Goal: Information Seeking & Learning: Check status

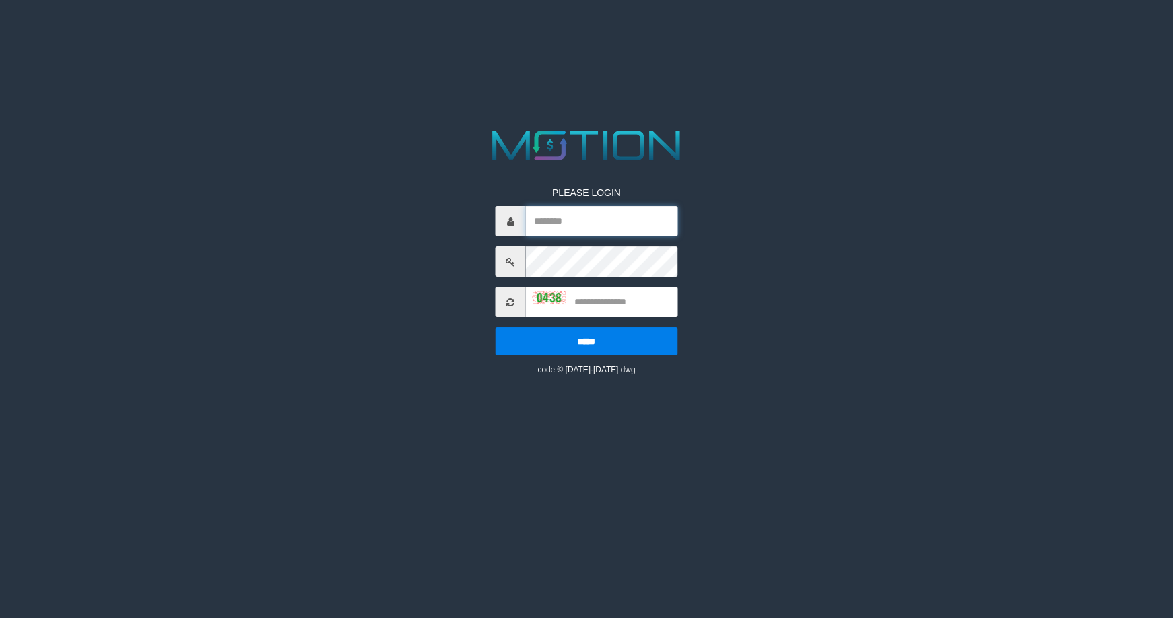
drag, startPoint x: 531, startPoint y: 224, endPoint x: 569, endPoint y: 220, distance: 37.8
click at [531, 224] on input "text" at bounding box center [601, 221] width 151 height 30
paste input "******"
type input "******"
click at [596, 299] on input "text" at bounding box center [601, 302] width 151 height 30
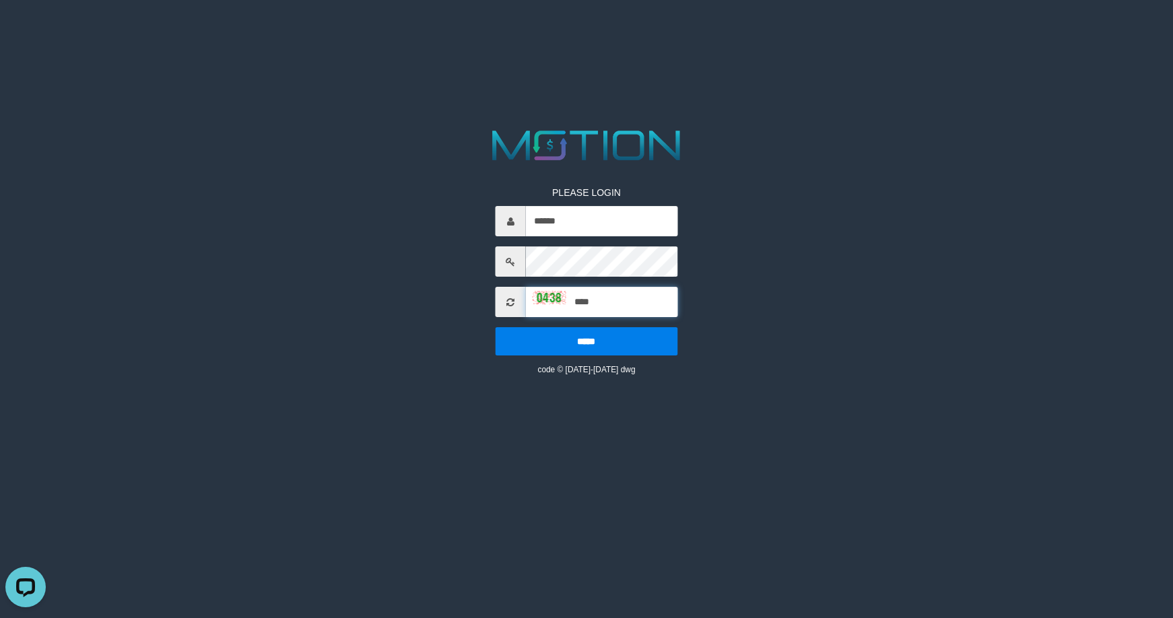
type input "****"
click at [495, 327] on input "*****" at bounding box center [586, 341] width 182 height 28
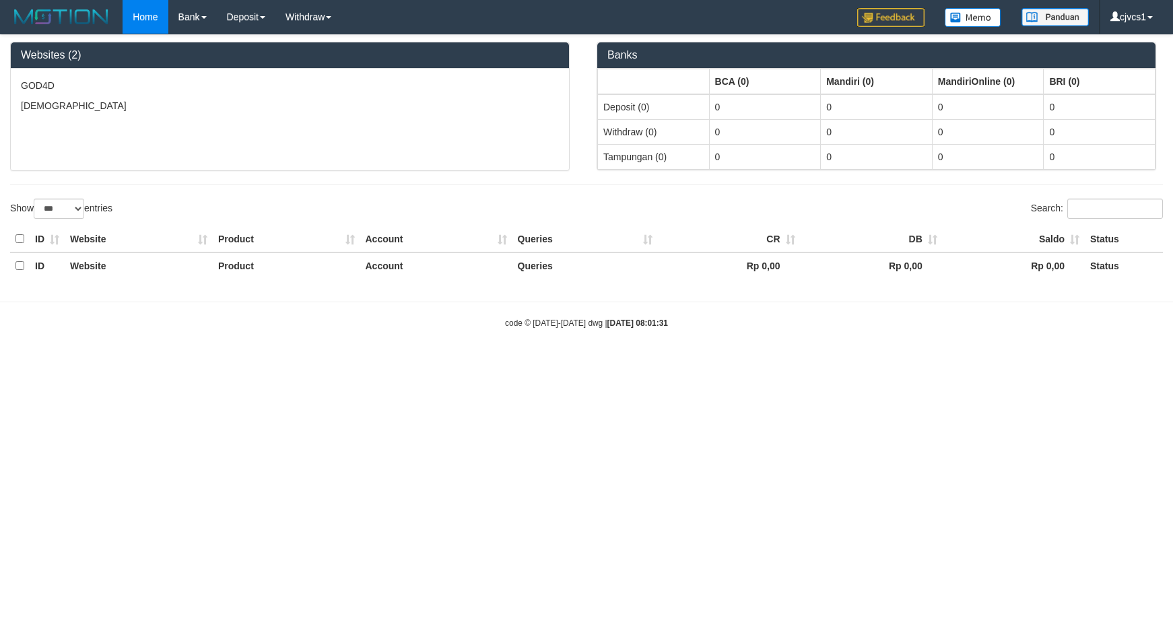
select select "***"
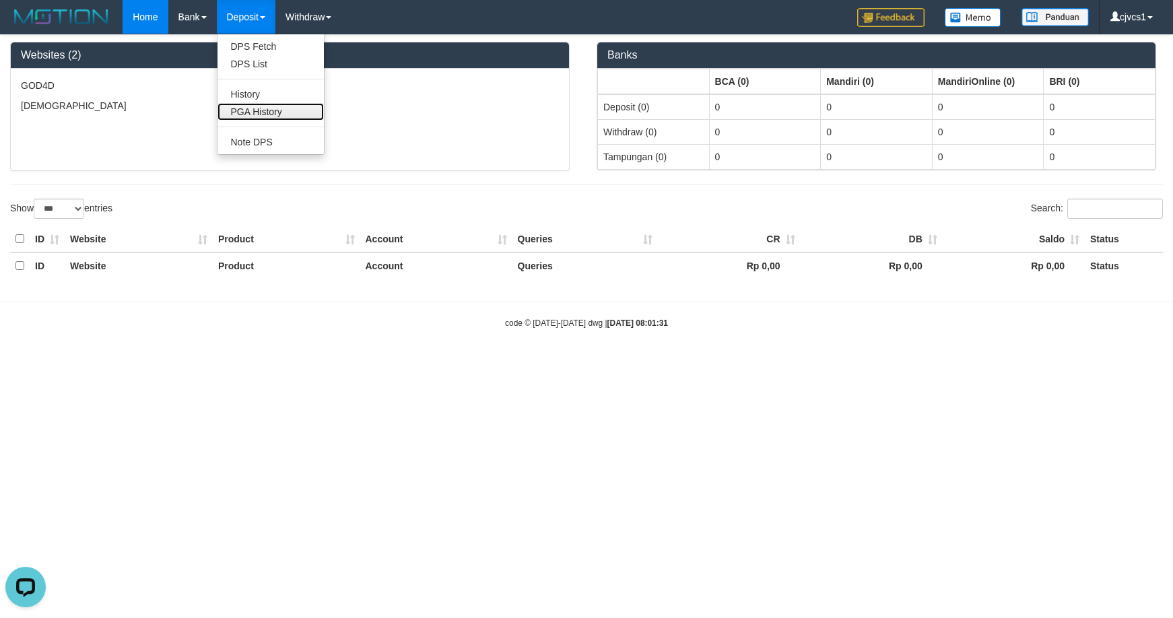
drag, startPoint x: 265, startPoint y: 111, endPoint x: 282, endPoint y: 103, distance: 19.3
click at [265, 111] on link "PGA History" at bounding box center [270, 112] width 106 height 18
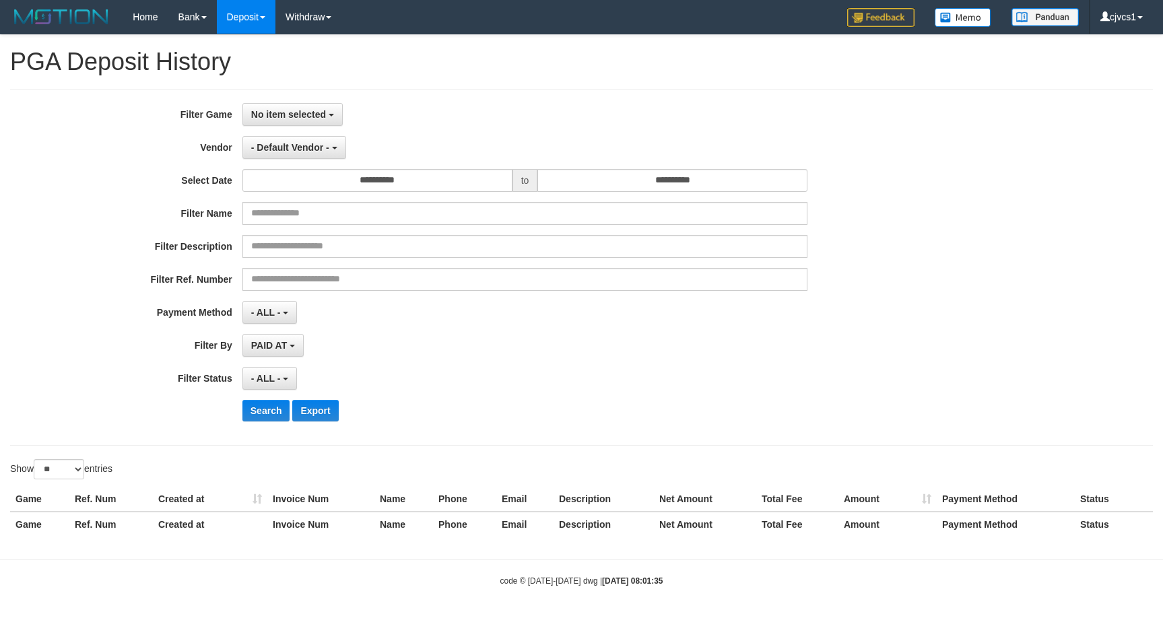
select select
select select "**"
click at [327, 117] on button "No item selected" at bounding box center [292, 114] width 100 height 23
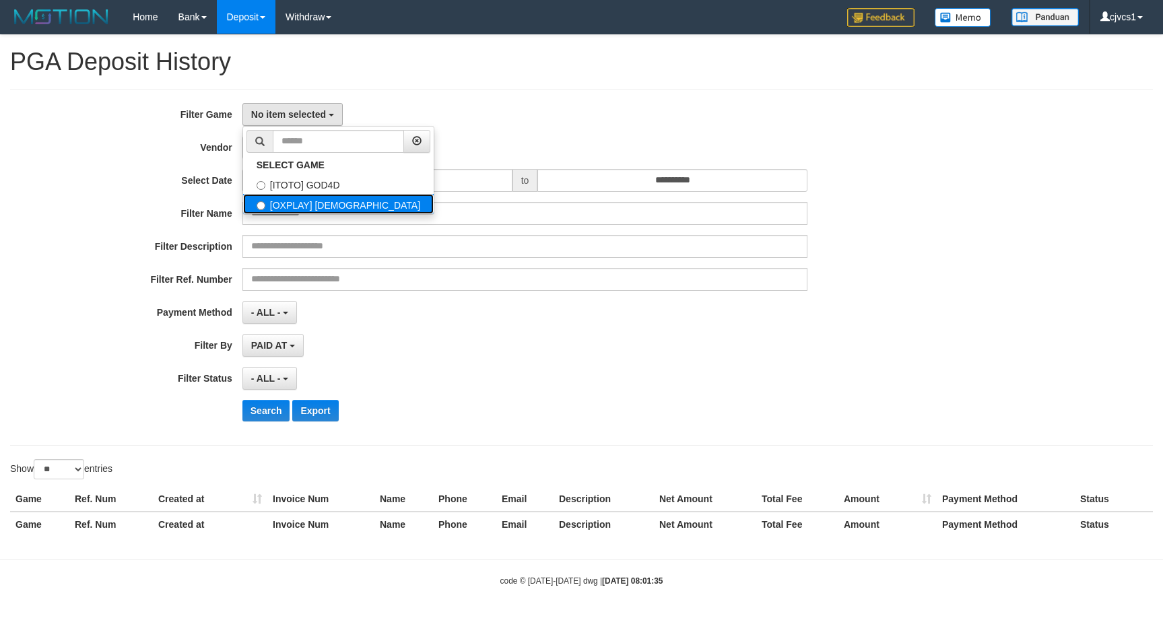
click at [361, 207] on label "[OXPLAY] [DEMOGRAPHIC_DATA]" at bounding box center [338, 204] width 191 height 20
select select "****"
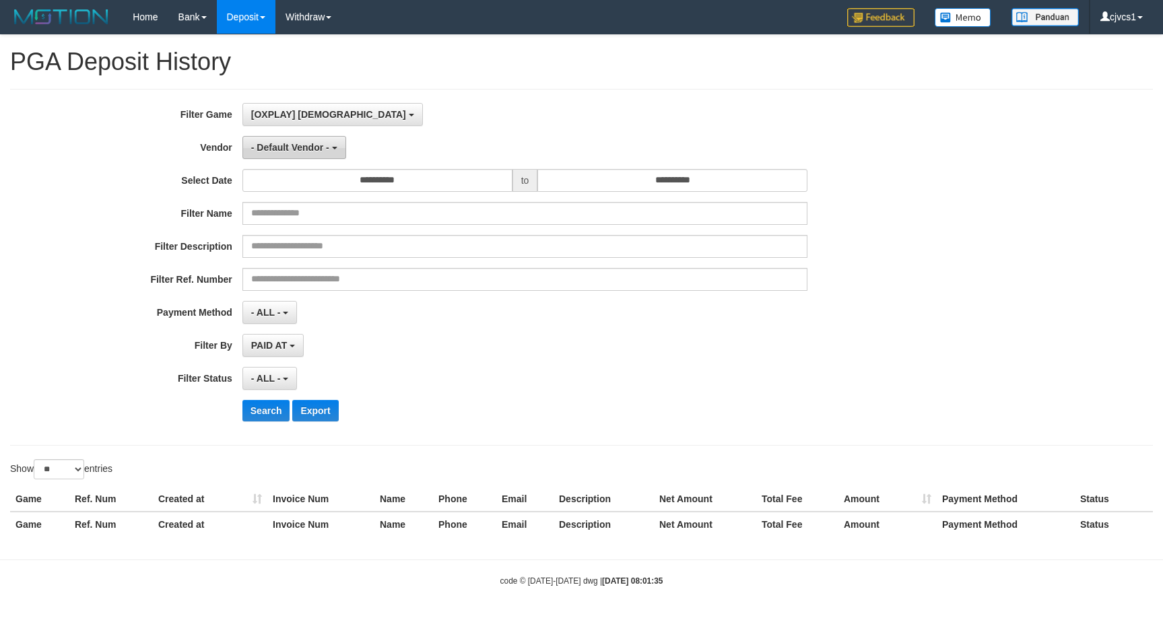
scroll to position [24, 0]
click at [319, 133] on div "**********" at bounding box center [484, 267] width 969 height 329
click at [311, 142] on span "- Default Vendor -" at bounding box center [290, 147] width 78 height 11
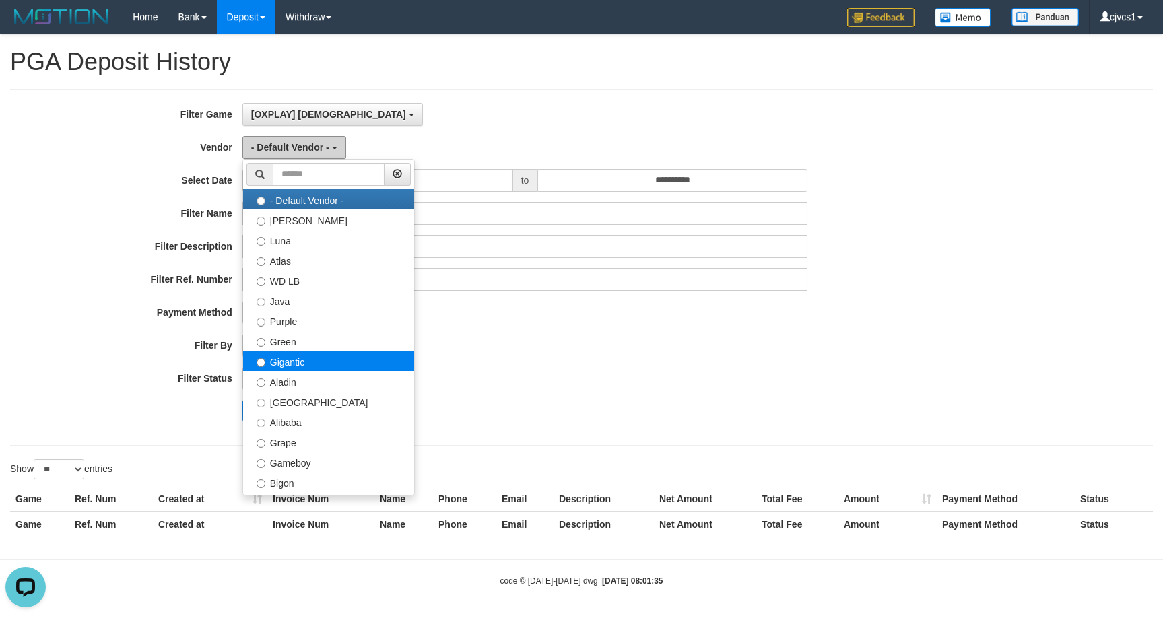
scroll to position [0, 0]
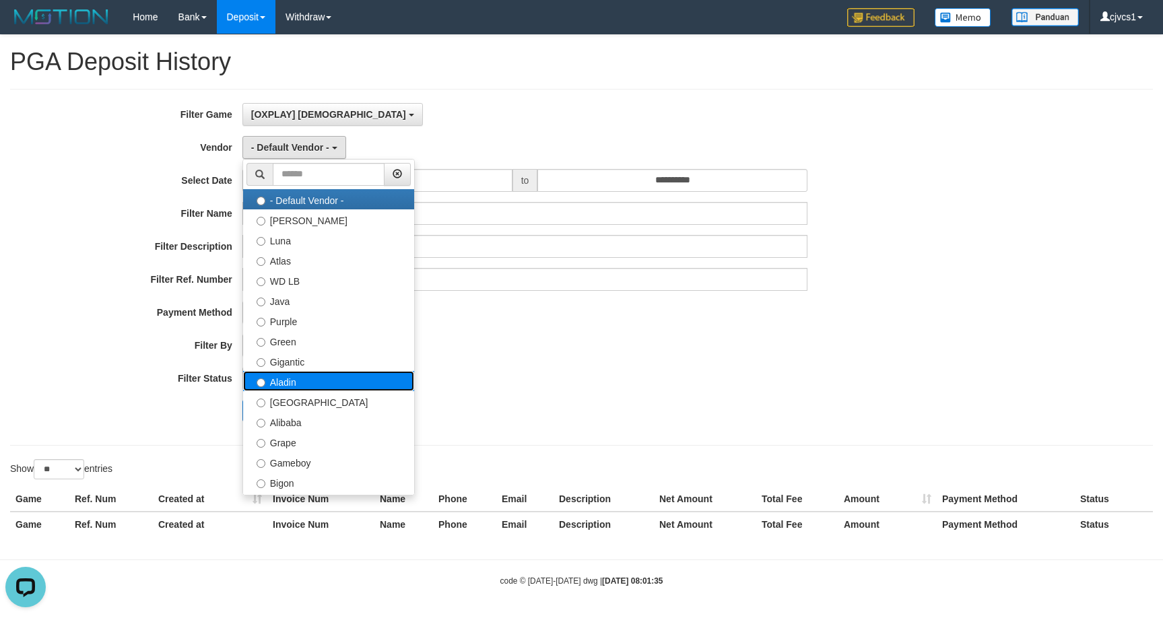
click at [329, 383] on label "Aladin" at bounding box center [328, 381] width 171 height 20
select select "**********"
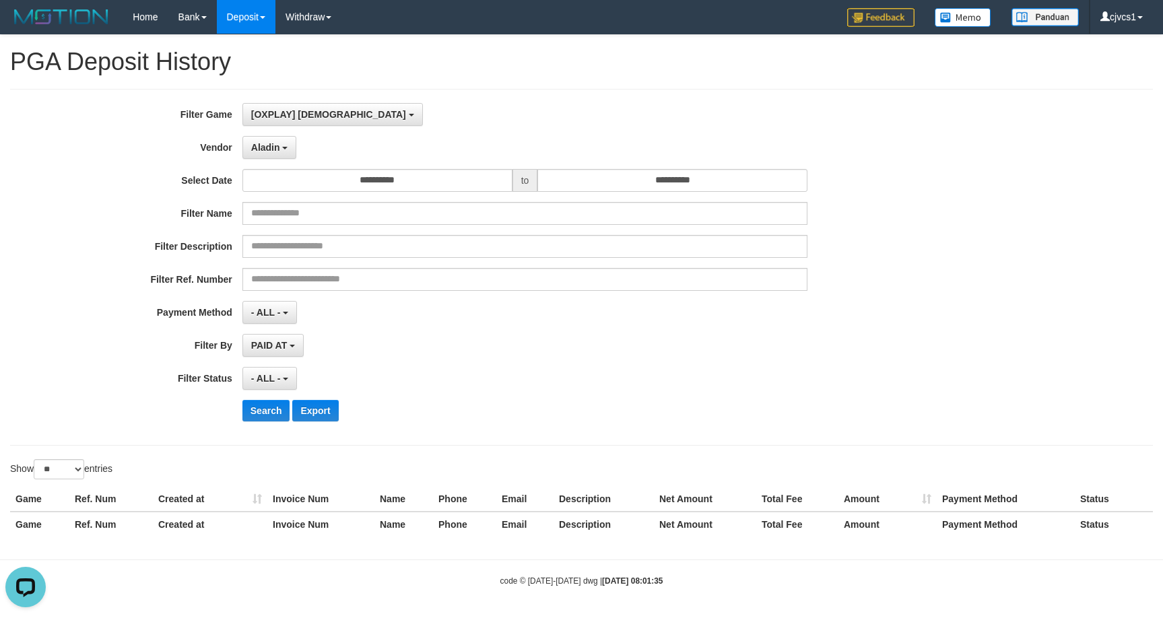
click at [424, 167] on div "**********" at bounding box center [484, 267] width 969 height 329
click at [417, 184] on input "**********" at bounding box center [377, 180] width 270 height 23
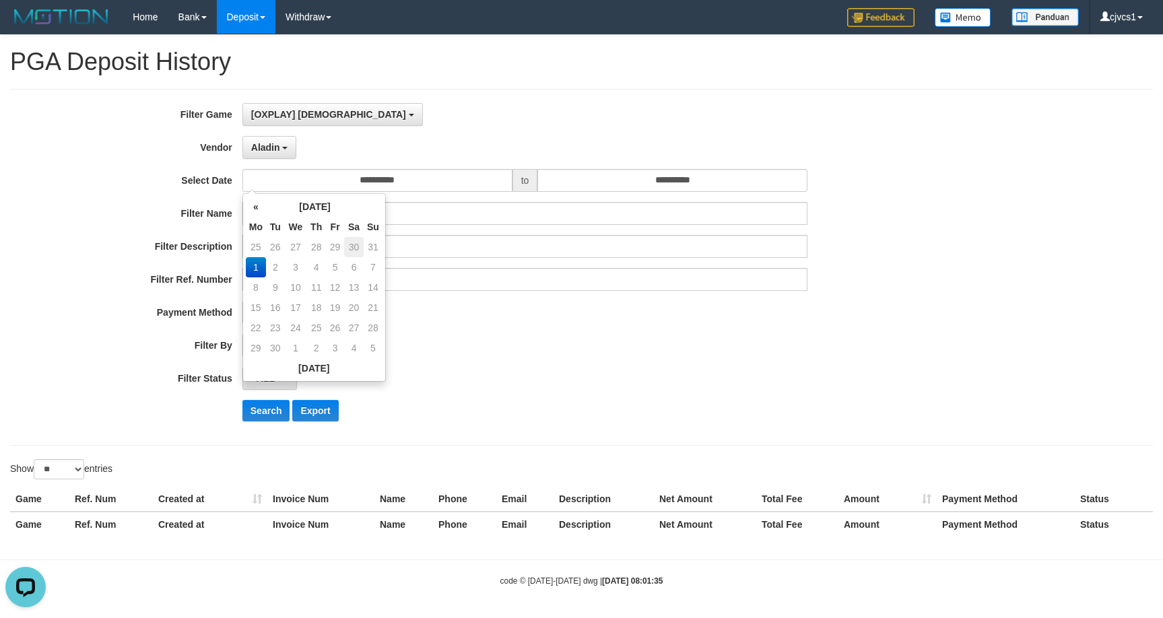
click at [353, 248] on td "30" at bounding box center [354, 247] width 20 height 20
type input "**********"
click at [274, 425] on div "**********" at bounding box center [484, 267] width 969 height 329
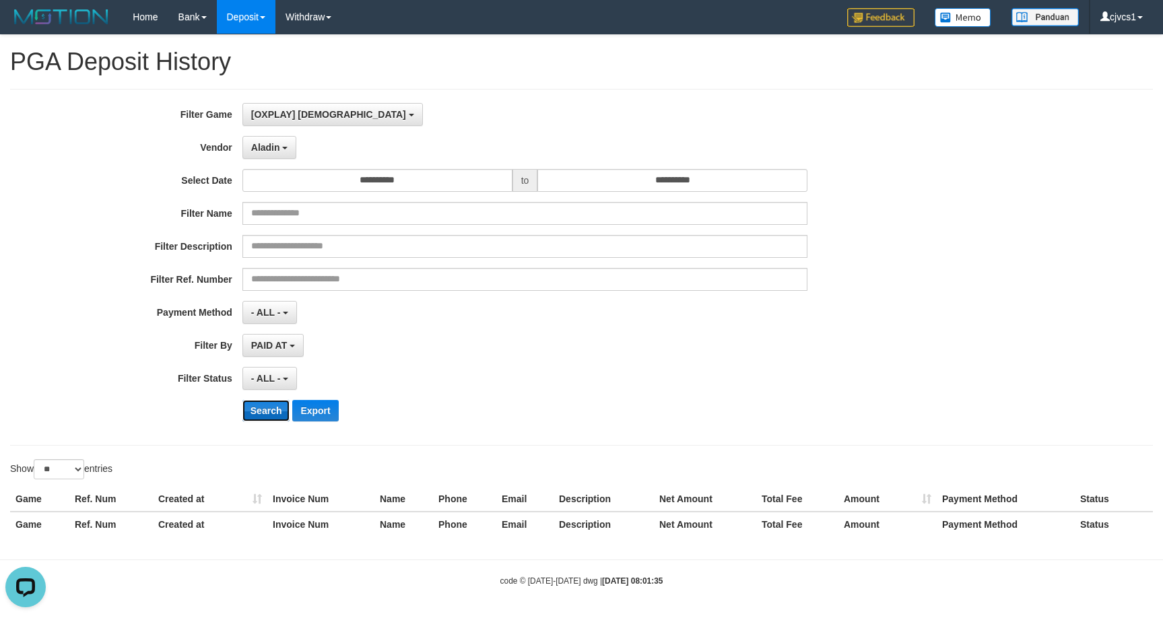
click at [273, 410] on button "Search" at bounding box center [266, 411] width 48 height 22
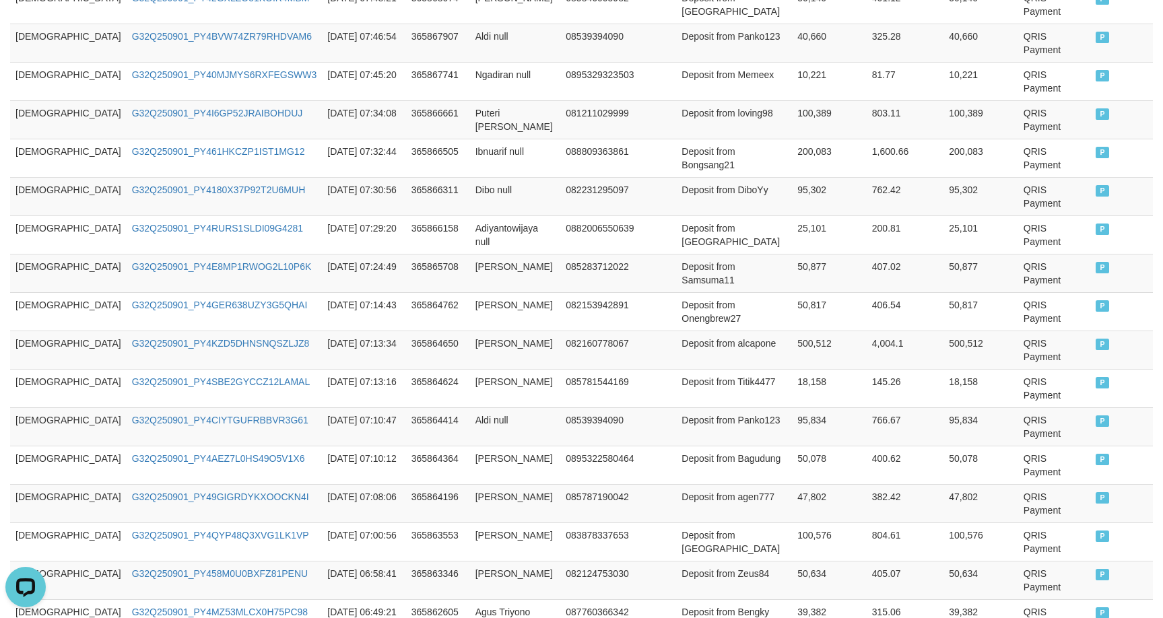
scroll to position [703, 0]
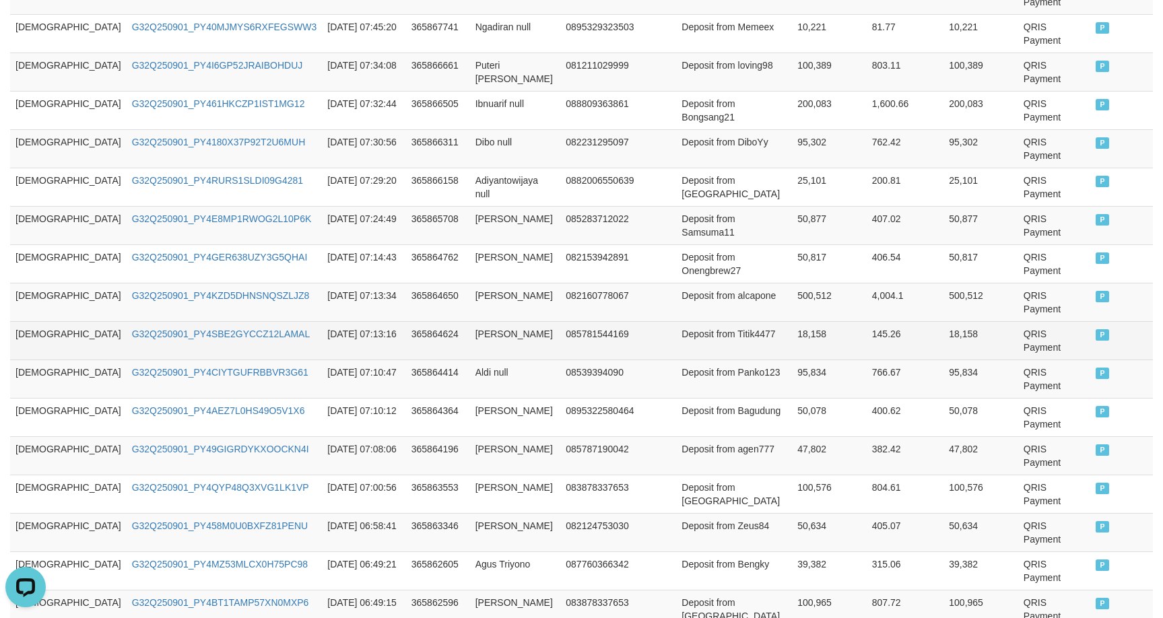
scroll to position [627, 0]
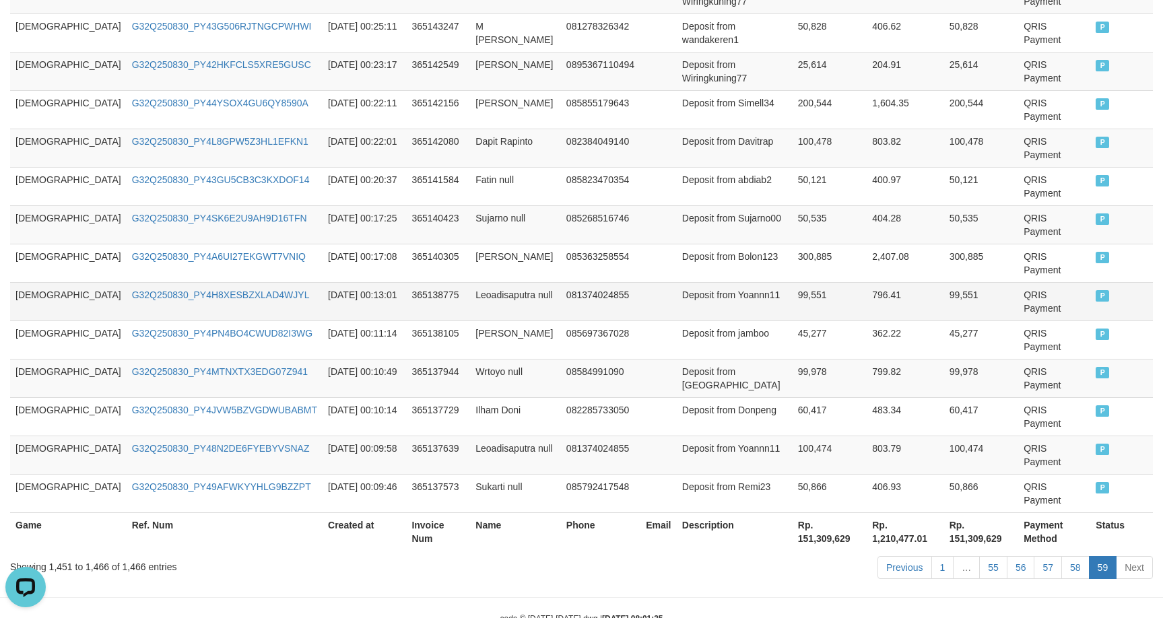
click at [944, 298] on td "99,551" at bounding box center [981, 301] width 74 height 38
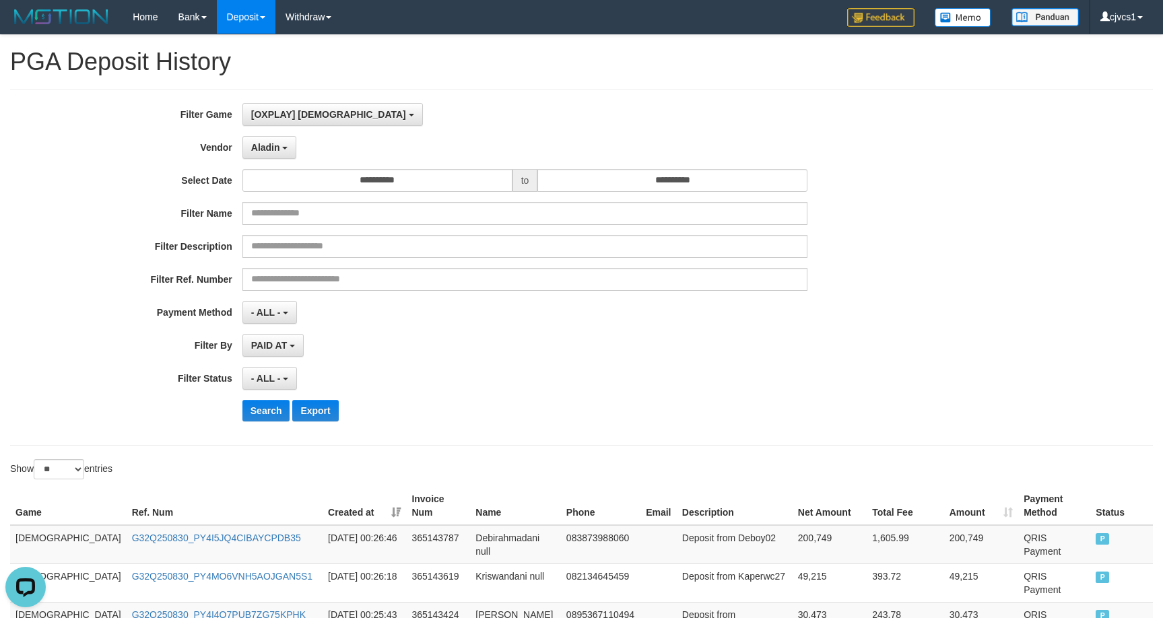
scroll to position [561, 0]
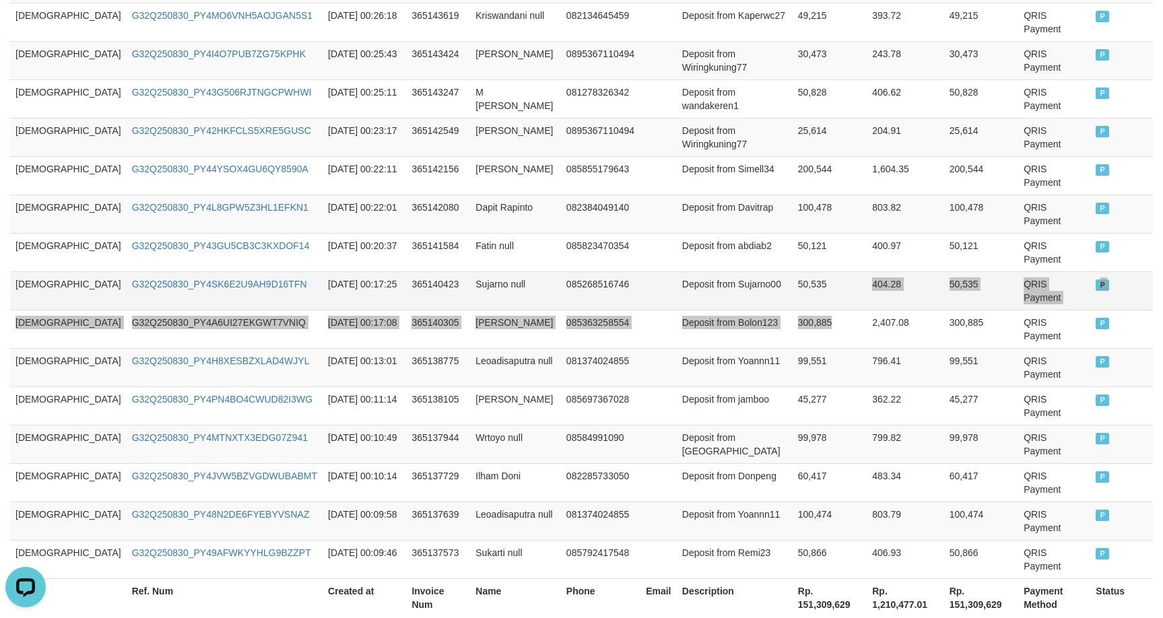
drag, startPoint x: 800, startPoint y: 296, endPoint x: 831, endPoint y: 290, distance: 32.2
click at [799, 294] on tbody "GOD77 G32Q250830_PY4I5JQ4CIBAYCPDB35 2025-08-30 00:26:46 365143787 Debirahmadan…" at bounding box center [581, 271] width 1142 height 615
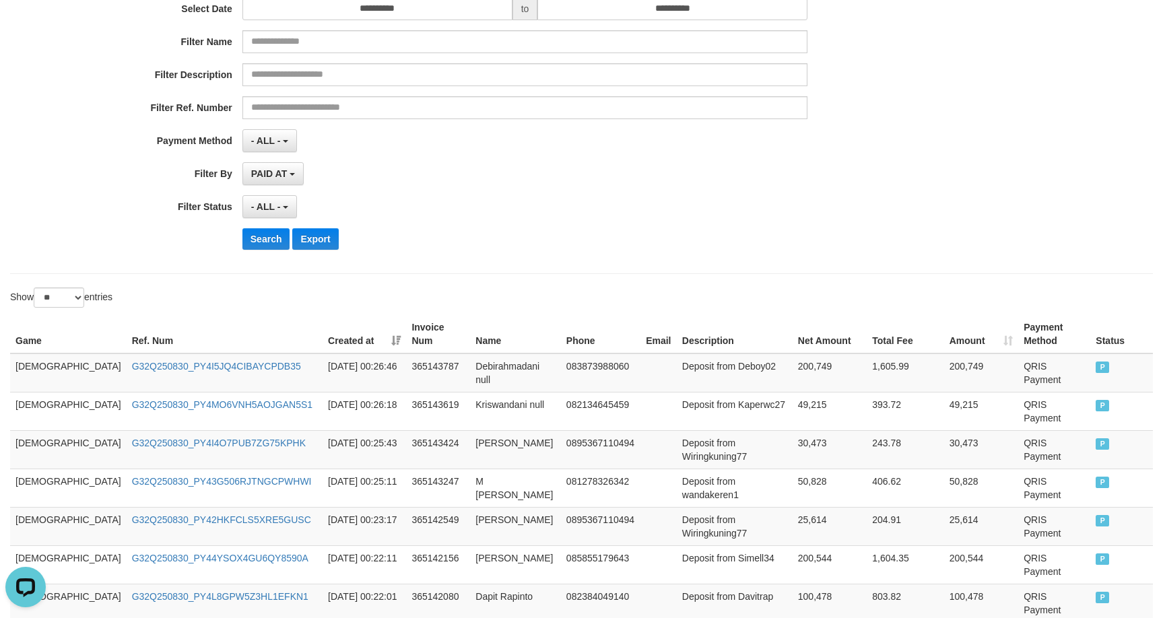
scroll to position [0, 0]
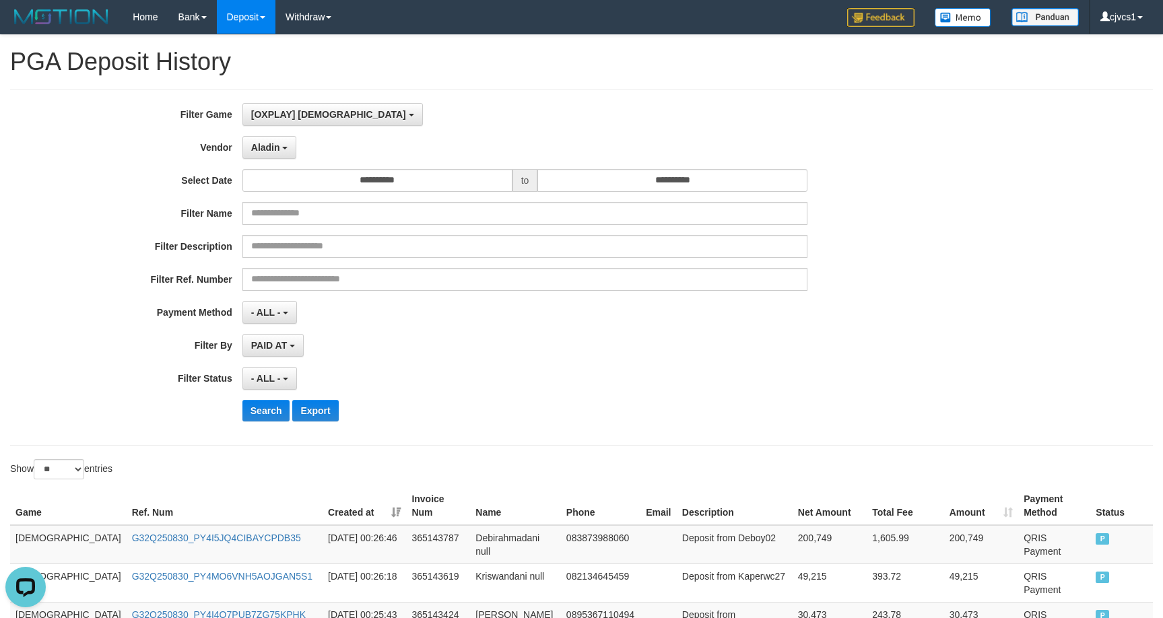
click at [341, 511] on th "Created at" at bounding box center [363, 506] width 83 height 38
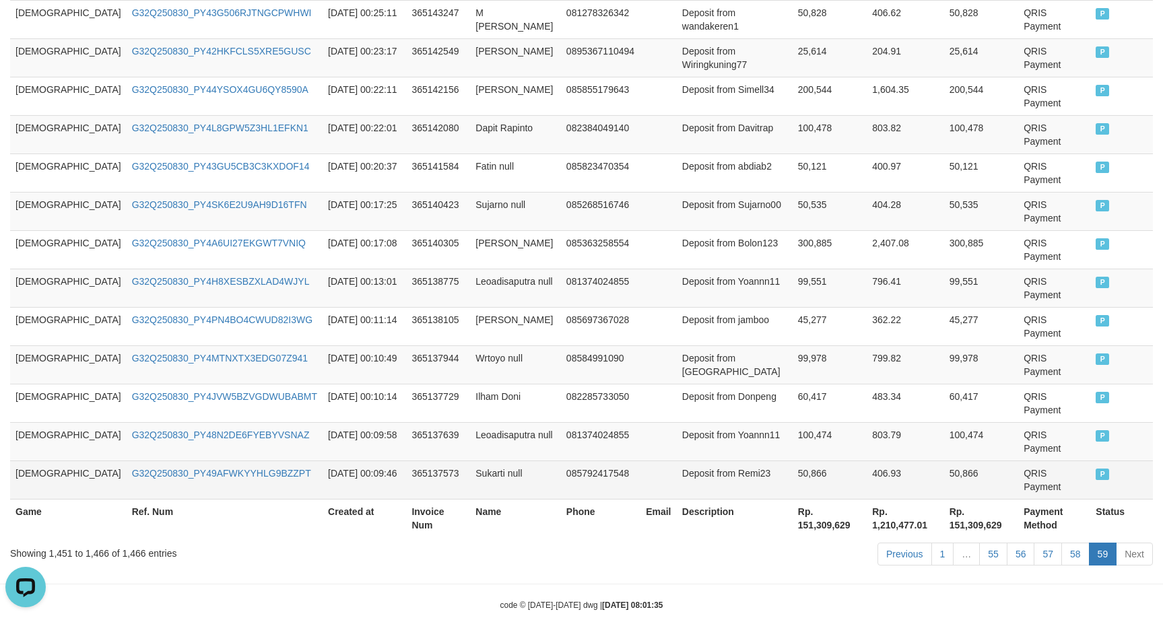
scroll to position [986, 0]
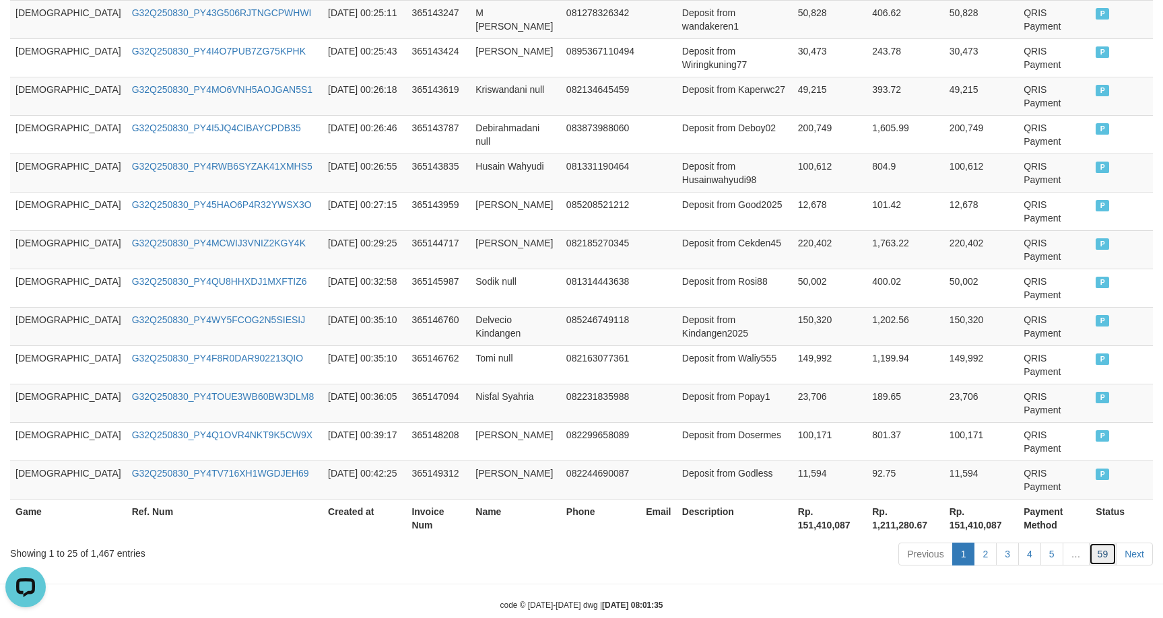
drag, startPoint x: 1092, startPoint y: 526, endPoint x: 1116, endPoint y: 522, distance: 24.5
click at [1092, 543] on link "59" at bounding box center [1103, 554] width 28 height 23
click at [1100, 543] on link "59" at bounding box center [1103, 554] width 28 height 23
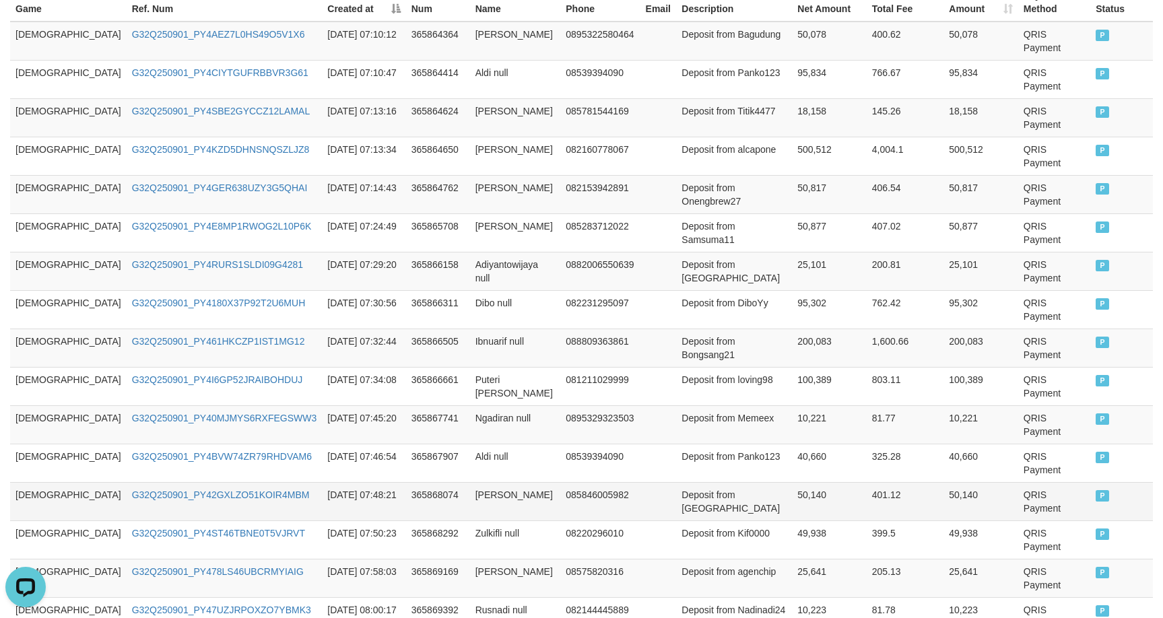
drag, startPoint x: 1048, startPoint y: 488, endPoint x: 876, endPoint y: 384, distance: 201.1
click at [876, 520] on td "399.5" at bounding box center [904, 539] width 77 height 38
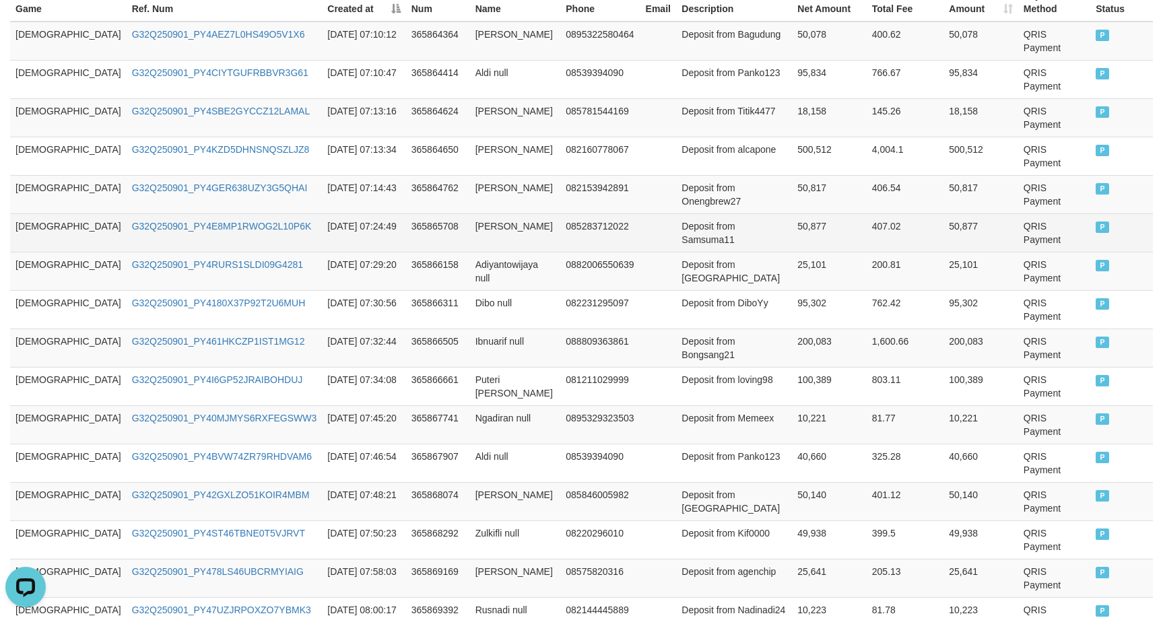
click at [579, 213] on td "085283712022" at bounding box center [599, 232] width 79 height 38
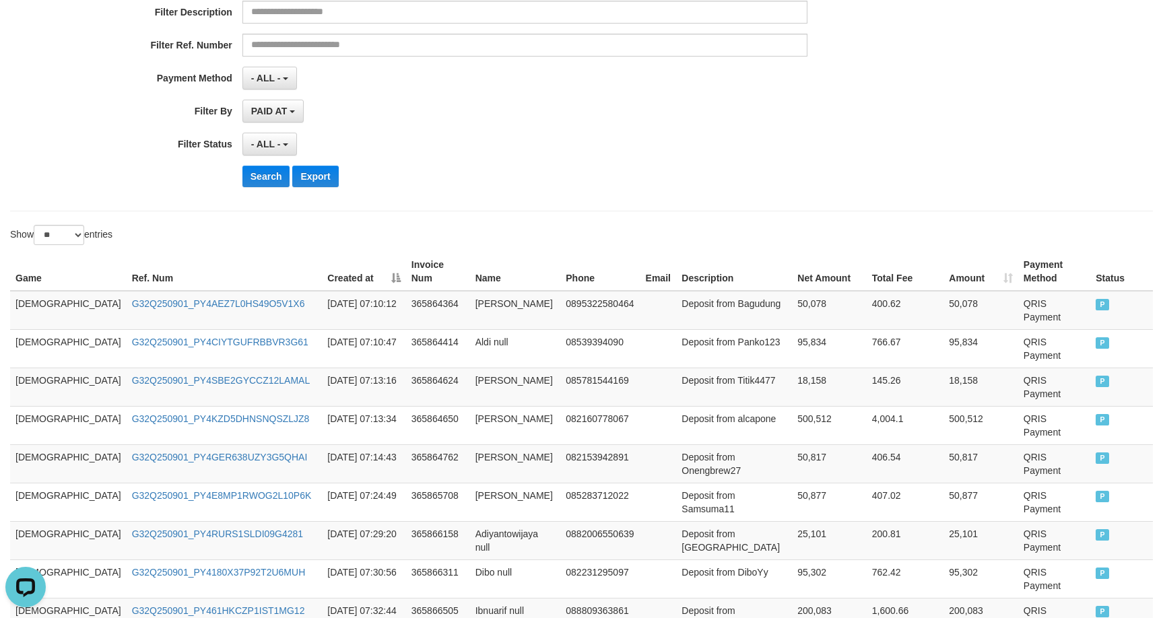
scroll to position [55, 0]
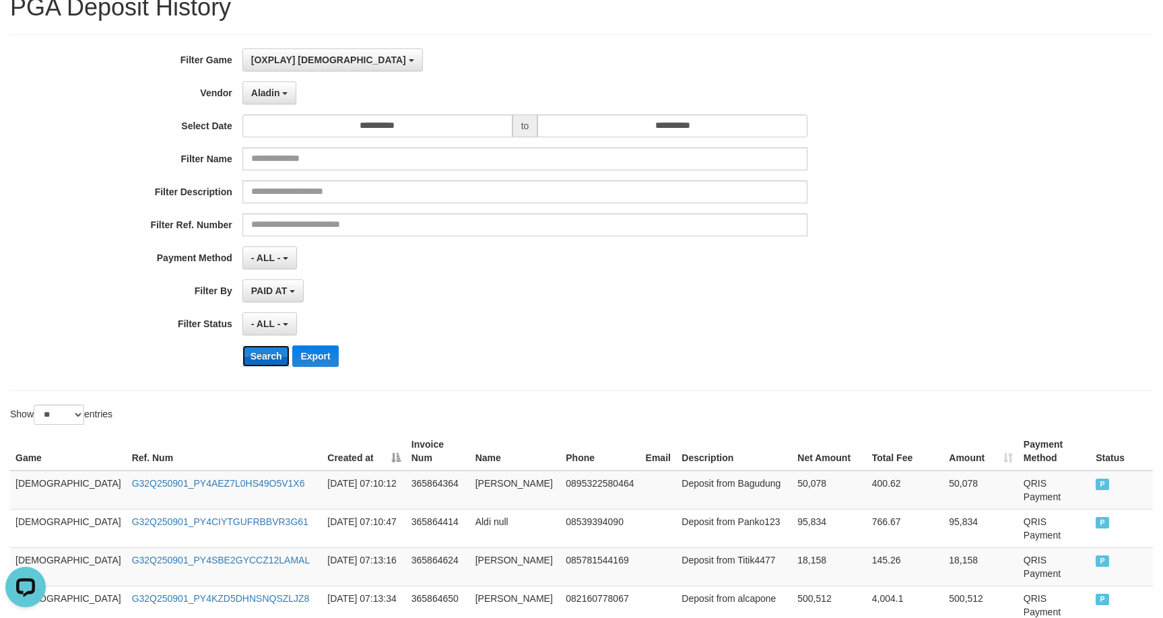
click at [269, 357] on button "Search" at bounding box center [266, 356] width 48 height 22
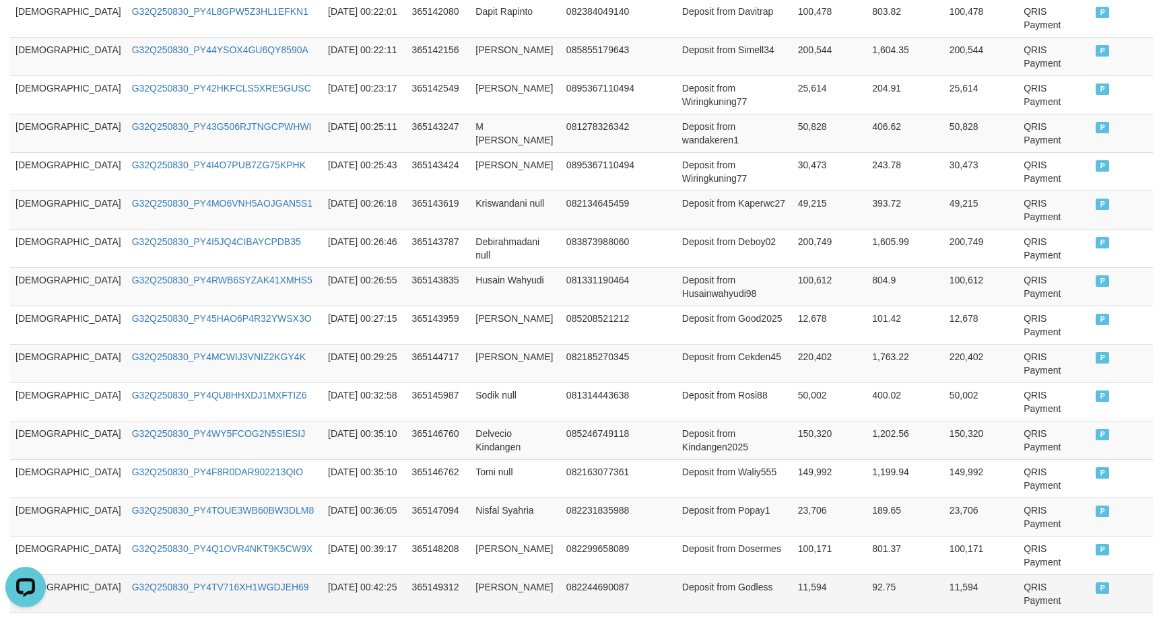
scroll to position [986, 0]
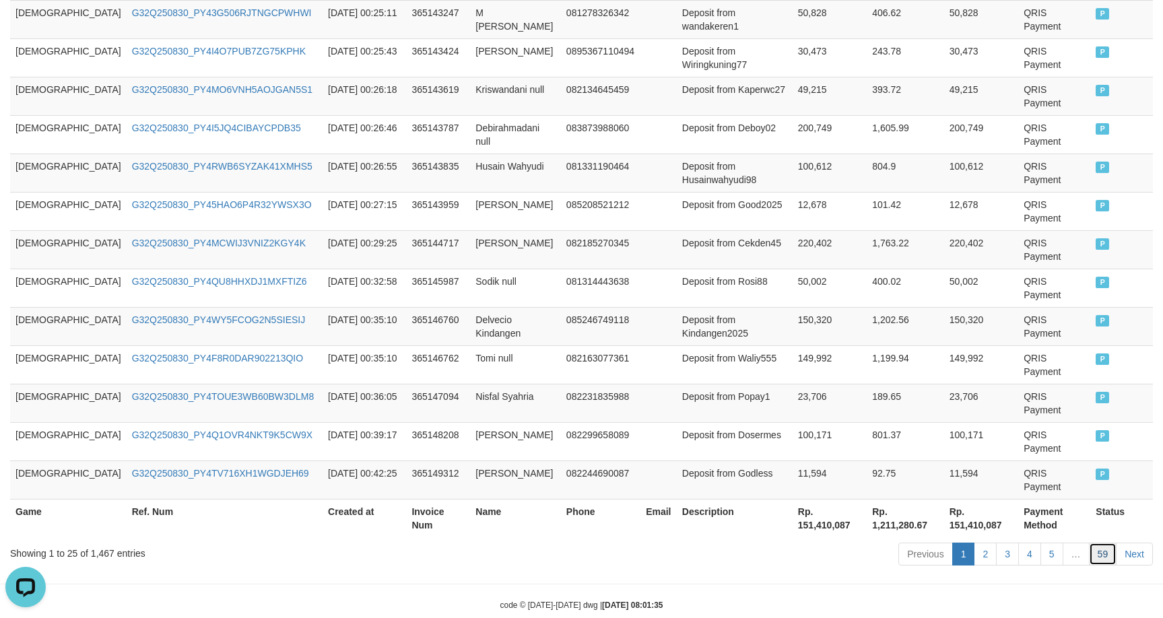
click at [1092, 543] on link "59" at bounding box center [1103, 554] width 28 height 23
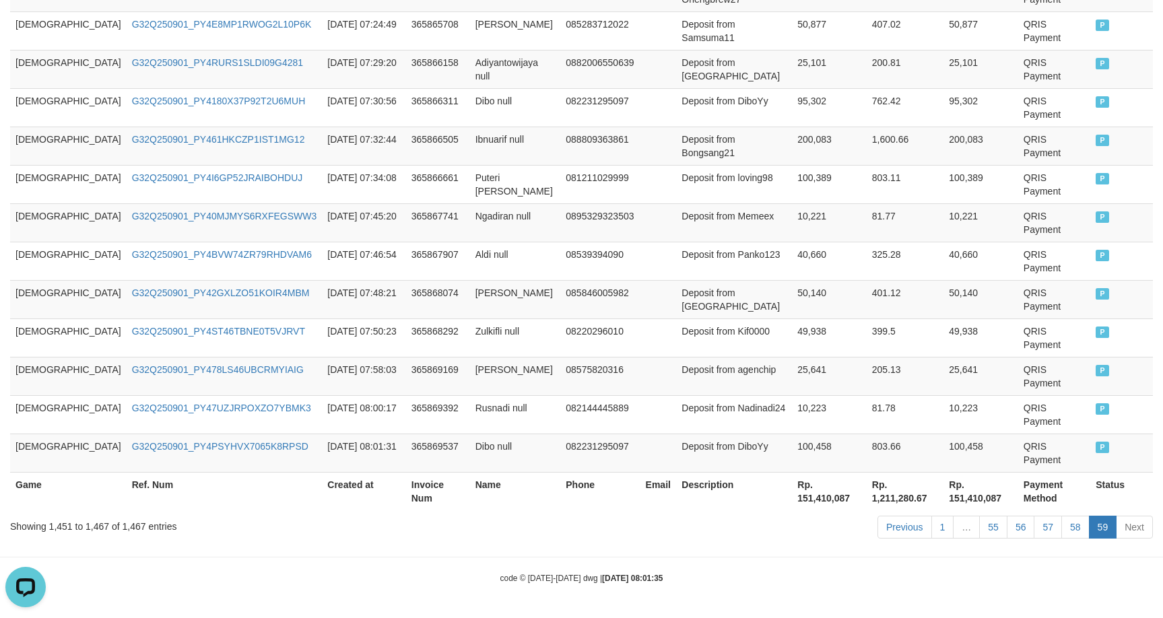
scroll to position [504, 0]
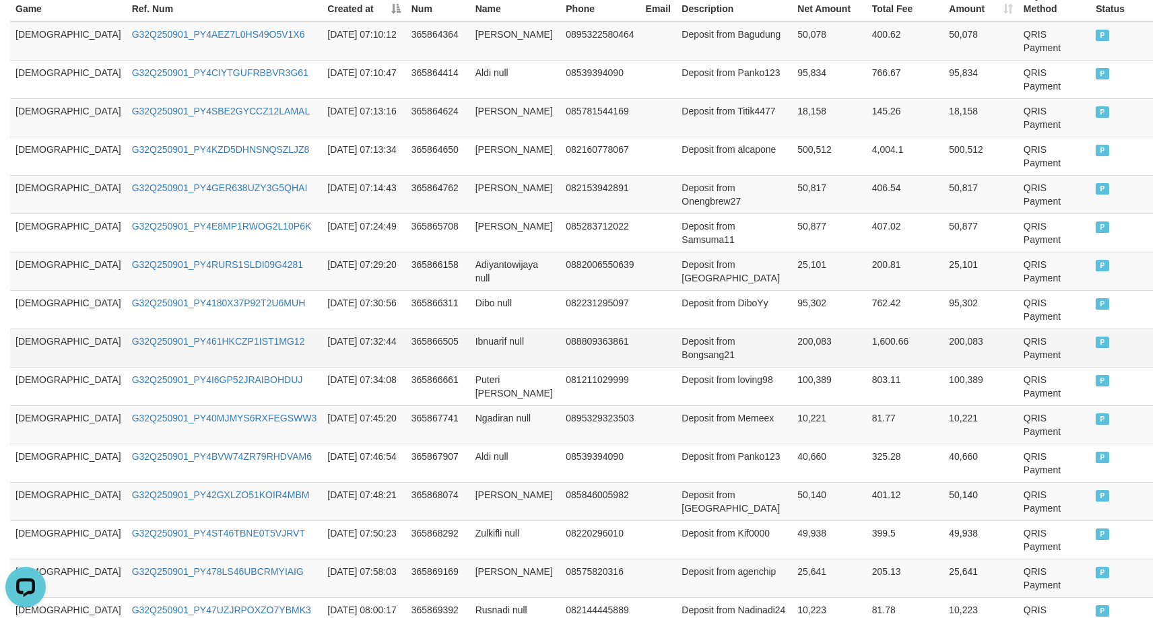
drag, startPoint x: 617, startPoint y: 277, endPoint x: 646, endPoint y: 267, distance: 30.7
click at [640, 329] on td at bounding box center [658, 348] width 36 height 38
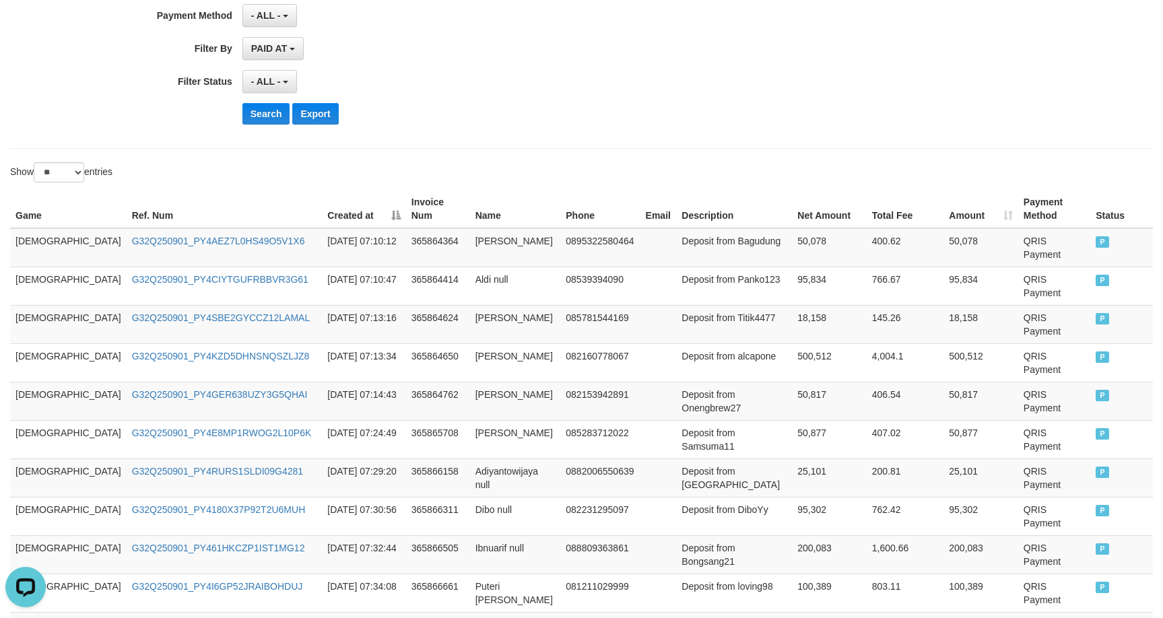
scroll to position [449, 0]
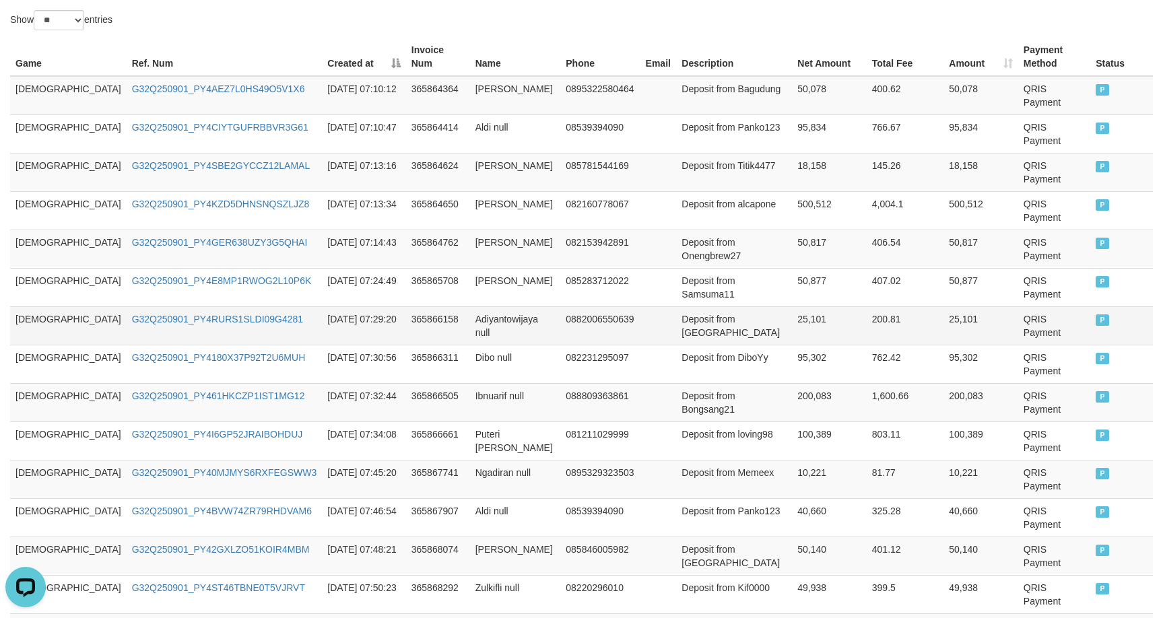
click at [881, 277] on tbody "GOD77 G32Q250901_PY4AEZ7L0HS49O5V1X6 2025-09-01 07:10:12 365864364 Rahmad Sofya…" at bounding box center [581, 402] width 1142 height 653
copy link "G32Q250901_PY478LS46UBCRMYIAIG"
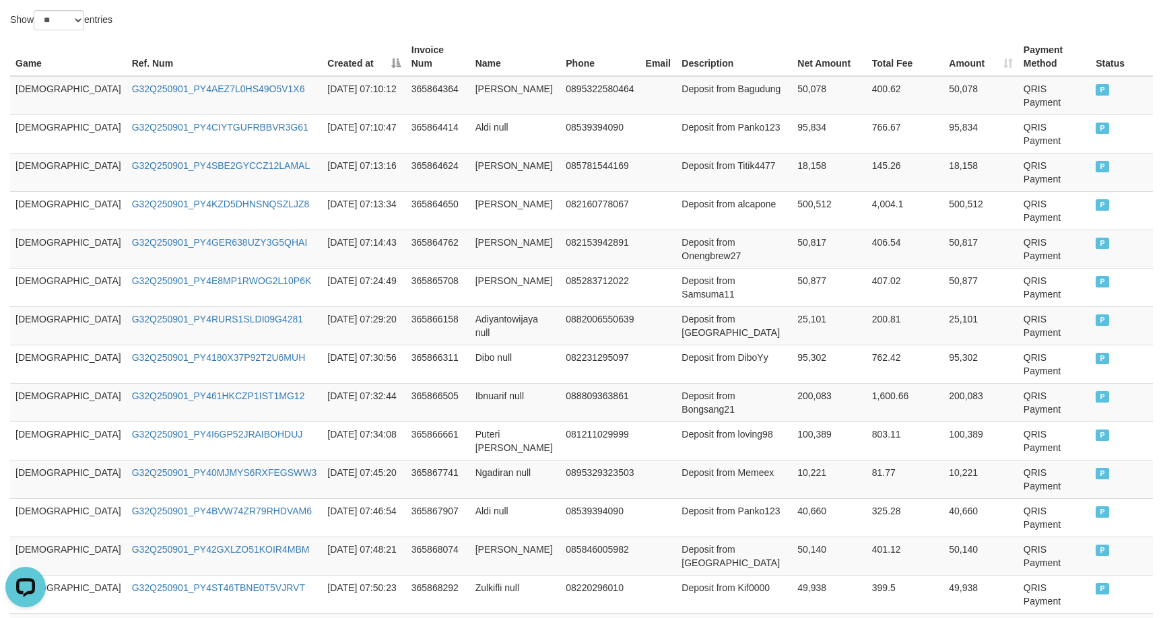
copy link "G32Q250901_PY47UZJRPOXZO7YBMK3"
copy link "G32Q250901_PY4PSYHVX7065K8RPSD"
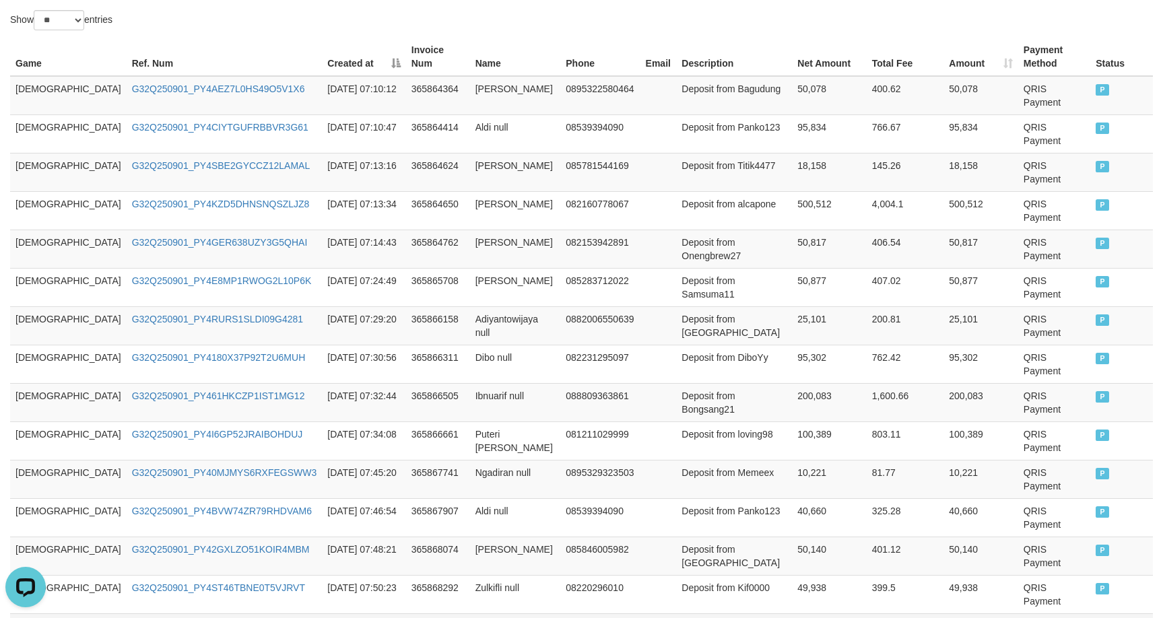
drag, startPoint x: 436, startPoint y: 483, endPoint x: 462, endPoint y: 481, distance: 26.4
copy td "Ayam Jago"
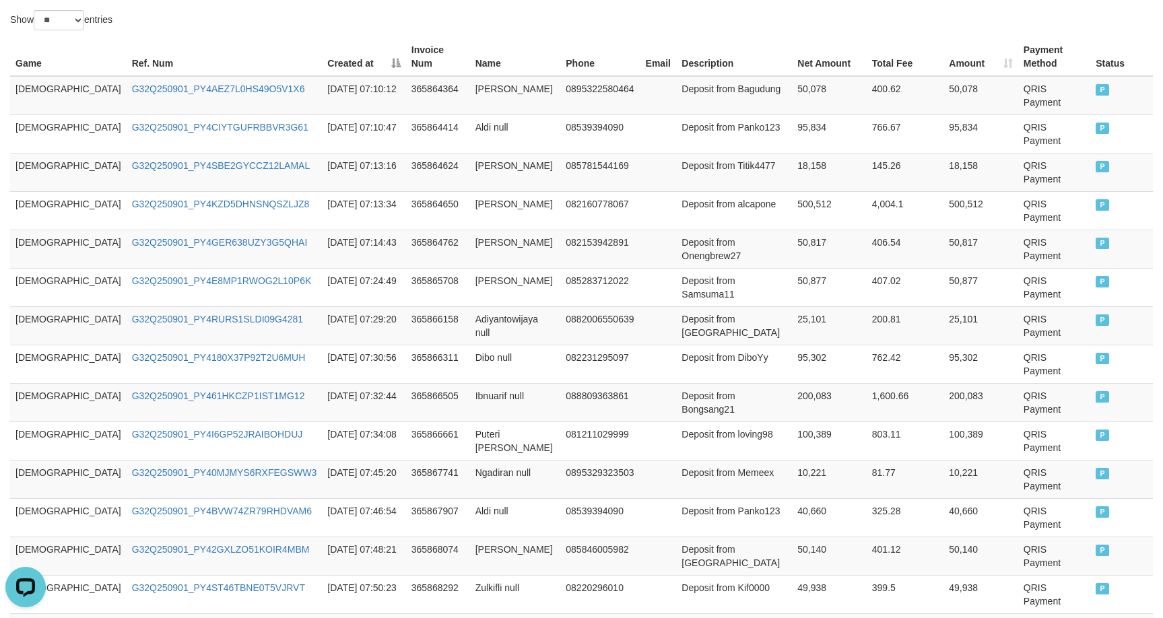
drag, startPoint x: 421, startPoint y: 504, endPoint x: 465, endPoint y: 510, distance: 44.3
copy td "Rusnadi null"
drag, startPoint x: 417, startPoint y: 530, endPoint x: 475, endPoint y: 541, distance: 59.6
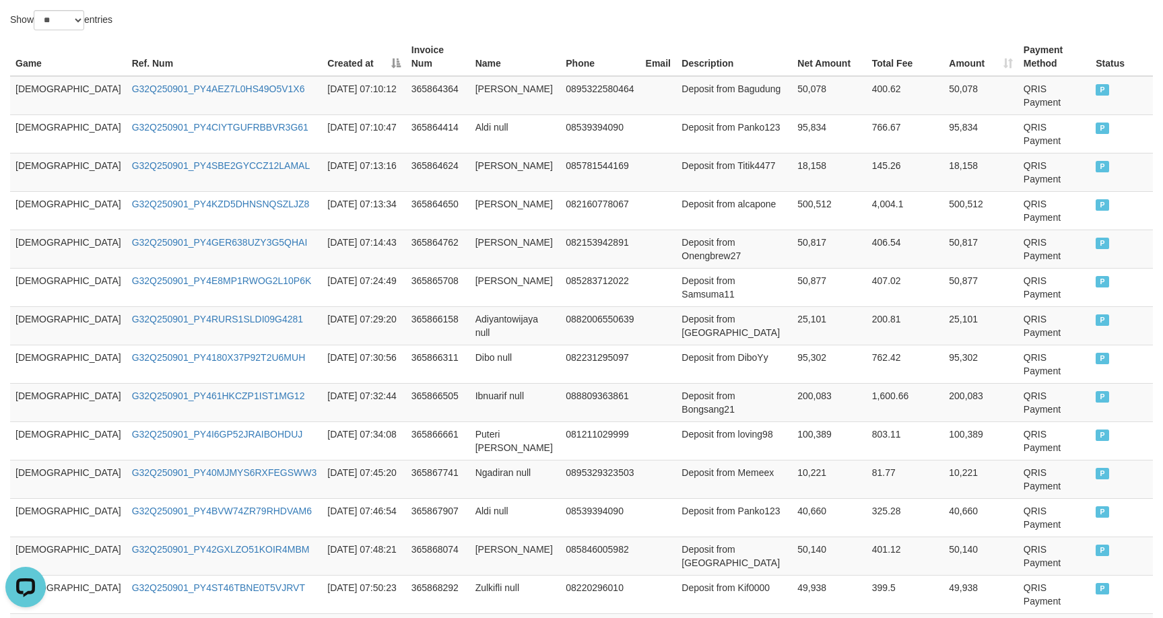
click at [477, 541] on table "Game Ref. Num Created at Invoice Num Name Phone Email Description Net Amount To…" at bounding box center [581, 402] width 1142 height 729
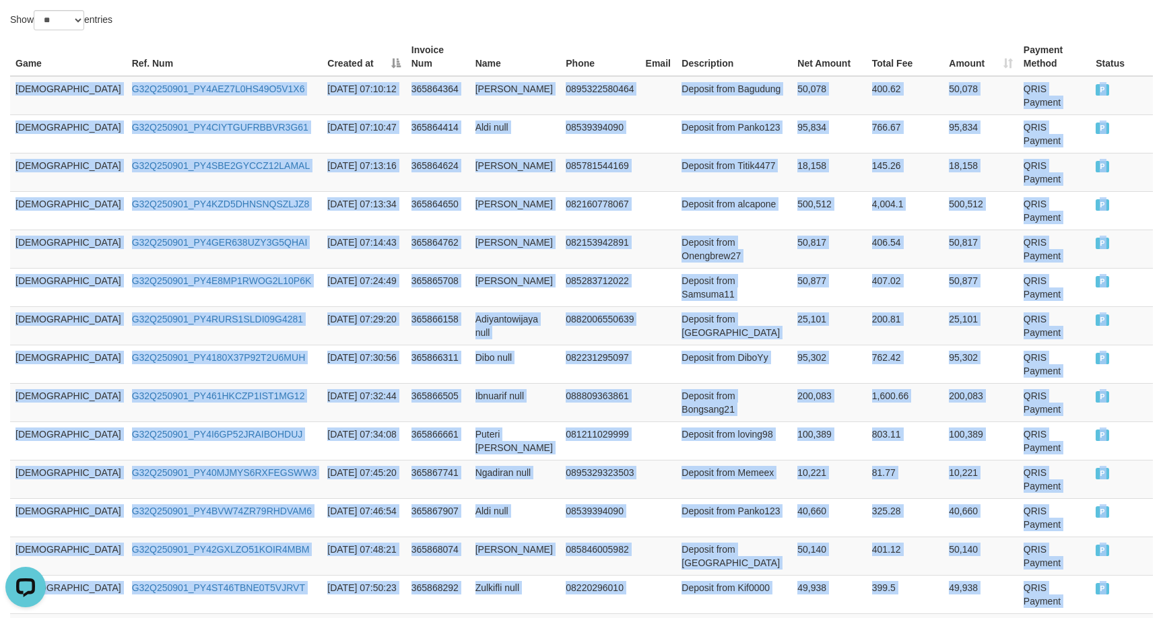
copy table "Phone Email Description Rp. 151,410,087 Rp. 1,211,280.67 Rp. 151,410,087 Paymen…"
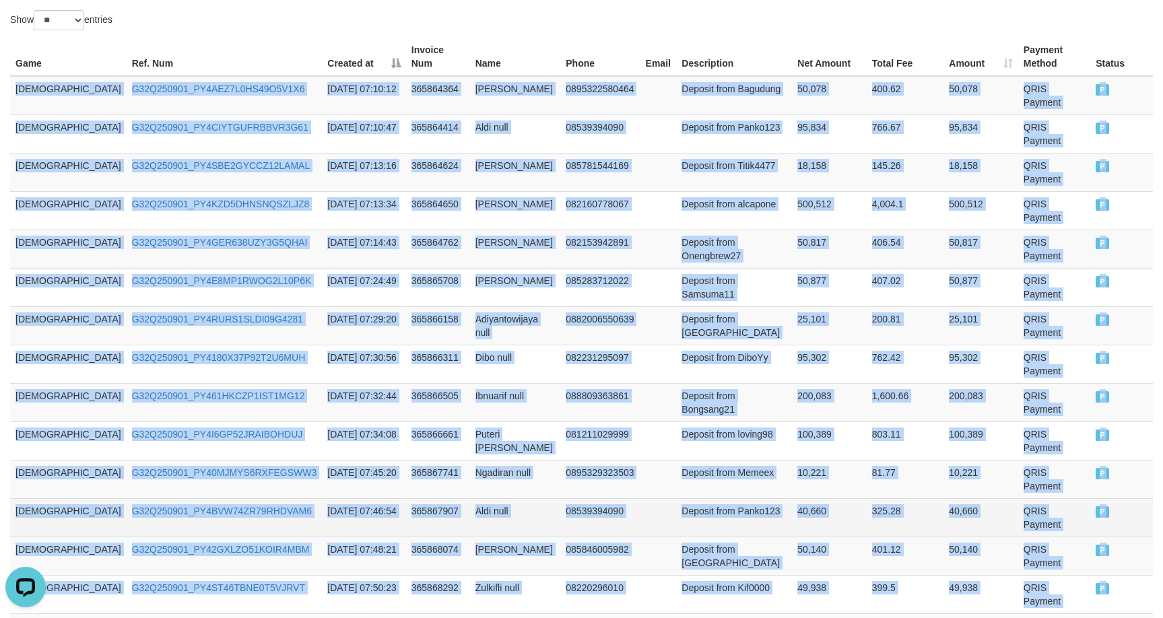
click at [640, 498] on td at bounding box center [658, 517] width 36 height 38
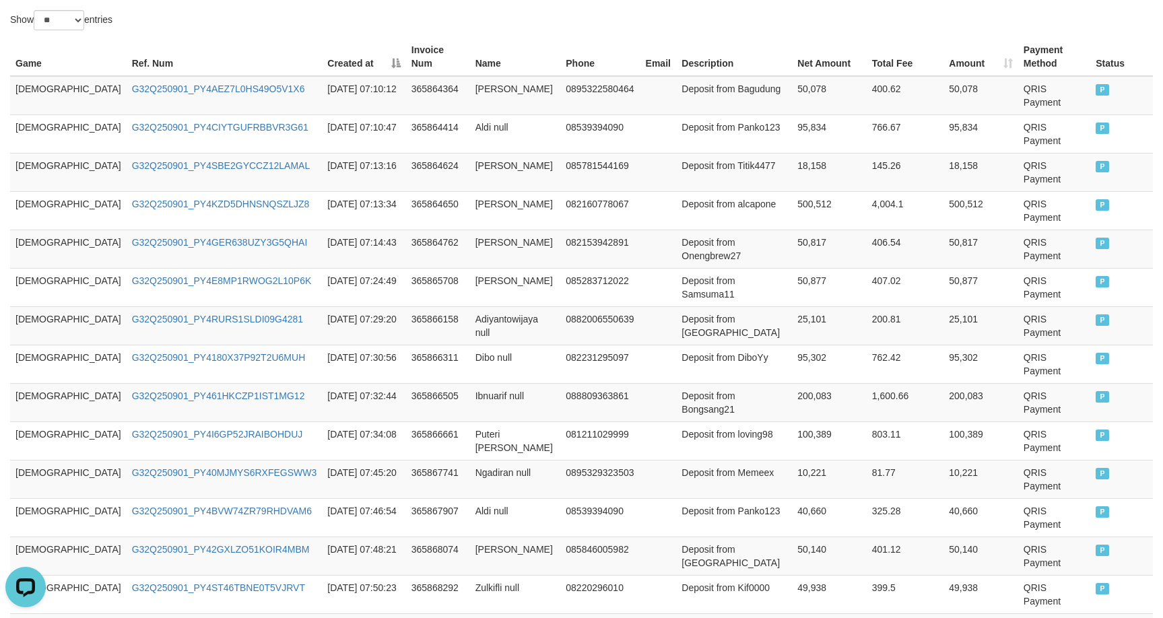
drag, startPoint x: 438, startPoint y: 524, endPoint x: 450, endPoint y: 526, distance: 13.1
copy td "Dibo null"
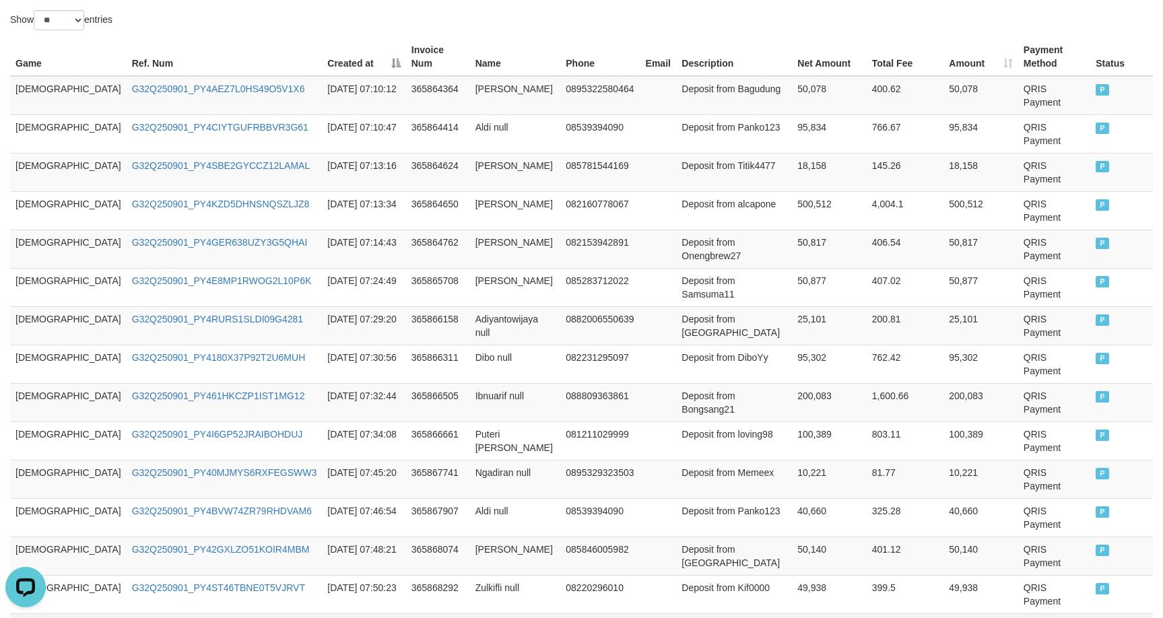
copy td "25,641"
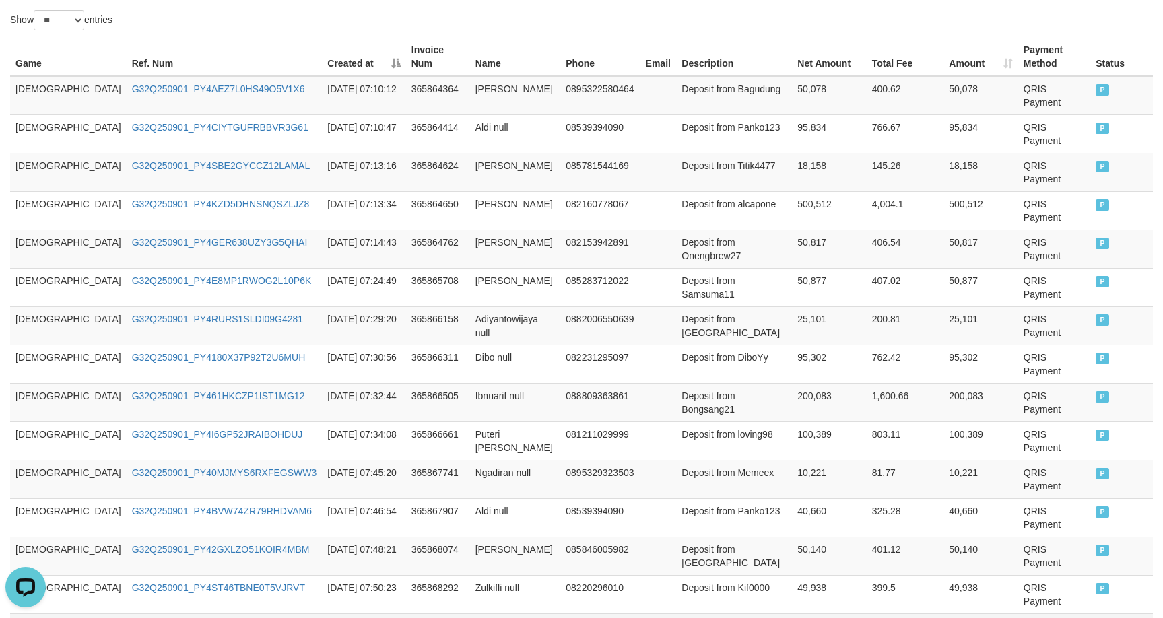
copy td "10,223"
copy td "100,458"
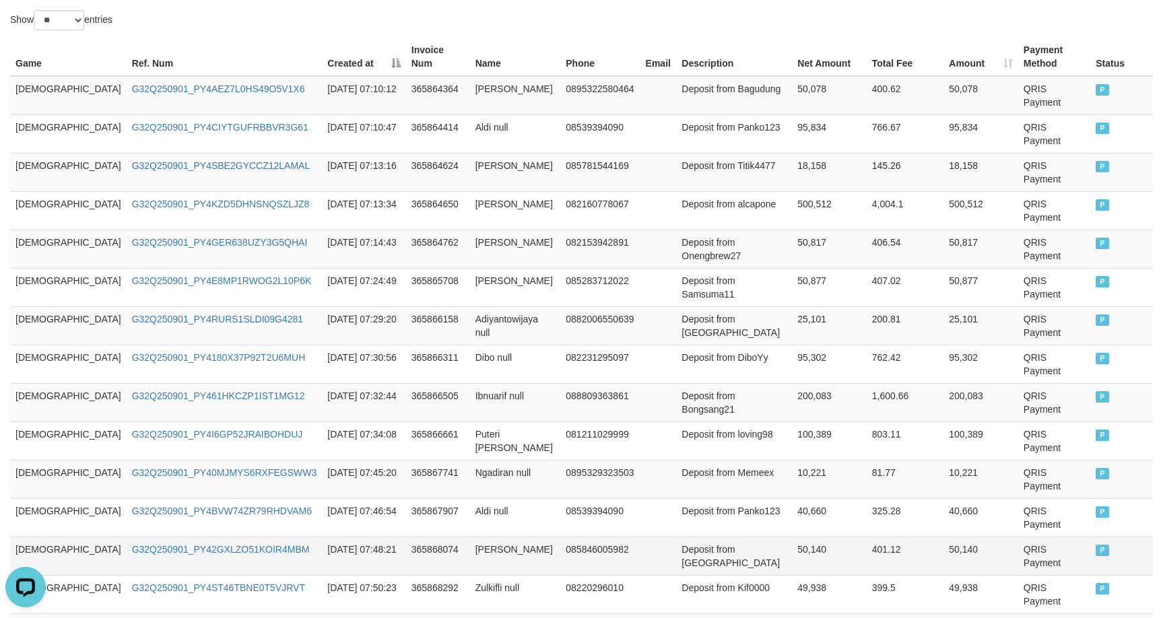
drag, startPoint x: 699, startPoint y: 481, endPoint x: 997, endPoint y: 434, distance: 301.2
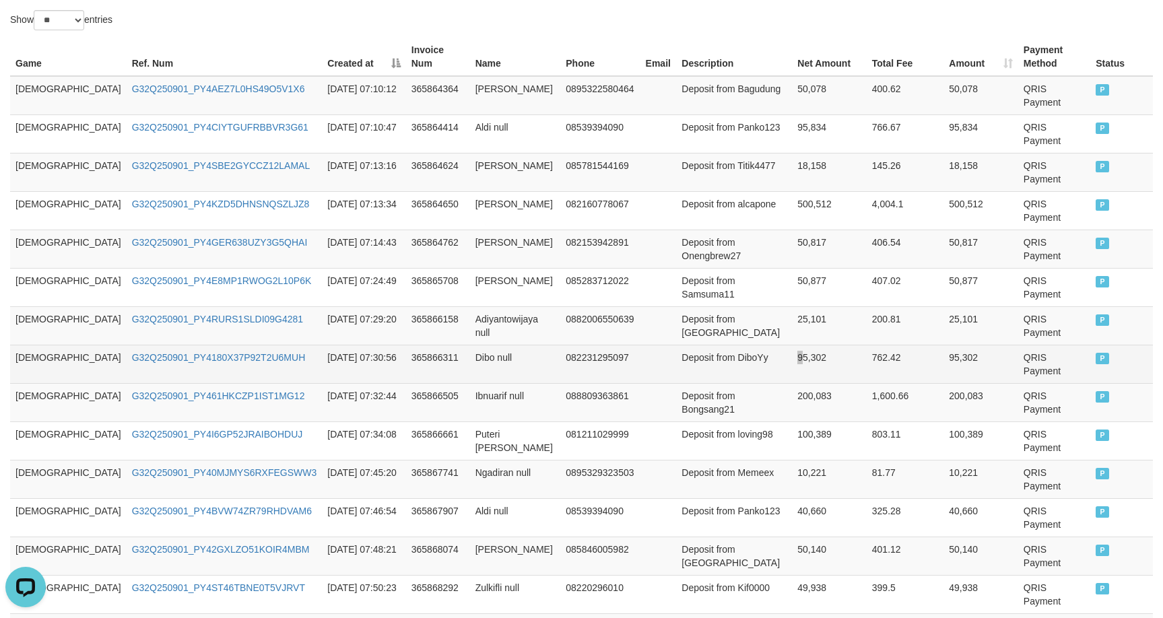
click at [792, 345] on td "95,302" at bounding box center [829, 364] width 75 height 38
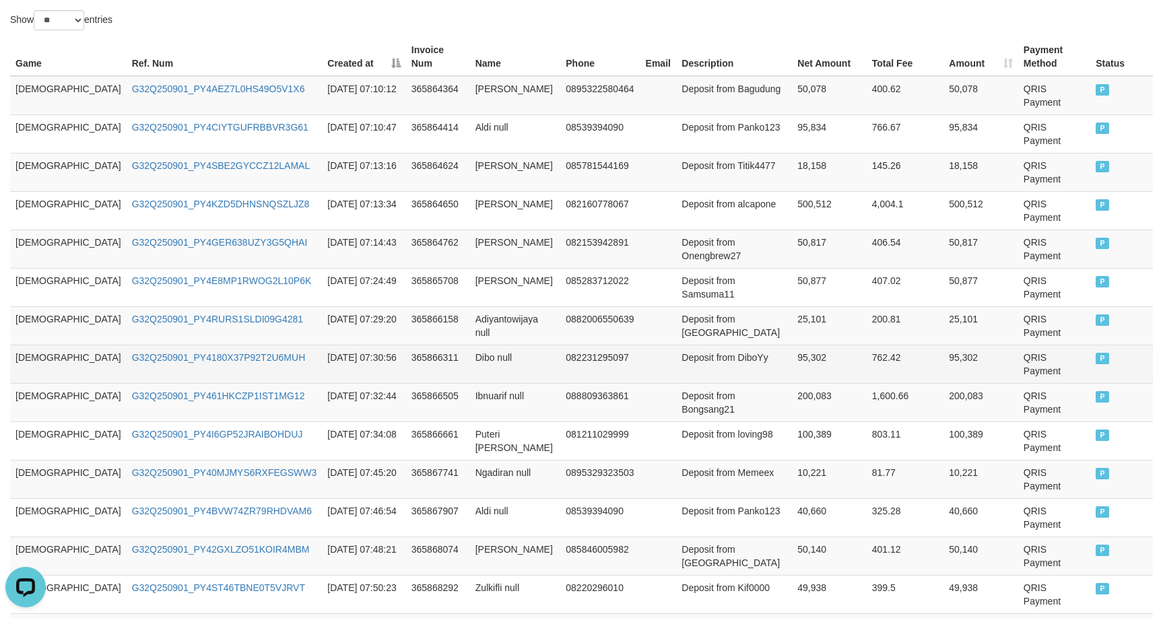
click at [676, 345] on td "Deposit from DiboYy" at bounding box center [734, 364] width 116 height 38
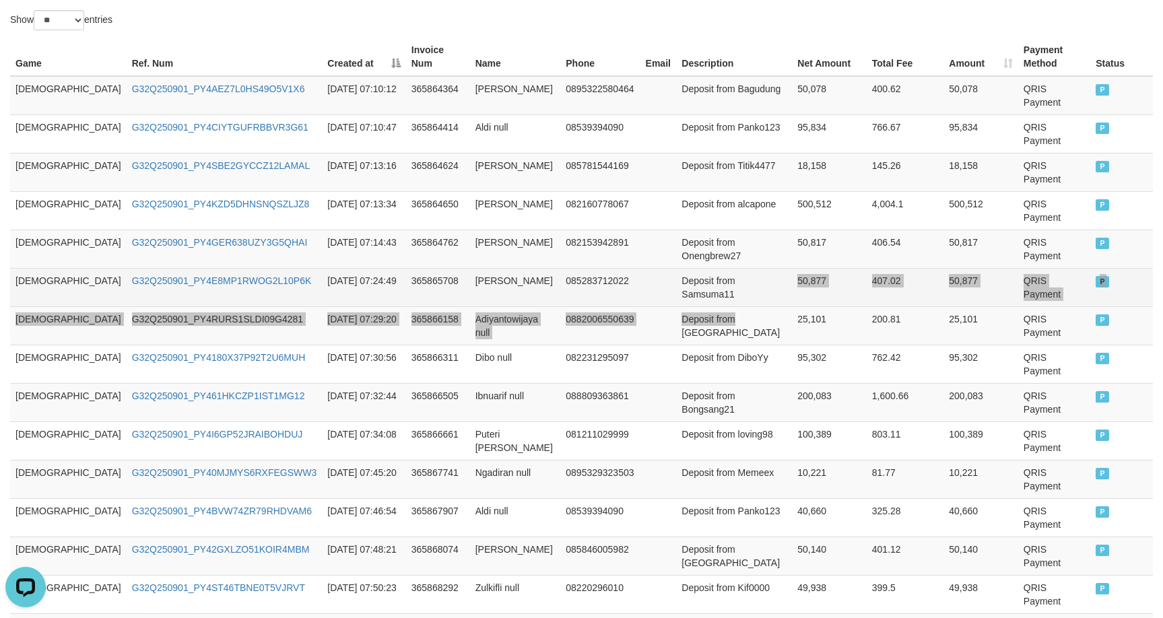
drag, startPoint x: 684, startPoint y: 240, endPoint x: 703, endPoint y: 232, distance: 20.3
click at [702, 234] on tbody "GOD77 G32Q250901_PY4AEZ7L0HS49O5V1X6 2025-09-01 07:10:12 365864364 Rahmad Sofya…" at bounding box center [581, 402] width 1142 height 653
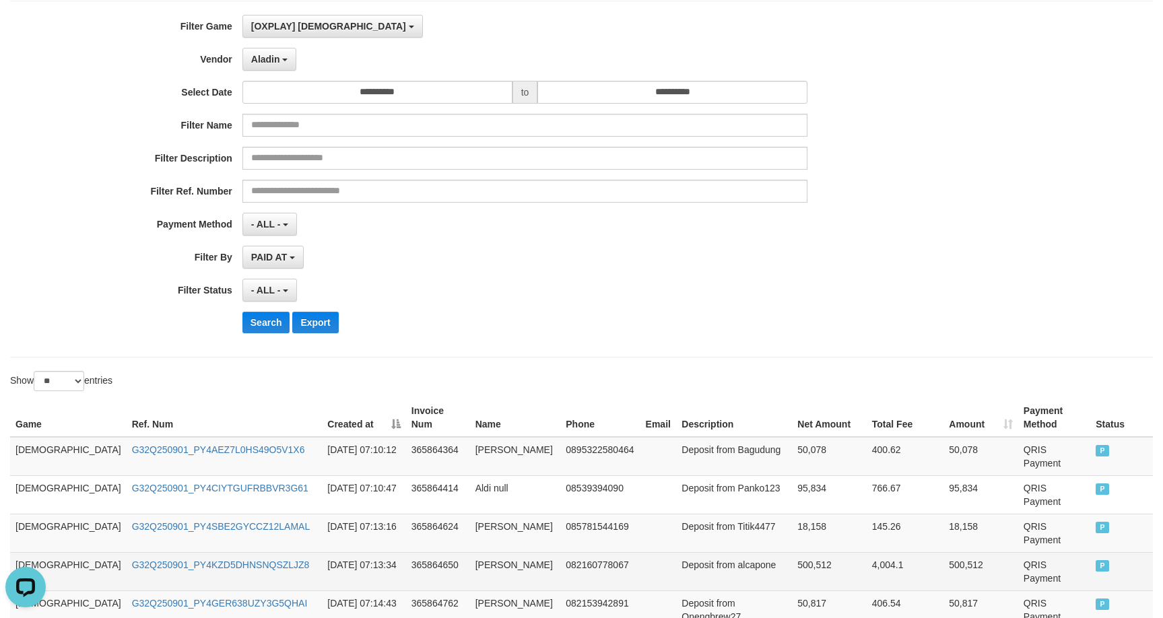
scroll to position [0, 0]
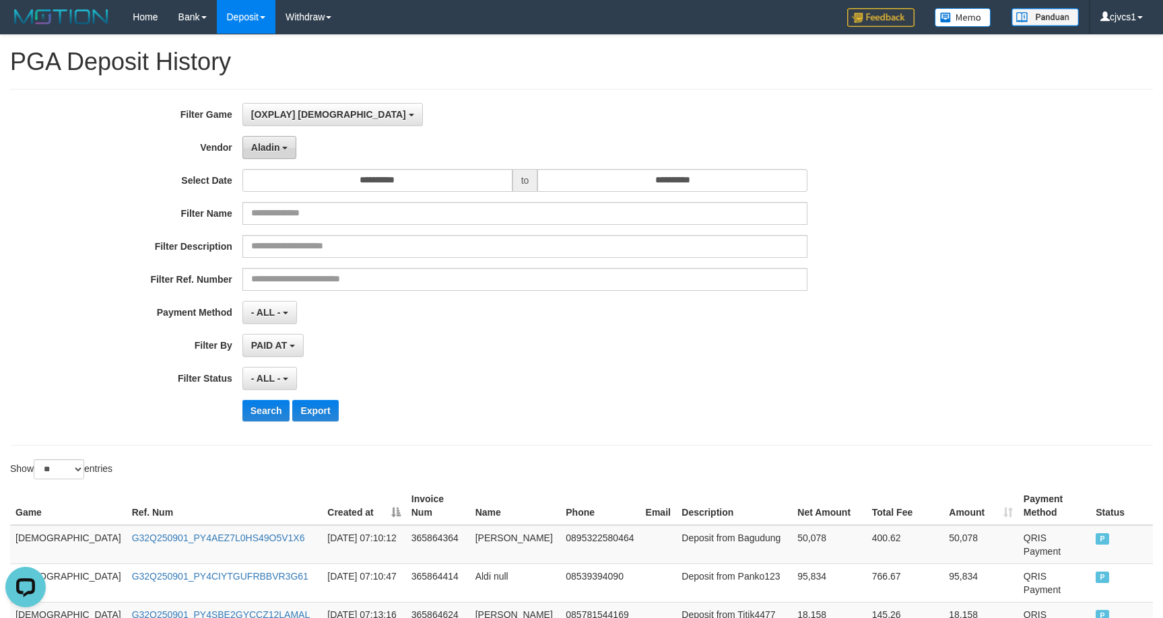
click at [283, 152] on button "Aladin" at bounding box center [269, 147] width 55 height 23
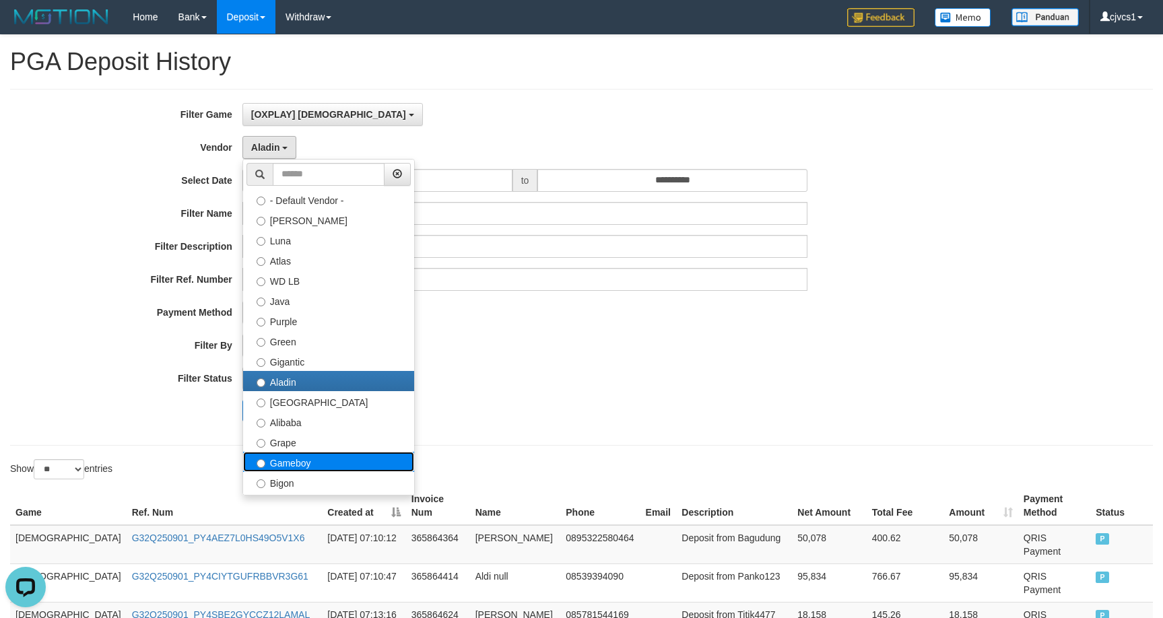
click at [312, 460] on label "Gameboy" at bounding box center [328, 462] width 171 height 20
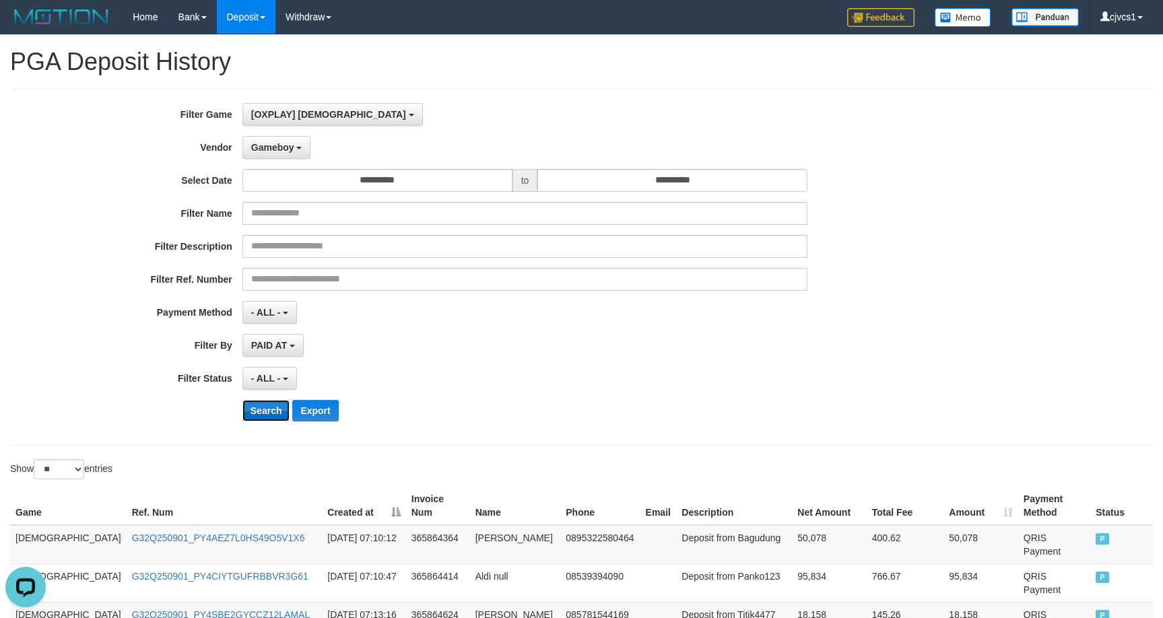
click at [265, 411] on button "Search" at bounding box center [266, 411] width 48 height 22
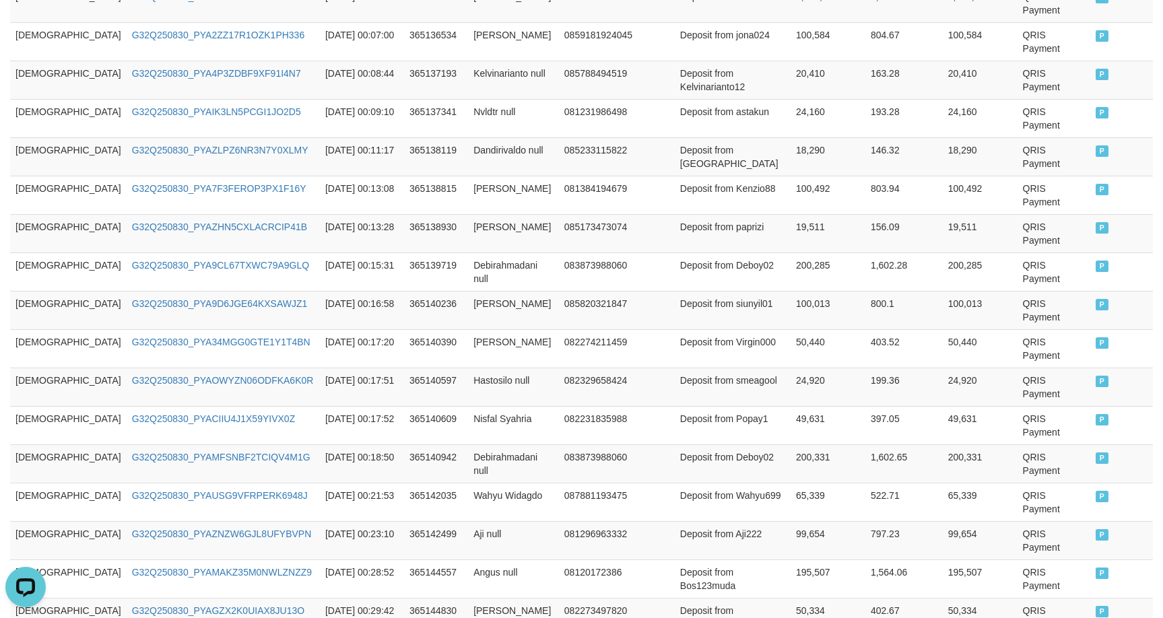
scroll to position [716, 0]
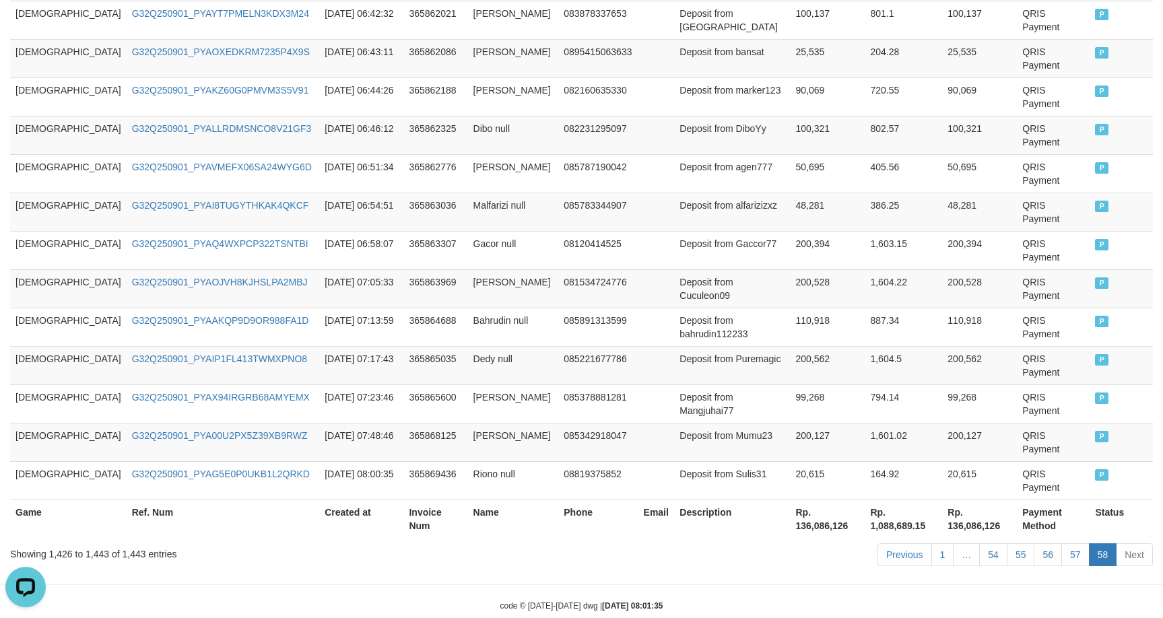
scroll to position [502, 0]
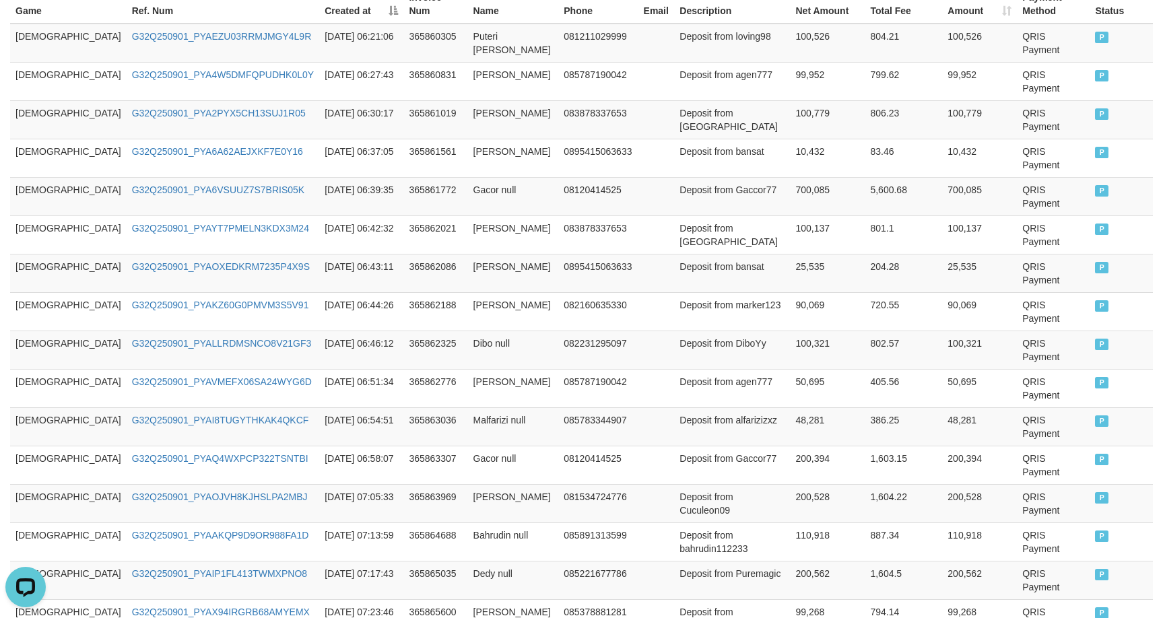
drag, startPoint x: 429, startPoint y: 465, endPoint x: 1005, endPoint y: 393, distance: 580.7
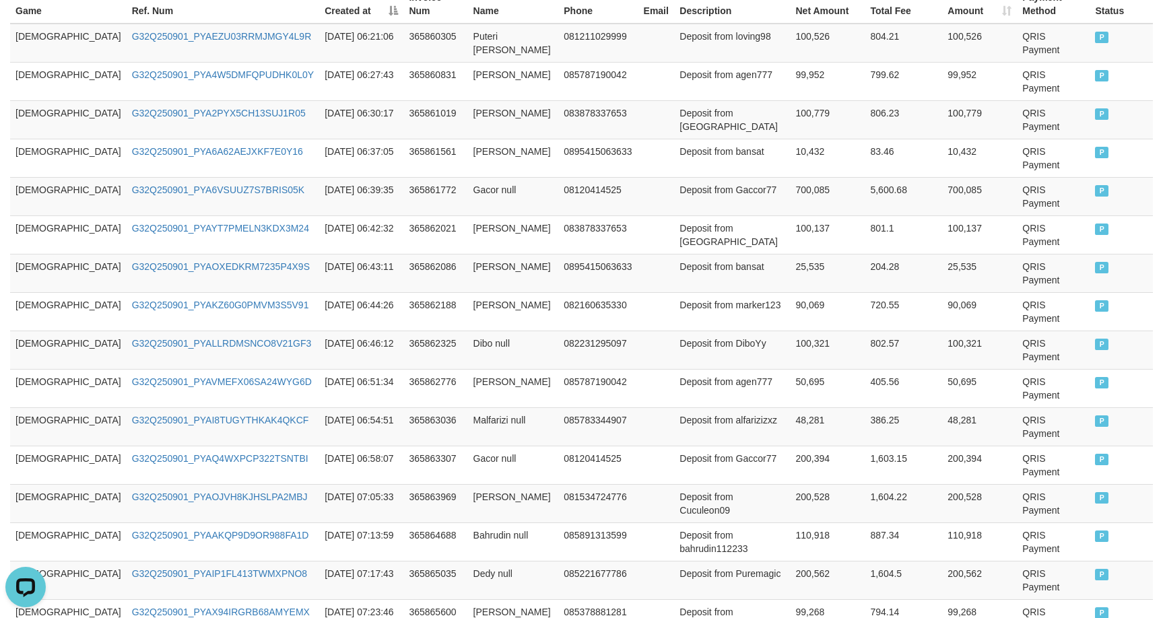
drag, startPoint x: 784, startPoint y: 467, endPoint x: 762, endPoint y: 469, distance: 22.4
drag, startPoint x: 761, startPoint y: 469, endPoint x: 949, endPoint y: 442, distance: 189.1
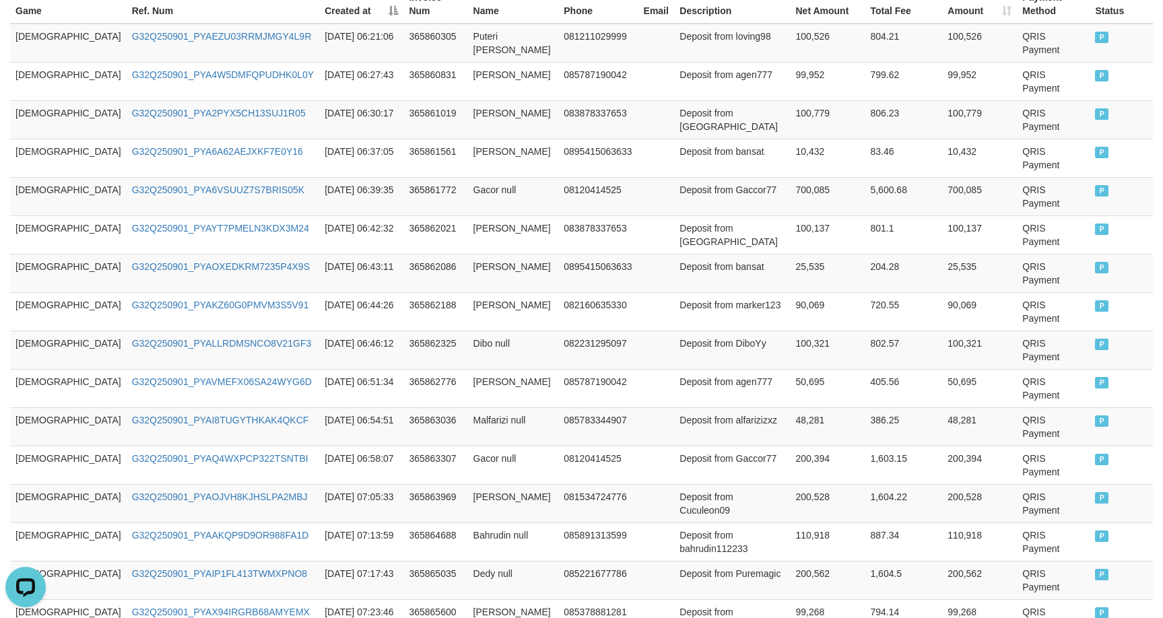
drag, startPoint x: 687, startPoint y: 466, endPoint x: 985, endPoint y: 413, distance: 302.8
drag, startPoint x: 609, startPoint y: 304, endPoint x: 662, endPoint y: 309, distance: 53.4
click at [625, 446] on tr "GOD77 G32Q250901_PYAQ4WXPCP322TSNTBI 2025-09-01 06:58:07 365863307 Gacor null 0…" at bounding box center [581, 465] width 1142 height 38
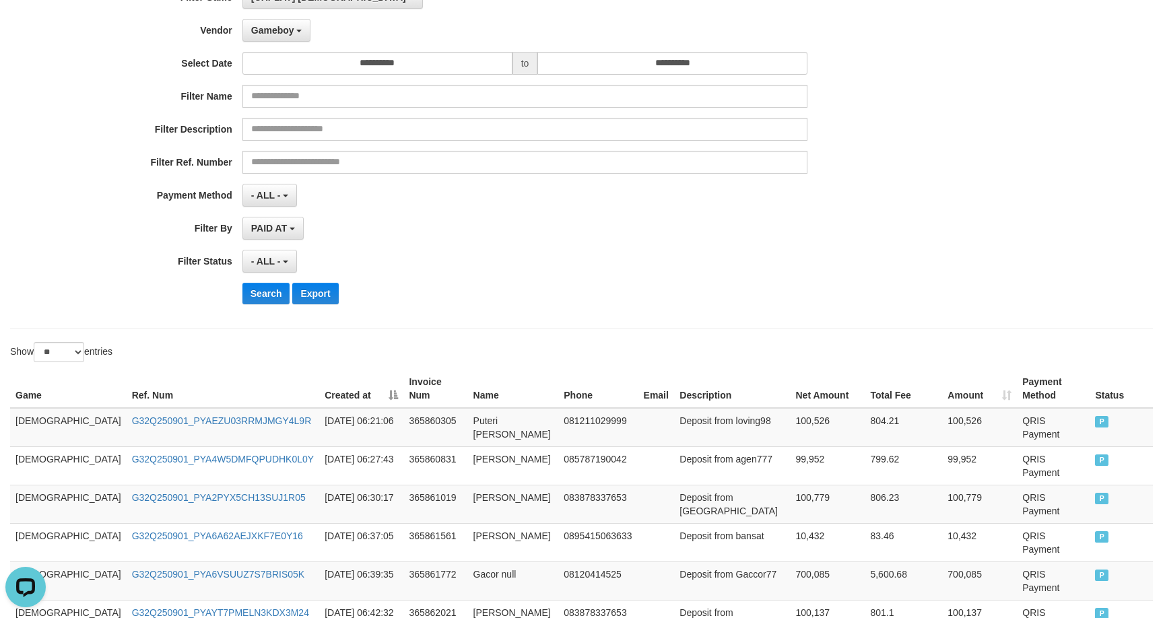
scroll to position [0, 0]
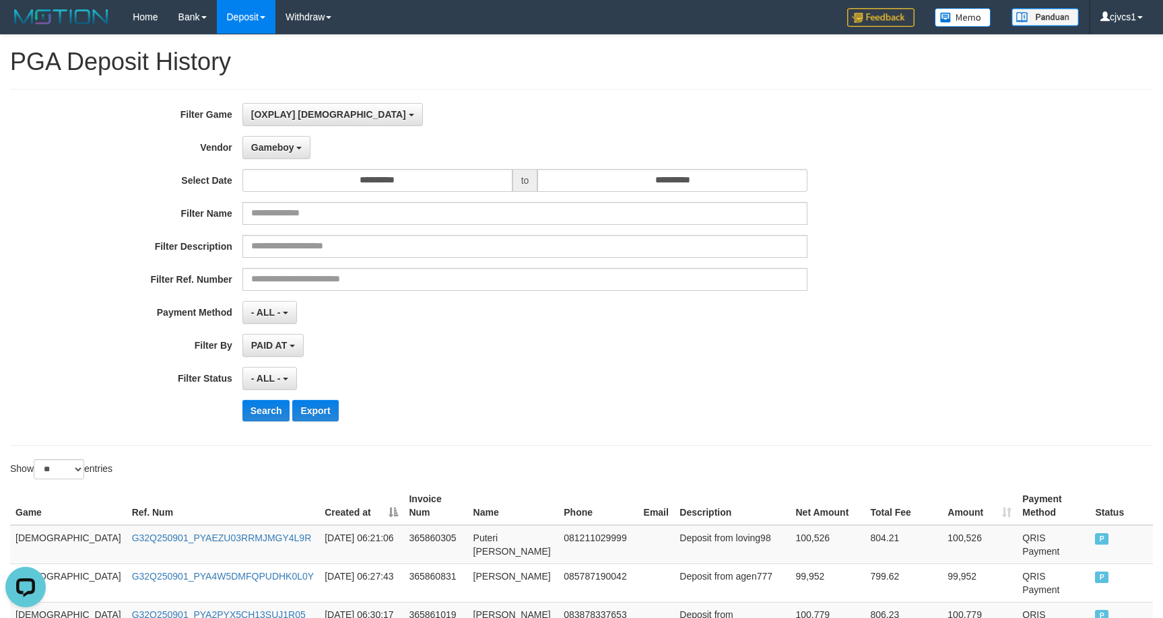
click at [285, 165] on div "**********" at bounding box center [484, 267] width 969 height 329
click at [281, 151] on span "Gameboy" at bounding box center [272, 147] width 43 height 11
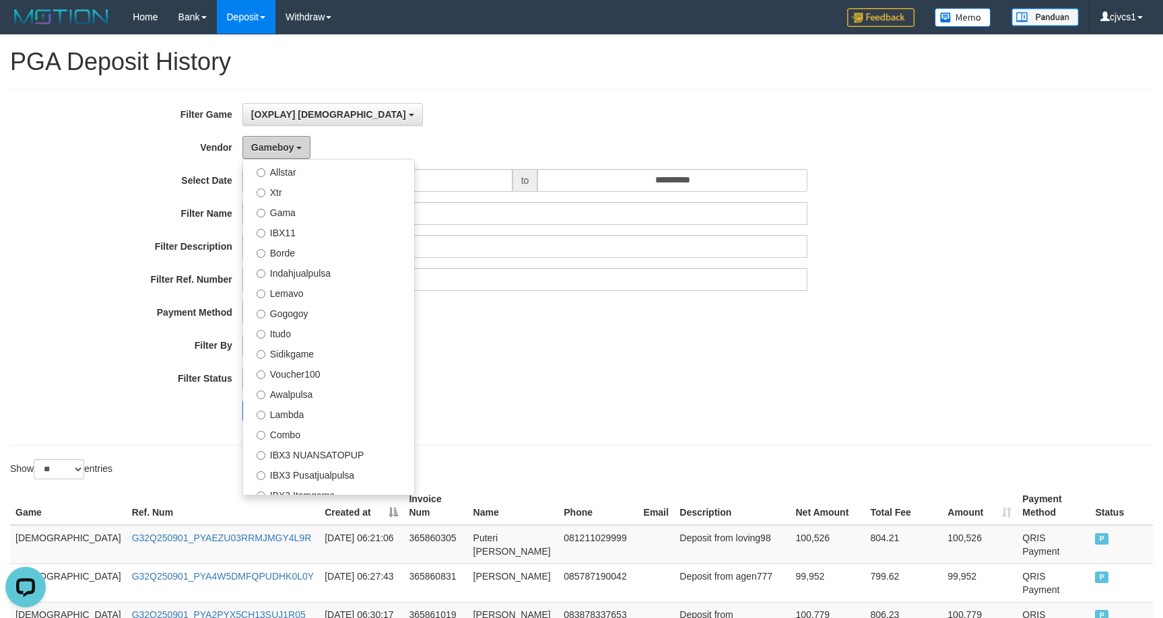
scroll to position [442, 0]
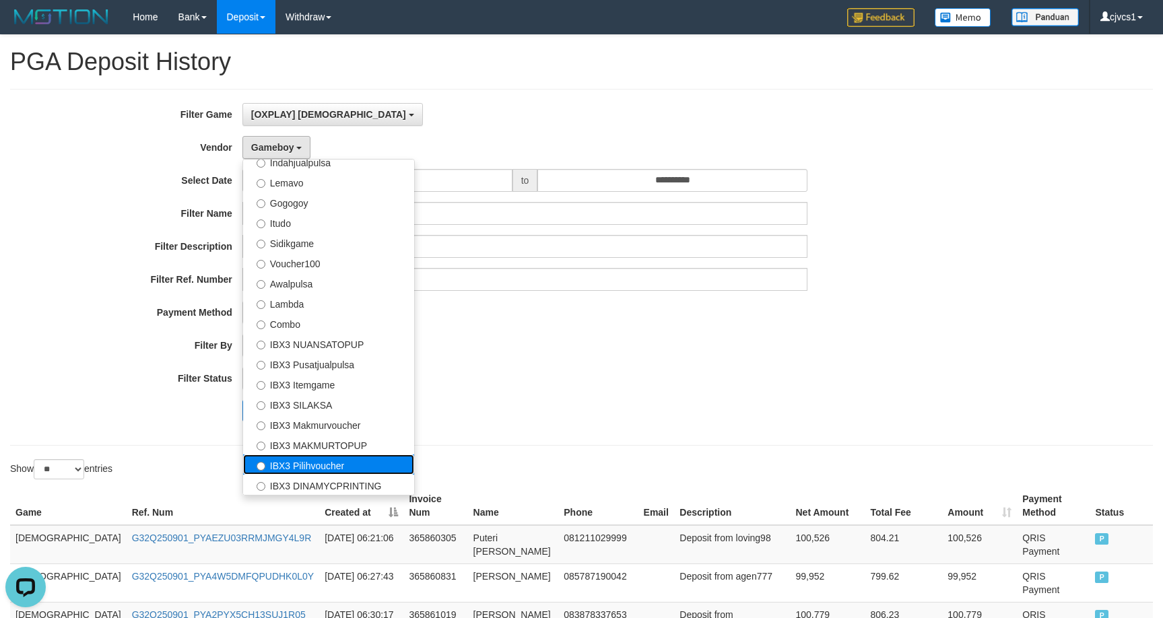
click at [343, 455] on label "IBX3 Pilihvoucher" at bounding box center [328, 464] width 171 height 20
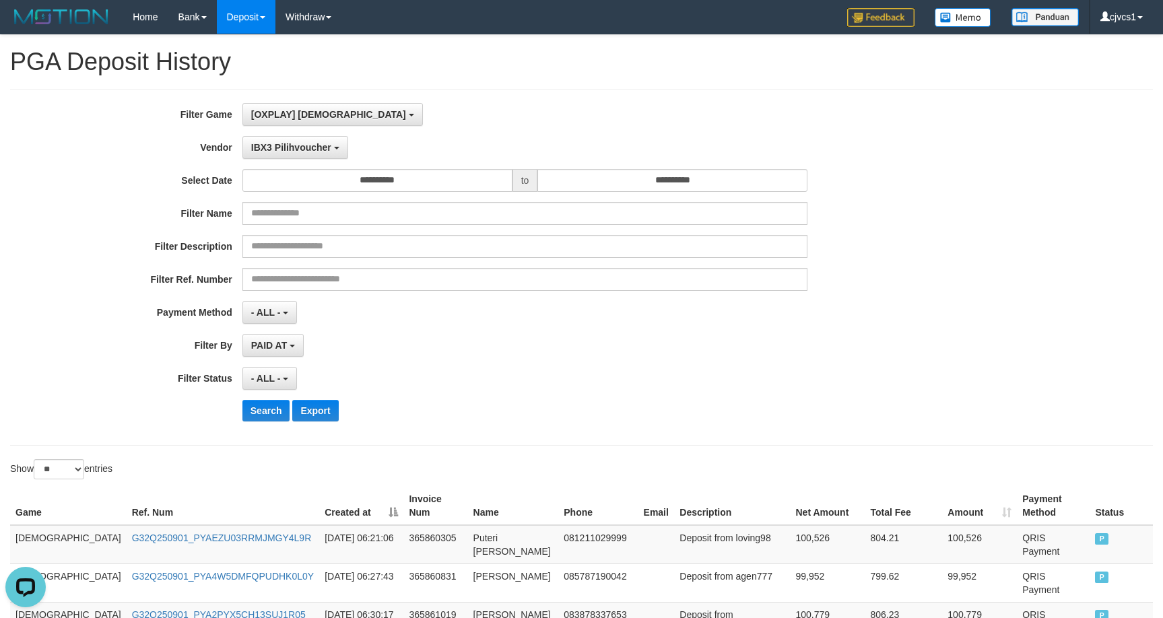
click at [294, 423] on div "**********" at bounding box center [484, 267] width 969 height 329
click at [267, 413] on button "Search" at bounding box center [266, 411] width 48 height 22
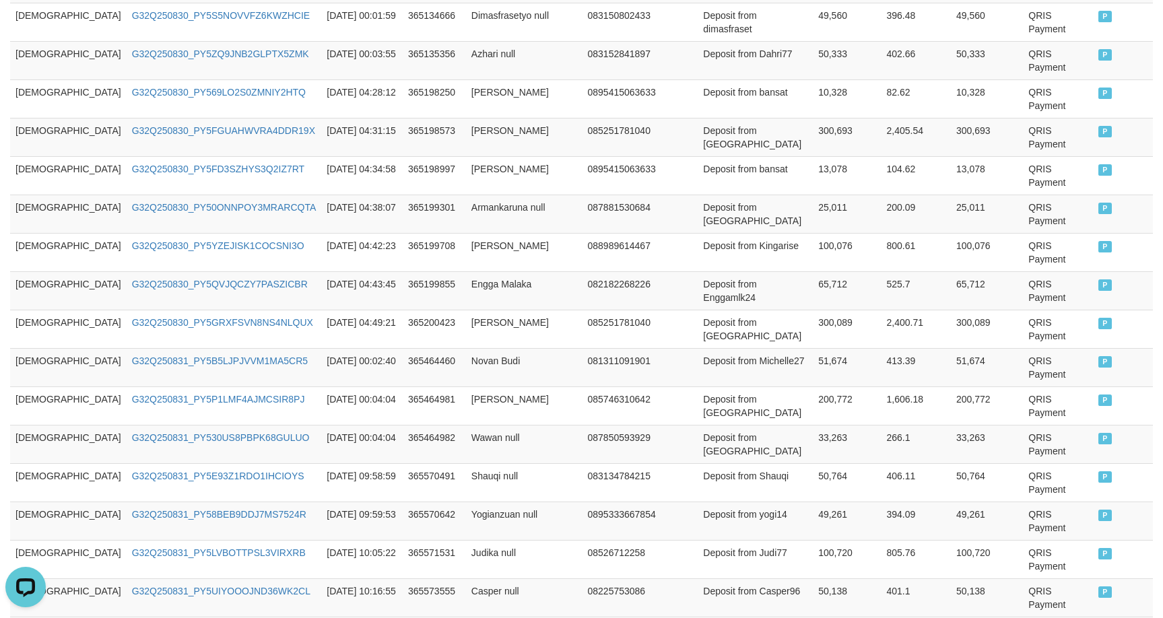
scroll to position [676, 0]
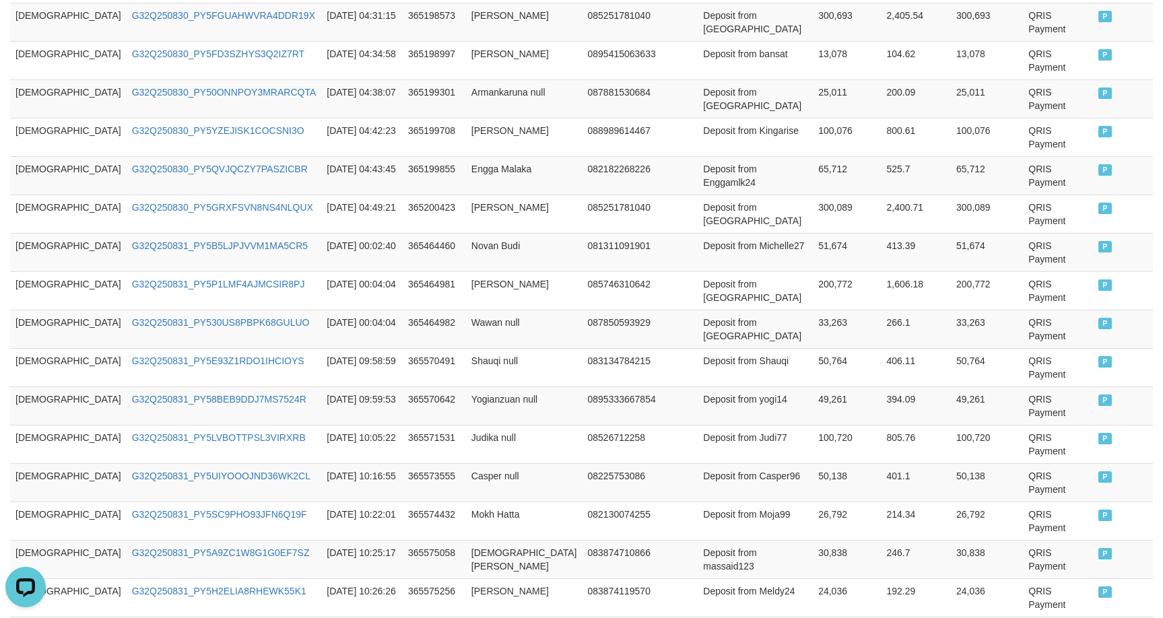
click at [1105, 512] on div "Game Ref. Num Created at Invoice Num Name Phone Email Description Net Amount To…" at bounding box center [581, 329] width 1163 height 1044
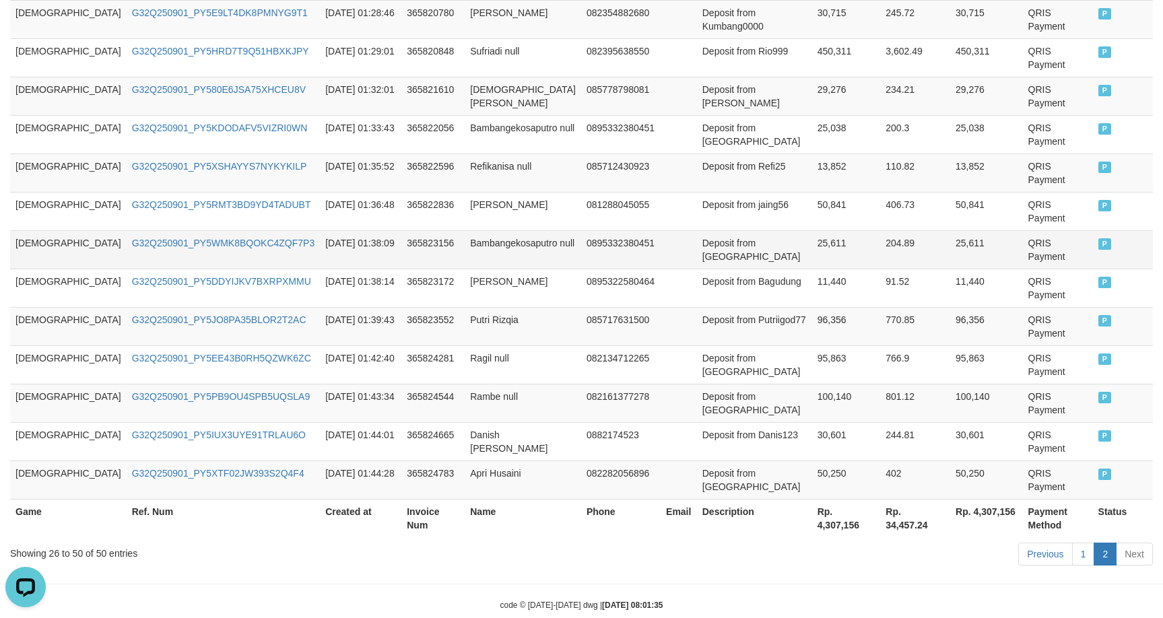
click at [697, 246] on td "Deposit from Bambangeko" at bounding box center [754, 249] width 115 height 38
click at [660, 161] on td at bounding box center [678, 172] width 36 height 38
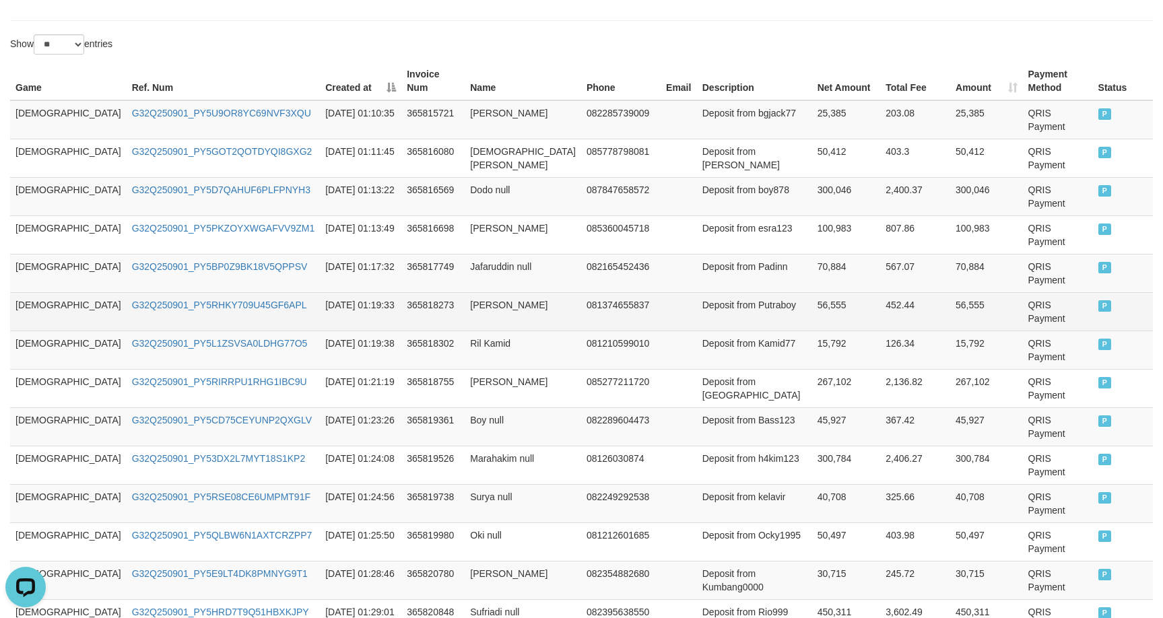
scroll to position [88, 0]
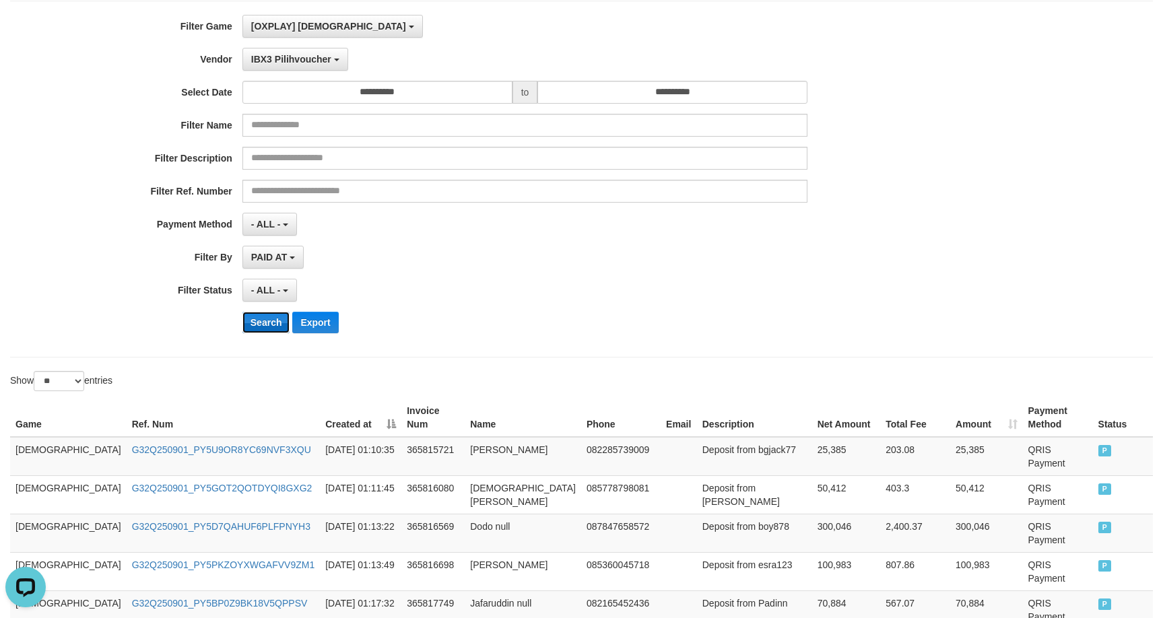
click at [260, 325] on button "Search" at bounding box center [266, 323] width 48 height 22
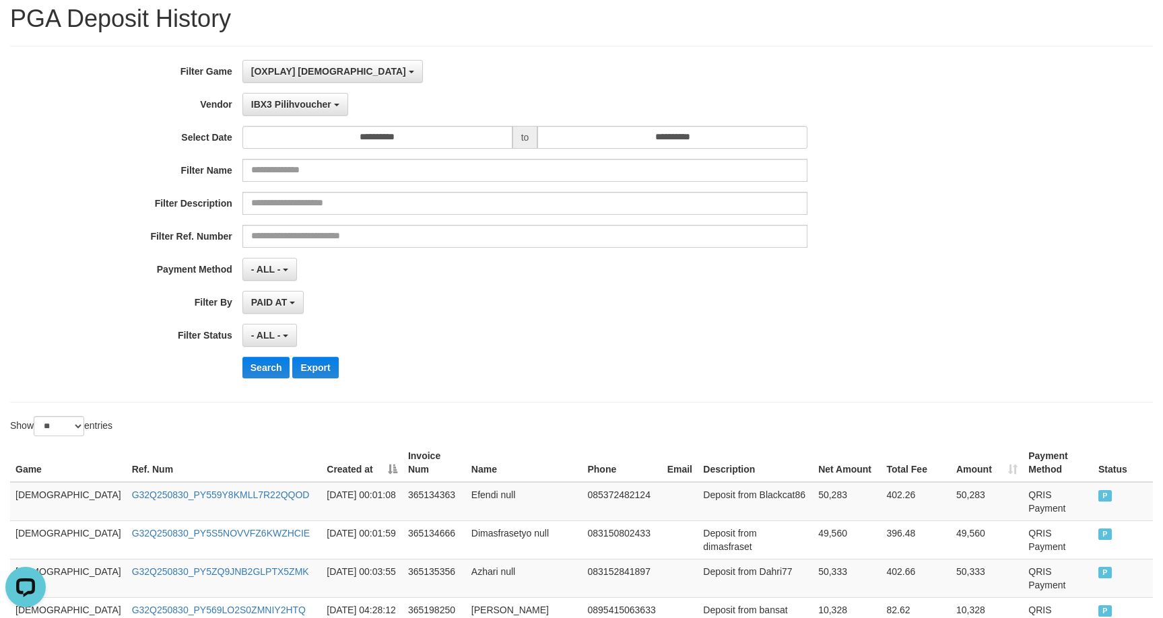
scroll to position [0, 0]
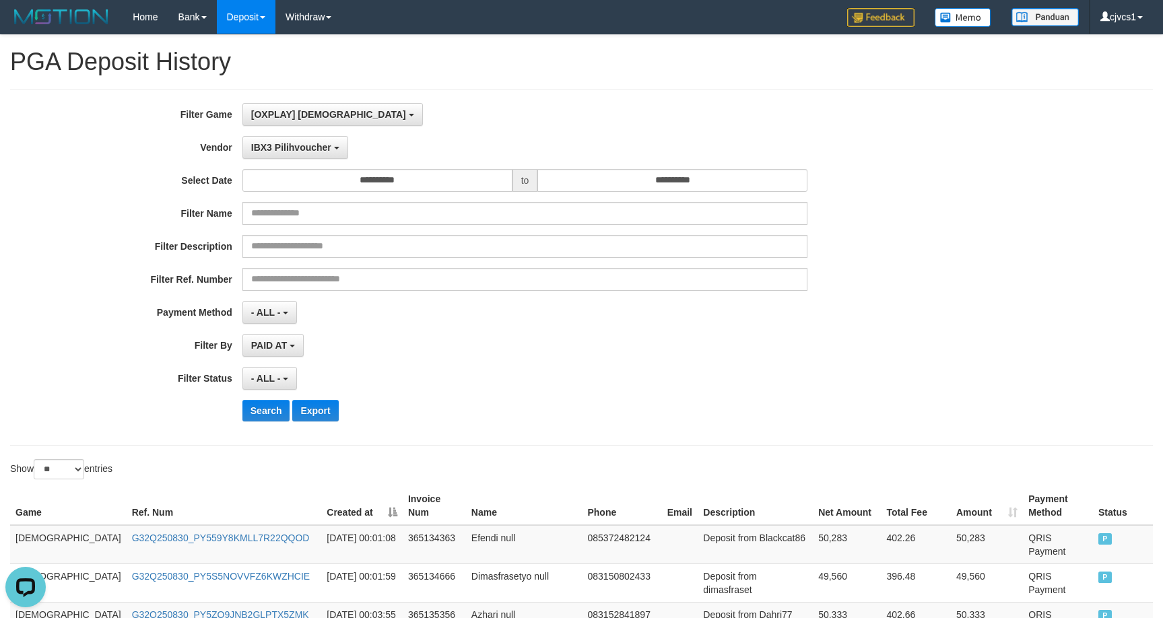
click at [296, 126] on div "**********" at bounding box center [484, 267] width 969 height 329
drag, startPoint x: 311, startPoint y: 147, endPoint x: 321, endPoint y: 164, distance: 19.1
click at [312, 149] on span "IBX3 Pilihvoucher" at bounding box center [291, 147] width 80 height 11
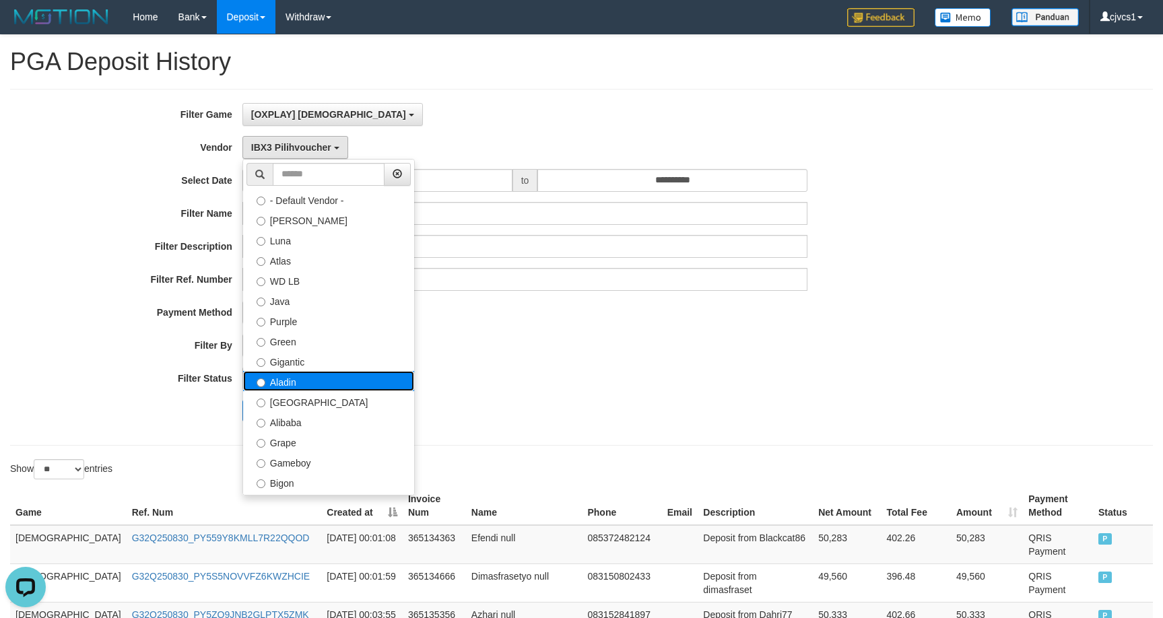
click at [347, 379] on label "Aladin" at bounding box center [328, 381] width 171 height 20
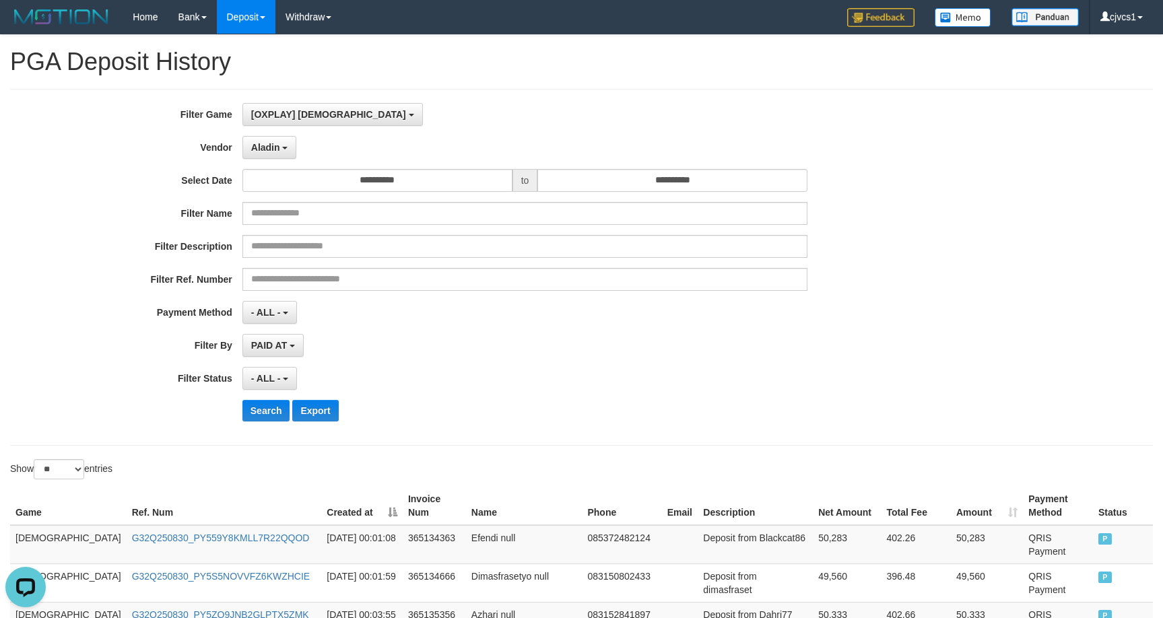
click at [275, 430] on div "**********" at bounding box center [484, 267] width 969 height 329
click at [273, 405] on button "Search" at bounding box center [266, 411] width 48 height 22
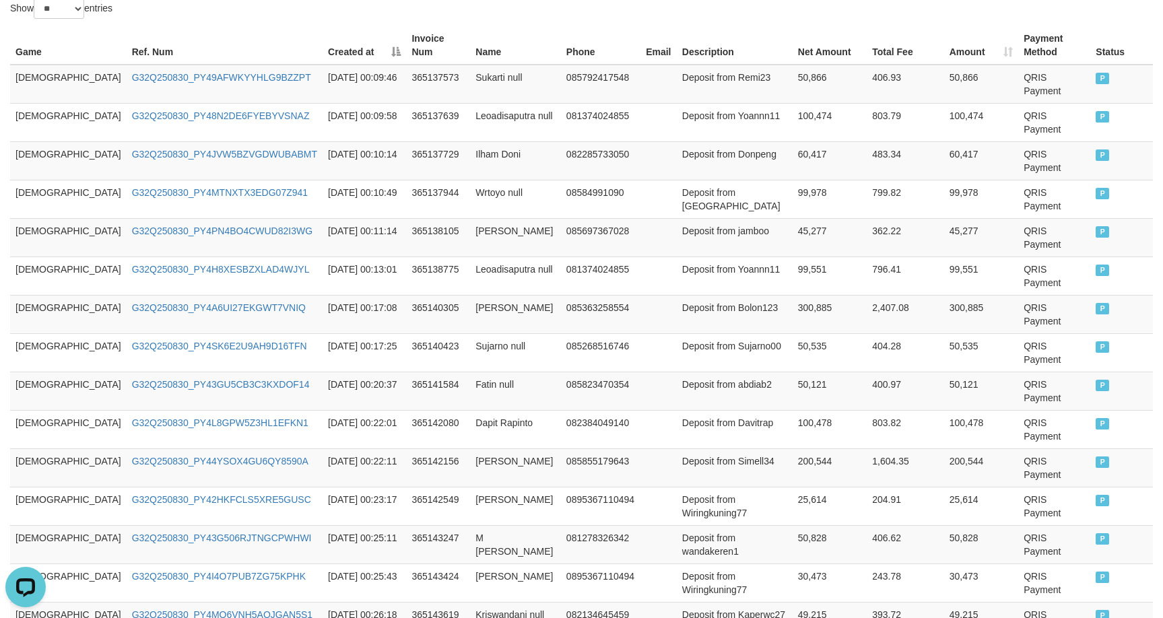
scroll to position [897, 0]
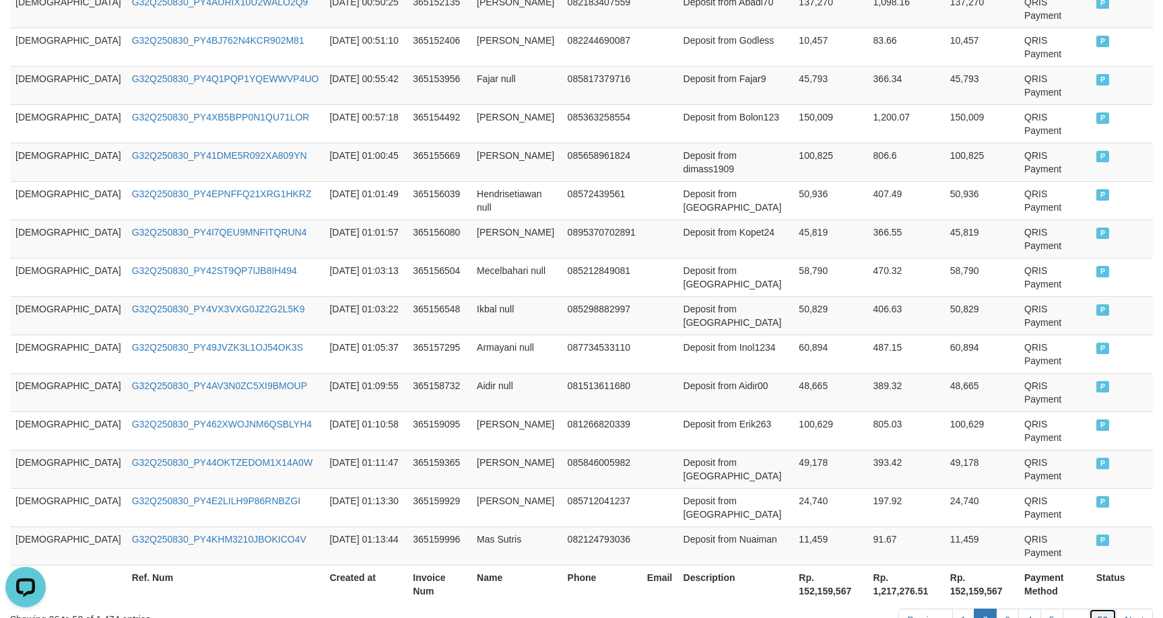
click at [1103, 609] on link "59" at bounding box center [1103, 620] width 28 height 23
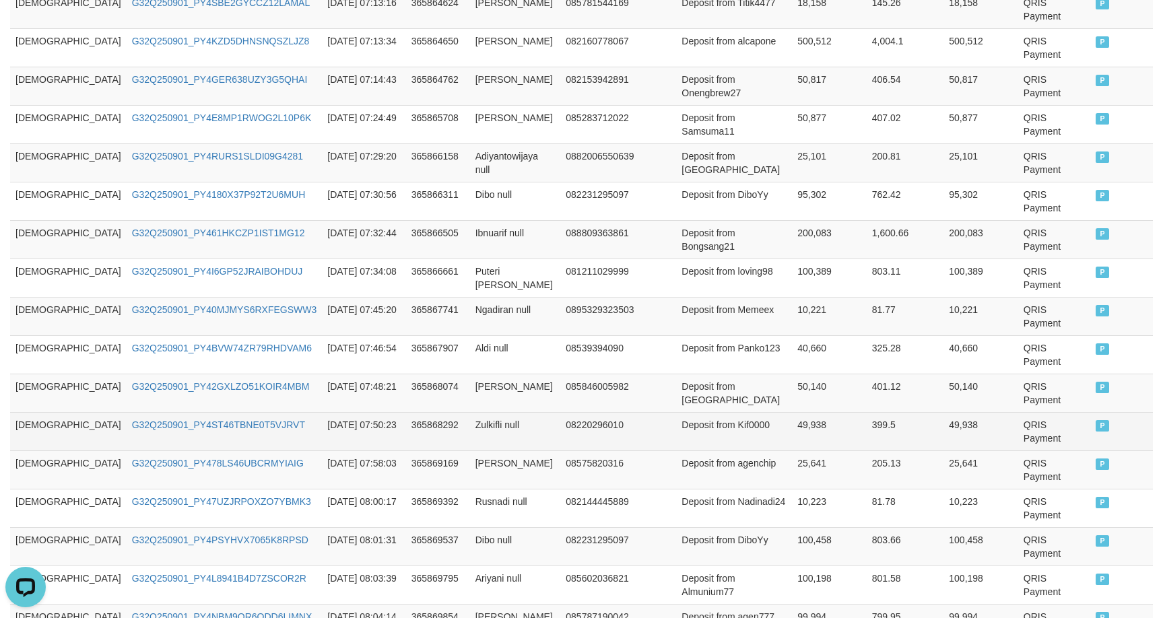
click at [560, 412] on td "08220296010" at bounding box center [599, 431] width 79 height 38
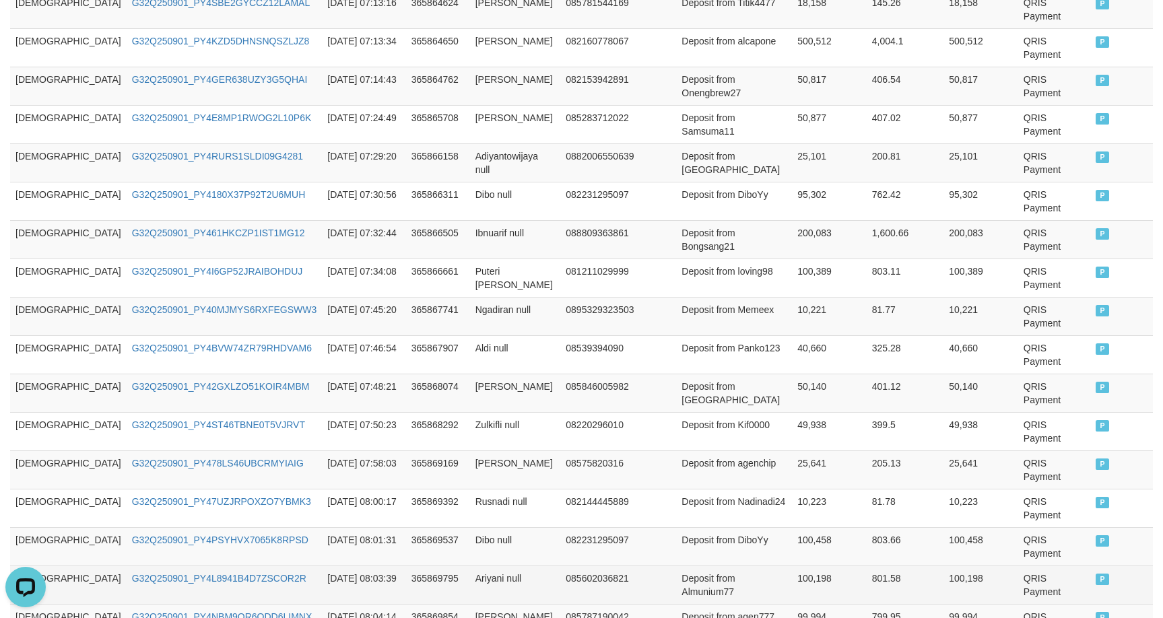
click at [26, 565] on td "GOD77" at bounding box center [68, 584] width 116 height 38
click at [16, 565] on td "GOD77" at bounding box center [68, 584] width 116 height 38
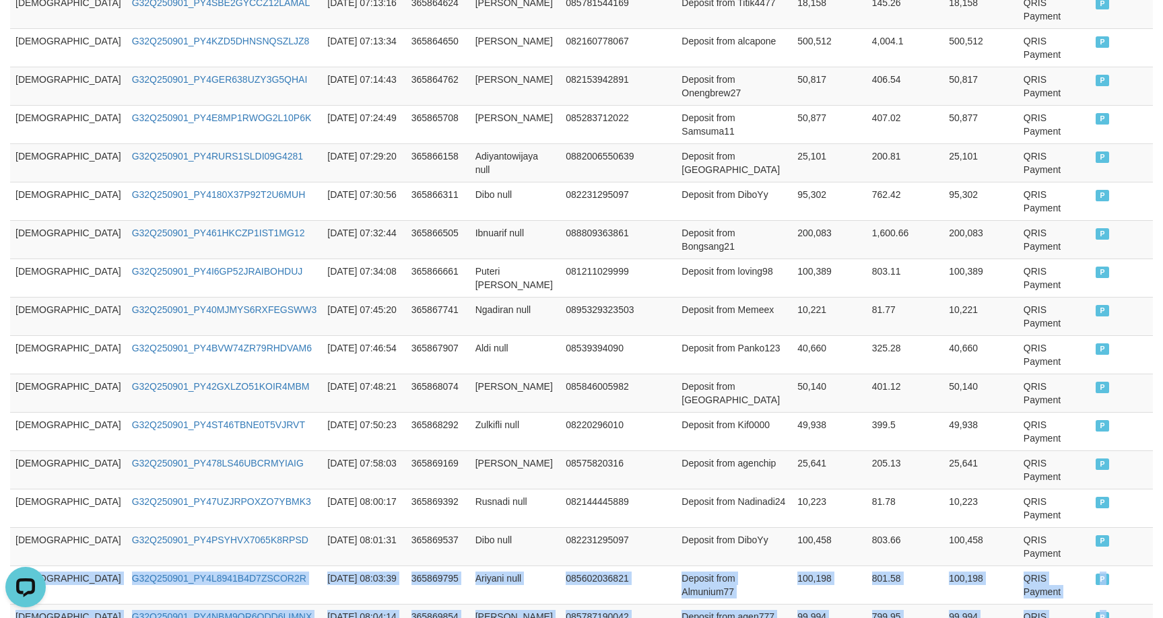
drag, startPoint x: 16, startPoint y: 391, endPoint x: 1216, endPoint y: 545, distance: 1209.5
click at [1162, 545] on html "Toggle navigation Home Bank Account List Load By Website Group [ITOTO] GOD4D Gr…" at bounding box center [581, 184] width 1163 height 1592
click at [24, 565] on td "GOD77" at bounding box center [68, 584] width 116 height 38
drag, startPoint x: 24, startPoint y: 388, endPoint x: 1155, endPoint y: 541, distance: 1140.5
click at [1155, 541] on div "Game Ref. Num Created at Invoice Num Name Phone Email Description Net Amount To…" at bounding box center [581, 374] width 1163 height 1006
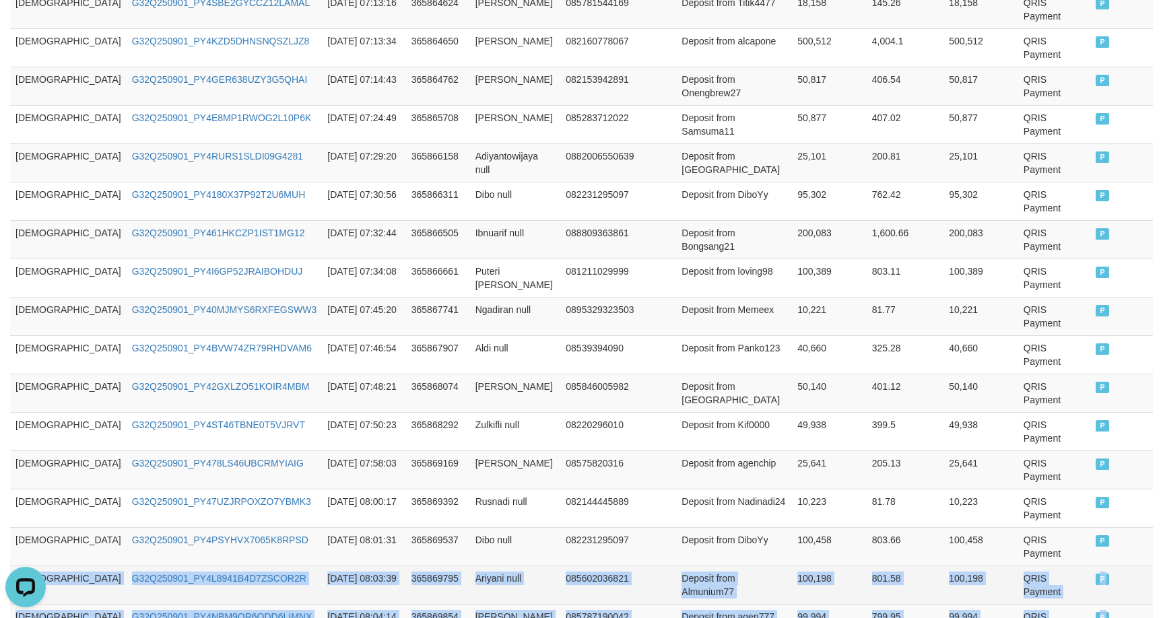
click at [676, 565] on td "Deposit from Almunium77" at bounding box center [734, 584] width 116 height 38
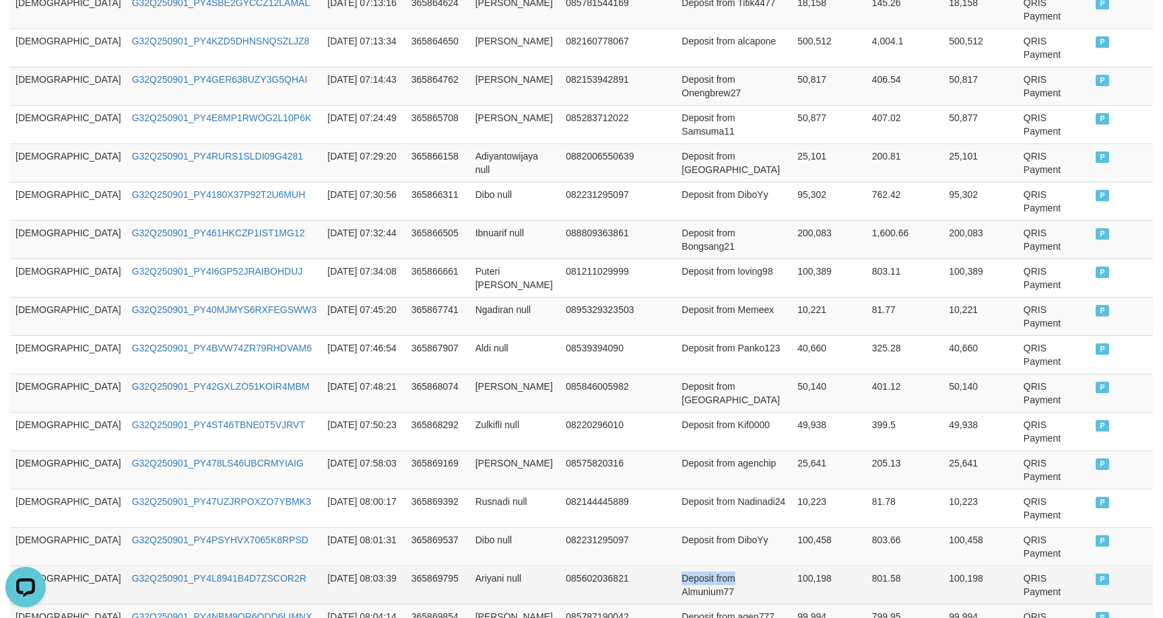
drag, startPoint x: 645, startPoint y: 384, endPoint x: 667, endPoint y: 388, distance: 22.7
click at [676, 565] on td "Deposit from Almunium77" at bounding box center [734, 584] width 116 height 38
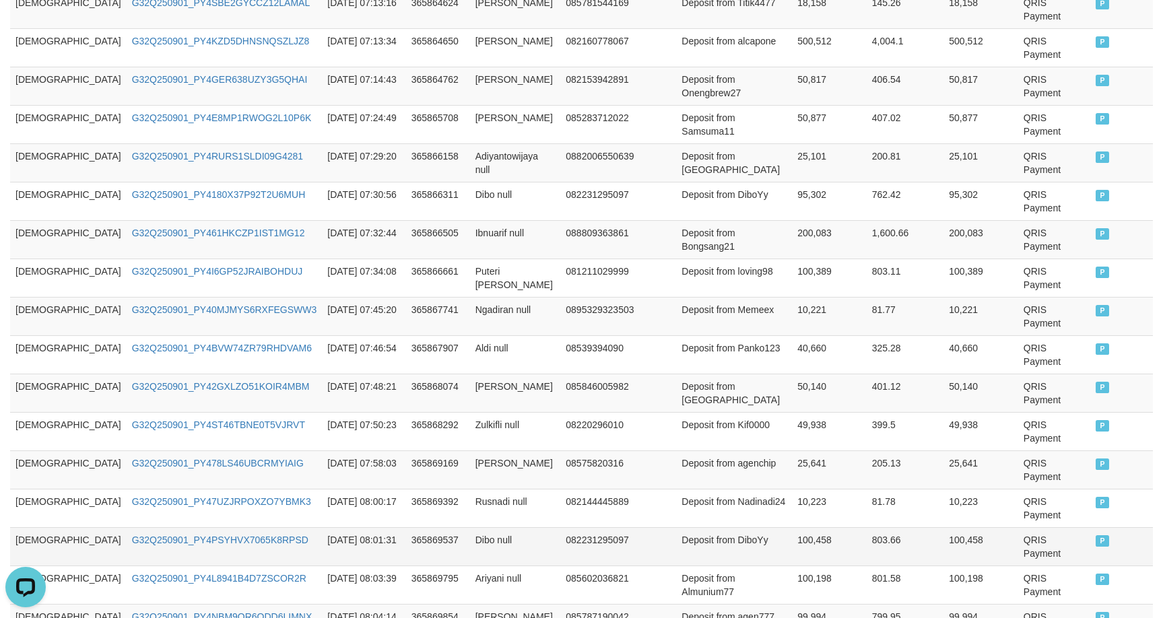
drag, startPoint x: 897, startPoint y: 356, endPoint x: 902, endPoint y: 335, distance: 22.2
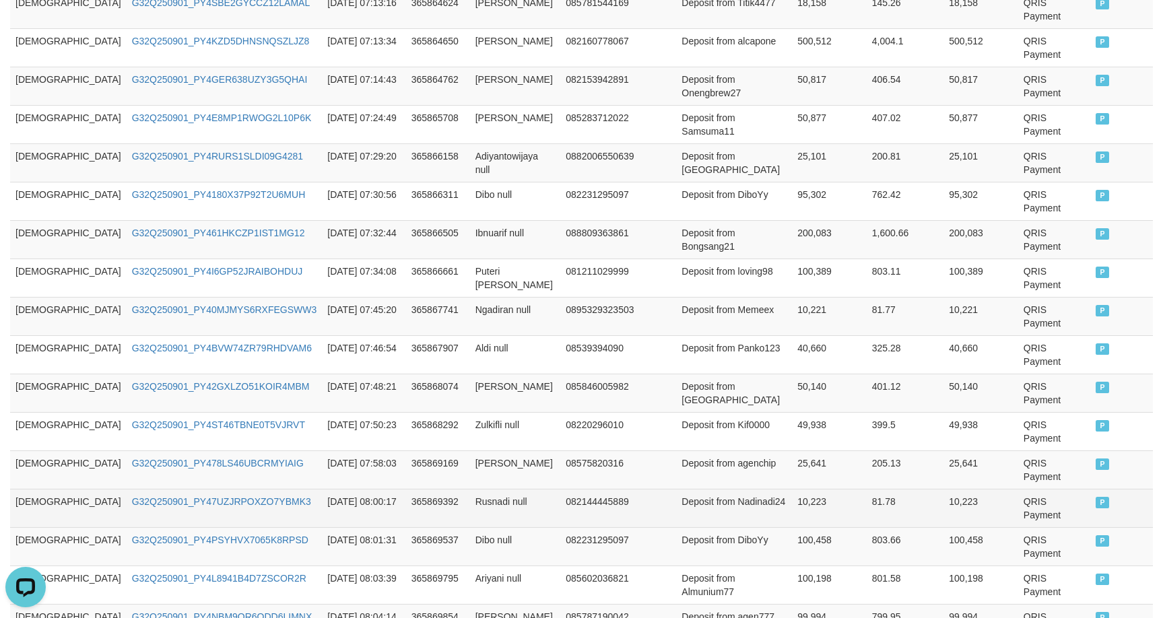
click at [898, 527] on td "803.66" at bounding box center [904, 546] width 77 height 38
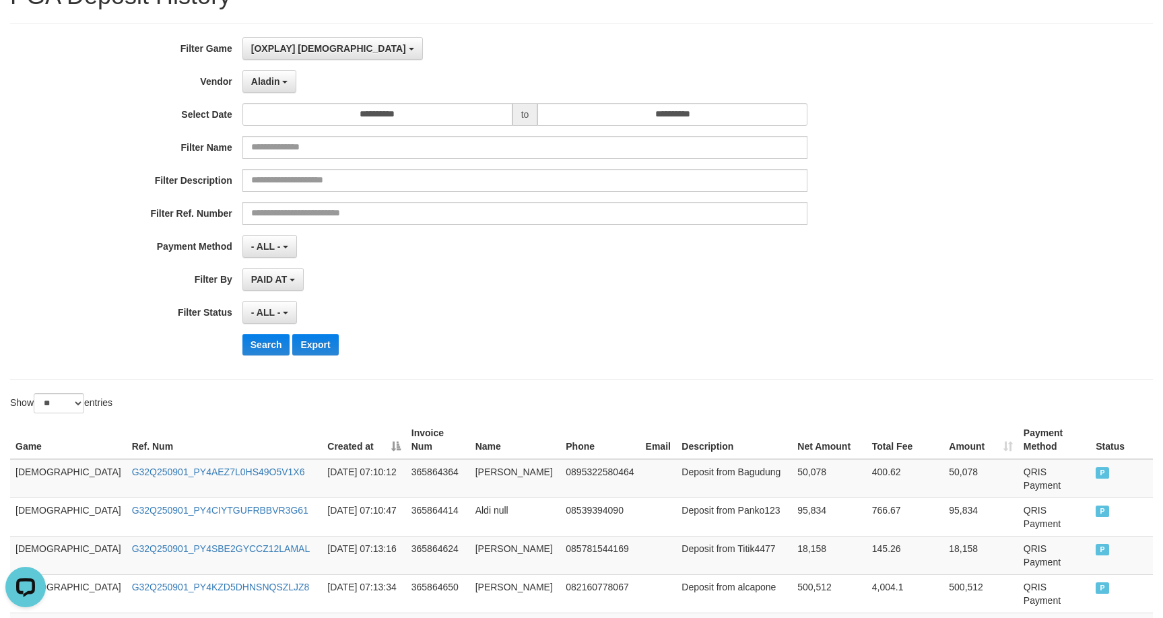
scroll to position [0, 0]
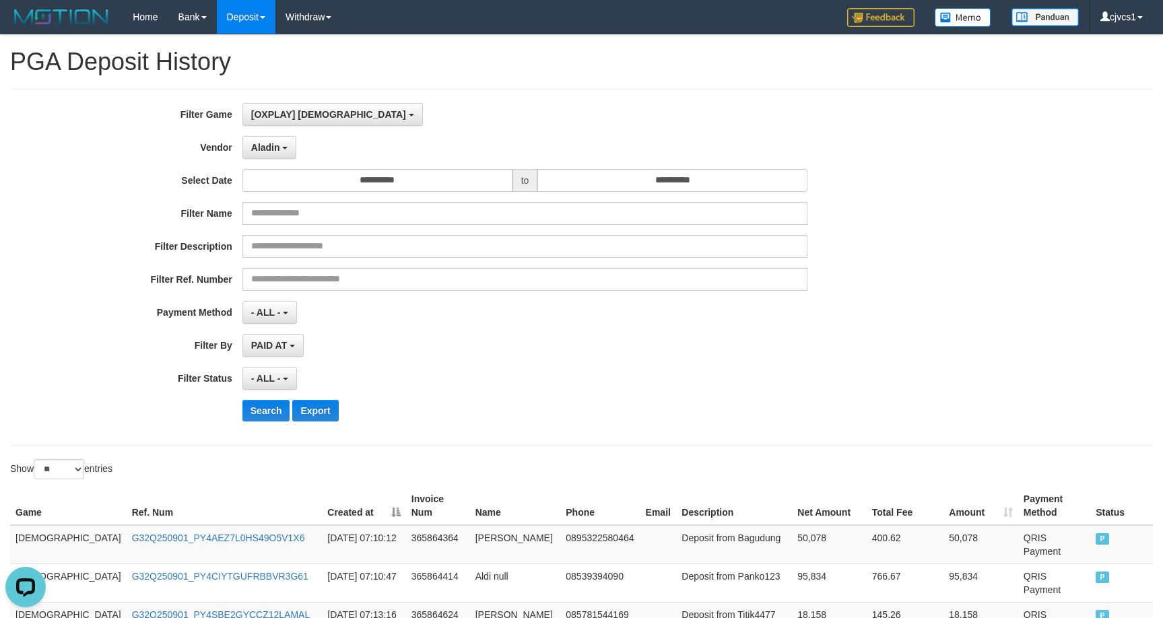
drag, startPoint x: 866, startPoint y: 397, endPoint x: 878, endPoint y: 367, distance: 32.0
click at [868, 392] on div "**********" at bounding box center [484, 267] width 969 height 329
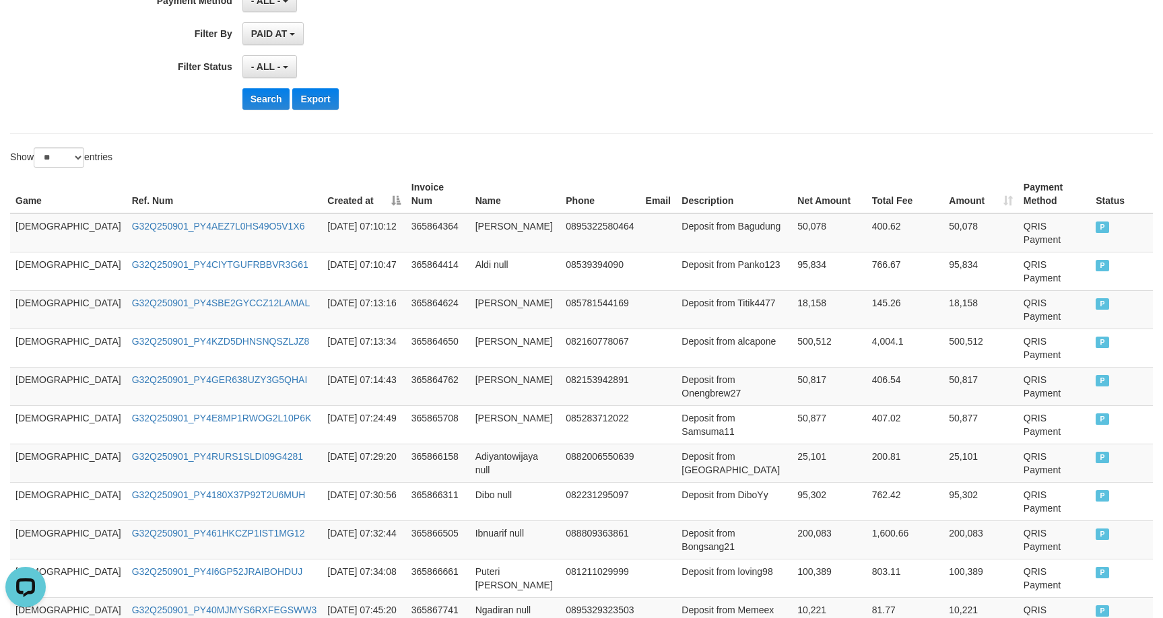
scroll to position [117, 0]
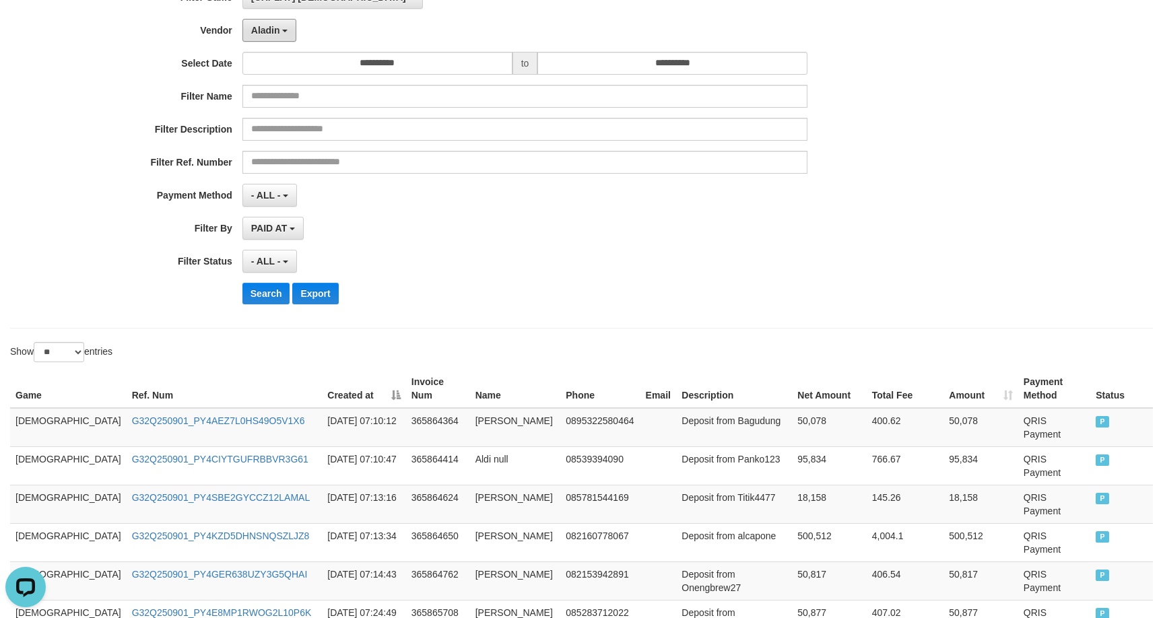
drag, startPoint x: 272, startPoint y: 41, endPoint x: 273, endPoint y: 131, distance: 89.5
click at [272, 39] on button "Aladin" at bounding box center [269, 30] width 55 height 23
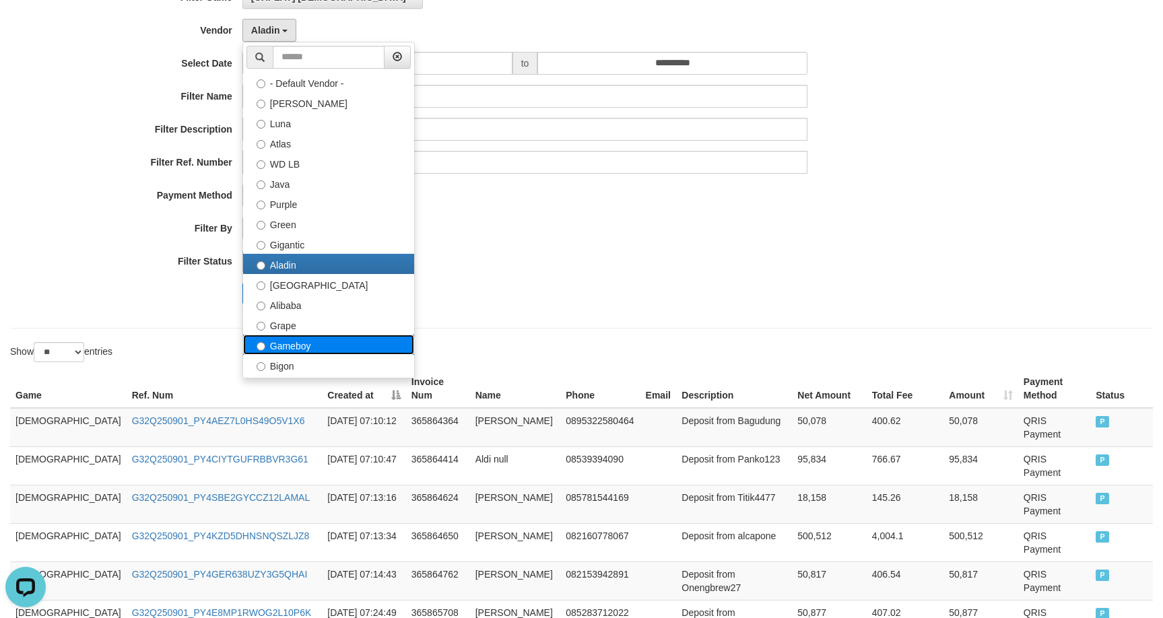
click at [318, 337] on label "Gameboy" at bounding box center [328, 345] width 171 height 20
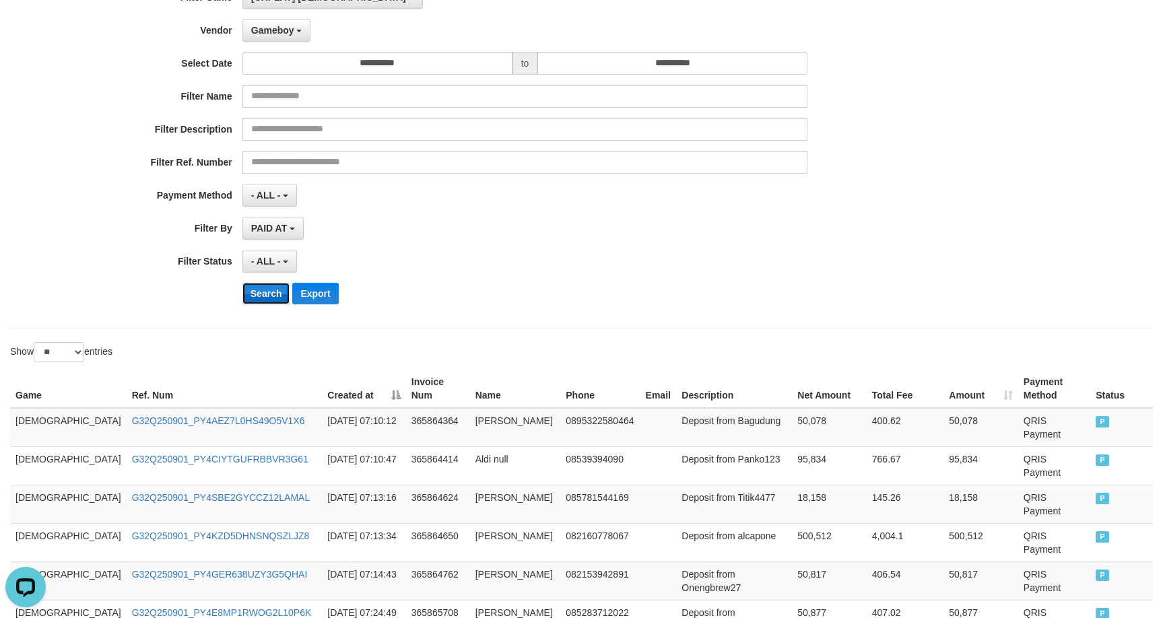
click at [265, 289] on button "Search" at bounding box center [266, 294] width 48 height 22
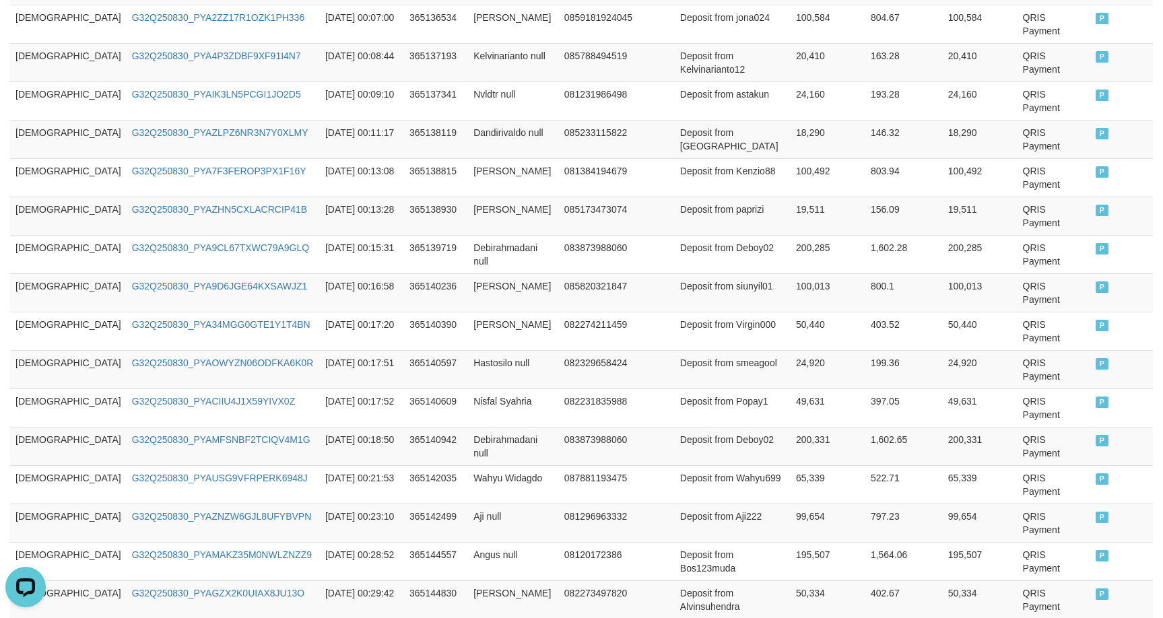
scroll to position [716, 0]
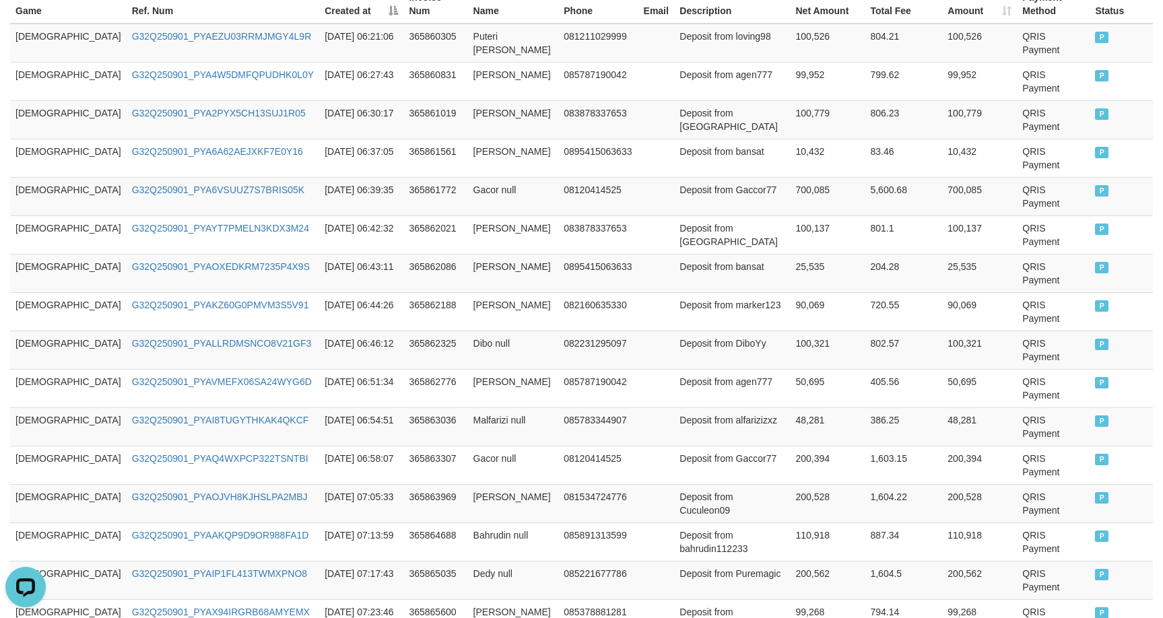
click at [504, 446] on td "Gacor null" at bounding box center [513, 465] width 91 height 38
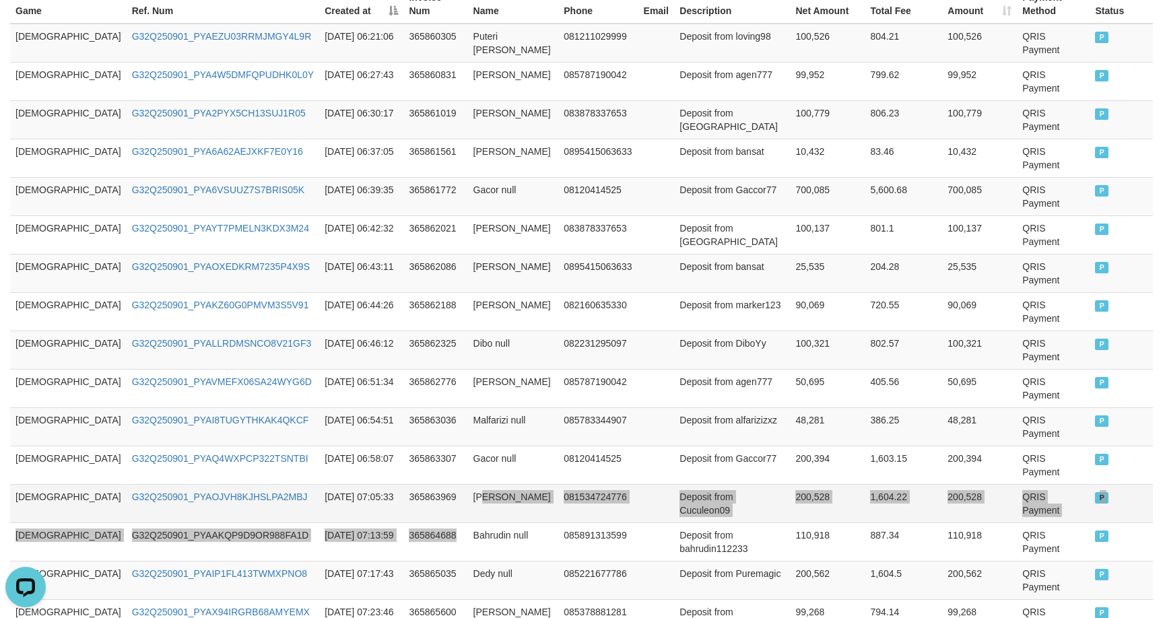
click at [428, 331] on tbody "GOD77 G32Q250901_PYAEZU03RRMJMGY4L9R 2025-09-01 06:21:06 365860305 Puteri Melli…" at bounding box center [581, 369] width 1142 height 691
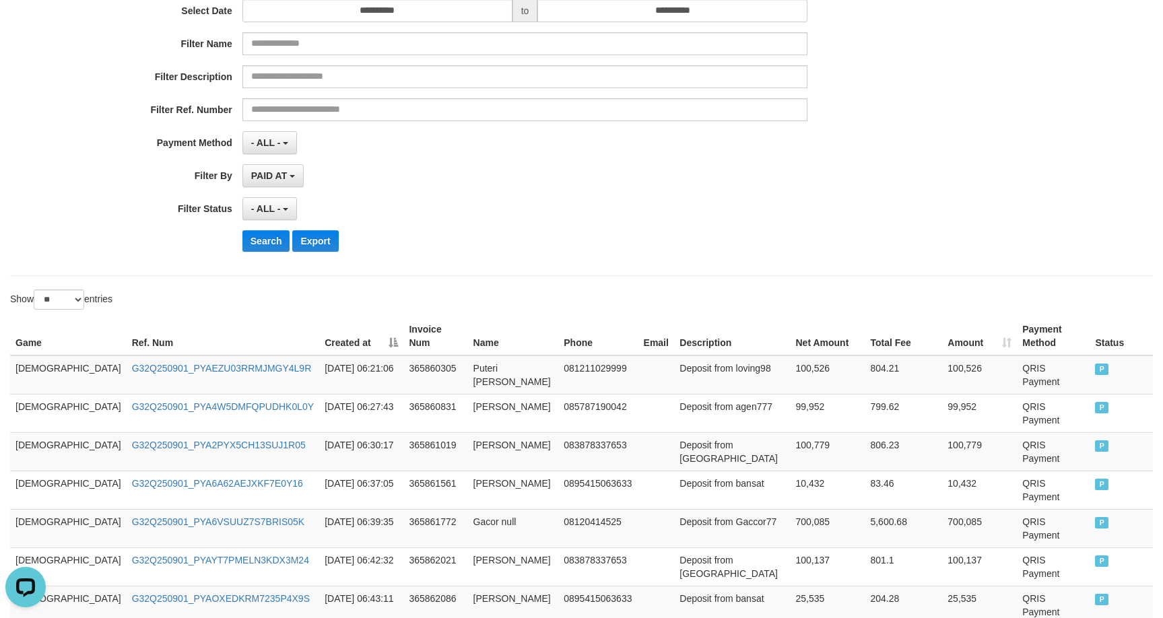
scroll to position [53, 0]
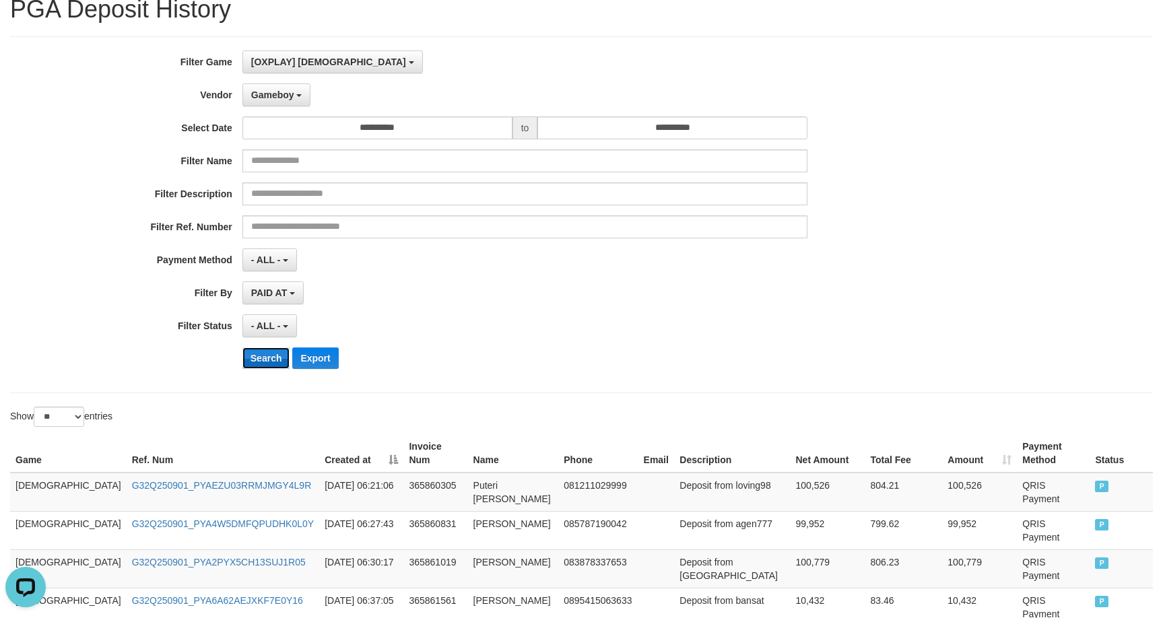
click at [260, 350] on button "Search" at bounding box center [266, 358] width 48 height 22
click at [784, 271] on div "**********" at bounding box center [484, 214] width 969 height 329
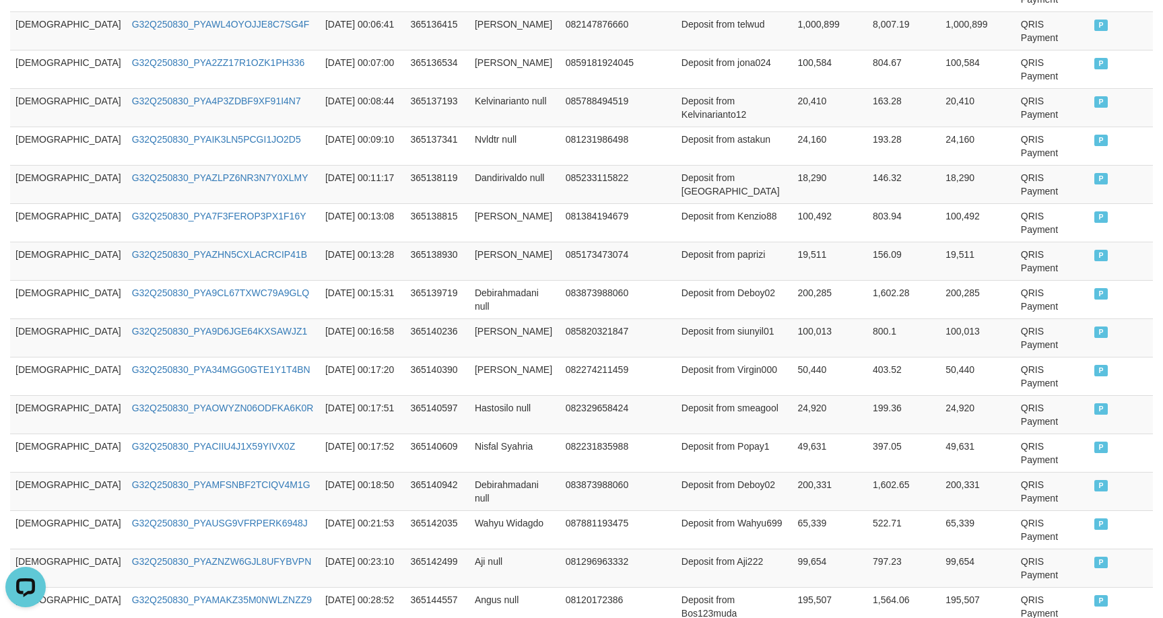
scroll to position [716, 0]
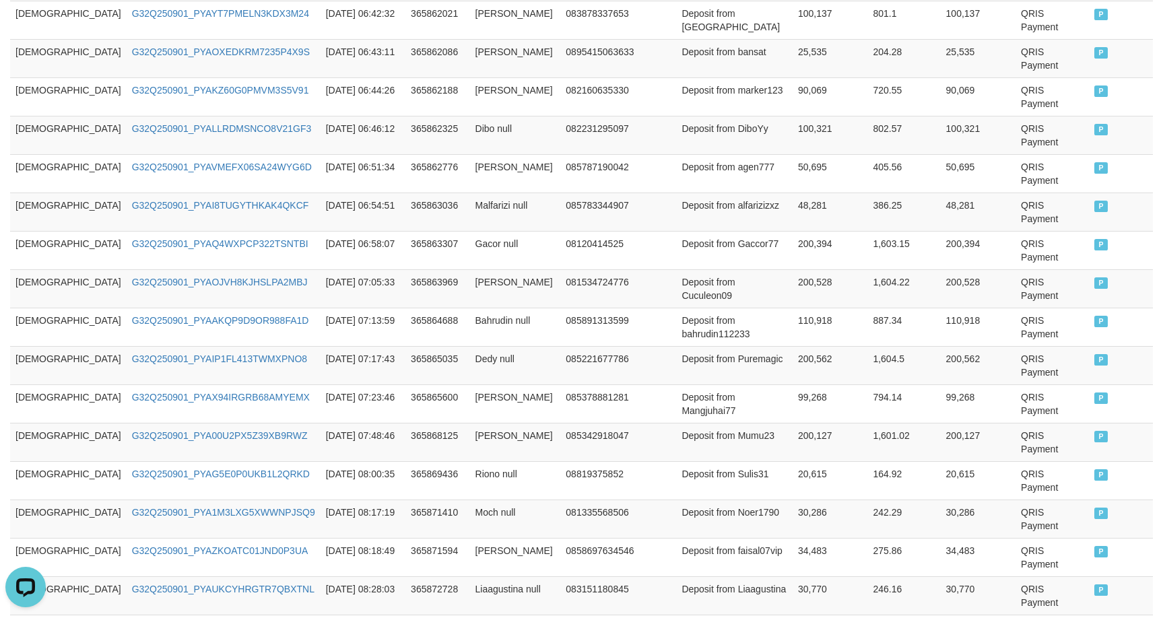
scroll to position [653, 0]
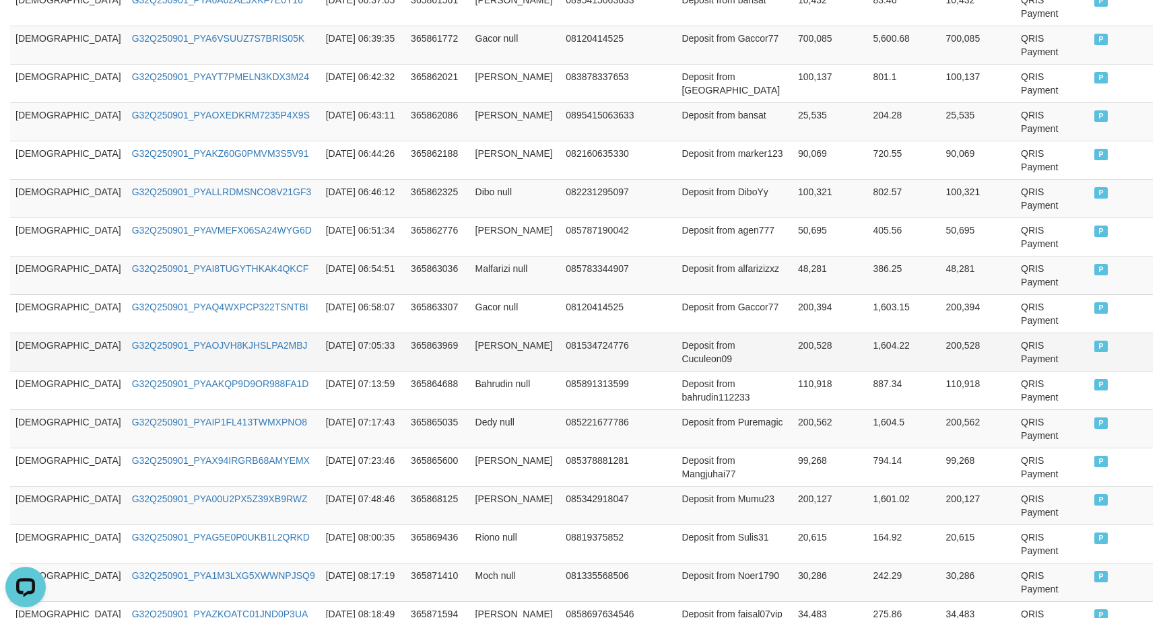
drag, startPoint x: 683, startPoint y: 205, endPoint x: 683, endPoint y: 195, distance: 9.4
click at [684, 333] on td "Deposit from Cuculeon09" at bounding box center [734, 352] width 116 height 38
click at [36, 563] on td "GOD77" at bounding box center [68, 582] width 116 height 38
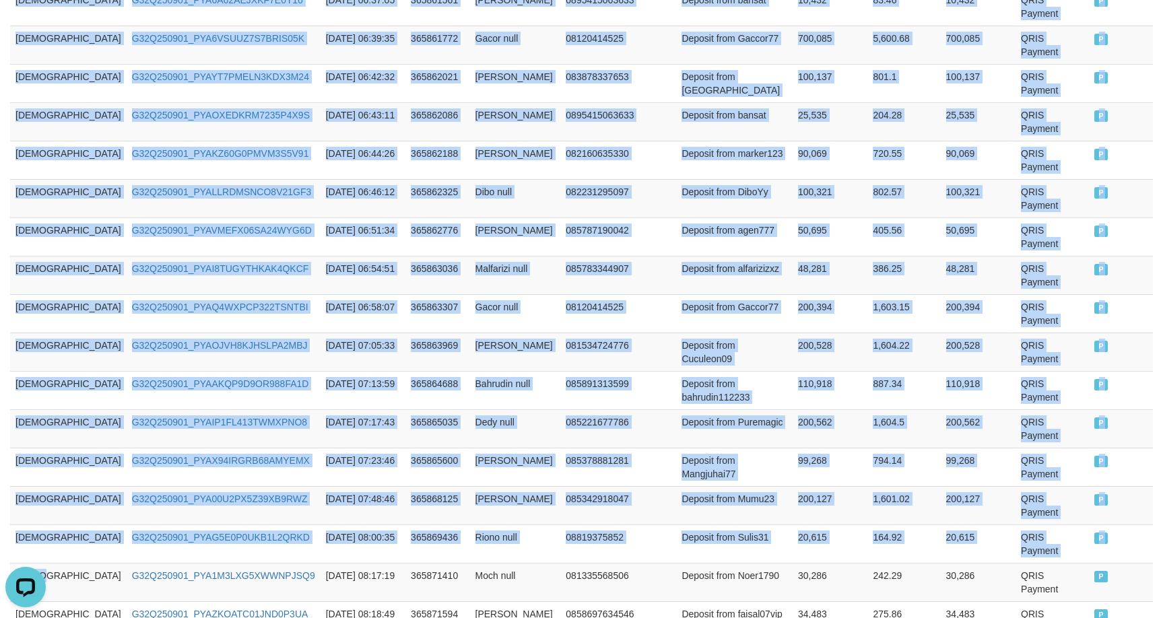
drag, startPoint x: 36, startPoint y: 376, endPoint x: 1171, endPoint y: 258, distance: 1141.1
click at [1113, 494] on table "Game Ref. Num Created at Invoice Num Name Phone Email Description Net Amount To…" at bounding box center [581, 313] width 1142 height 959
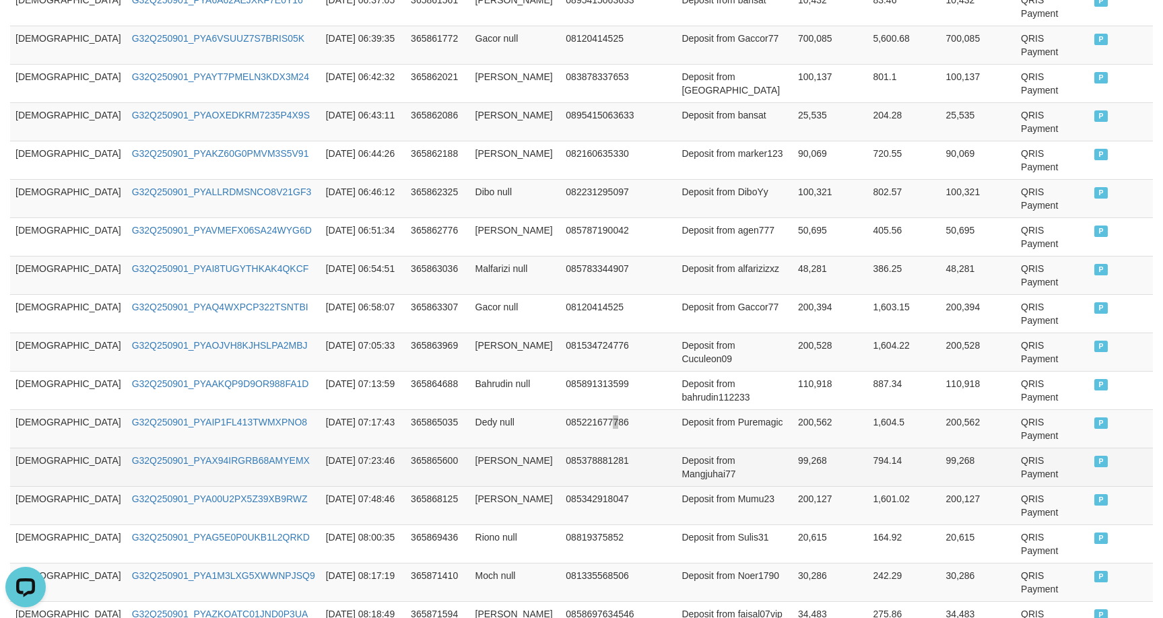
drag, startPoint x: 561, startPoint y: 261, endPoint x: 512, endPoint y: 273, distance: 50.0
click at [560, 409] on td "085221677786" at bounding box center [599, 428] width 79 height 38
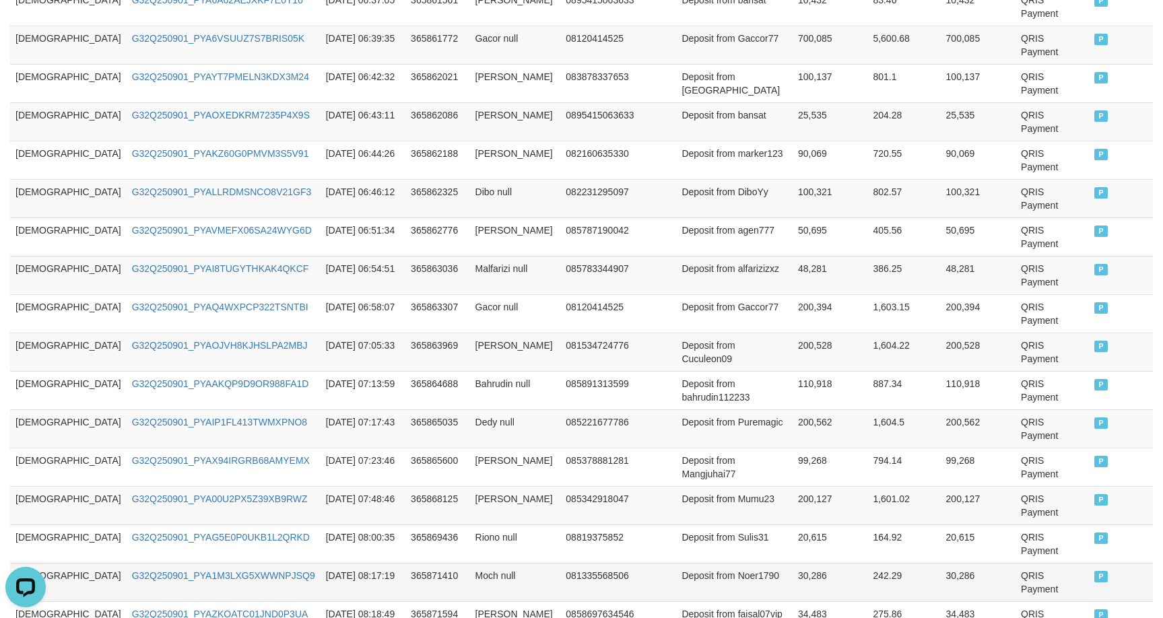
click at [24, 563] on td "GOD77" at bounding box center [68, 582] width 116 height 38
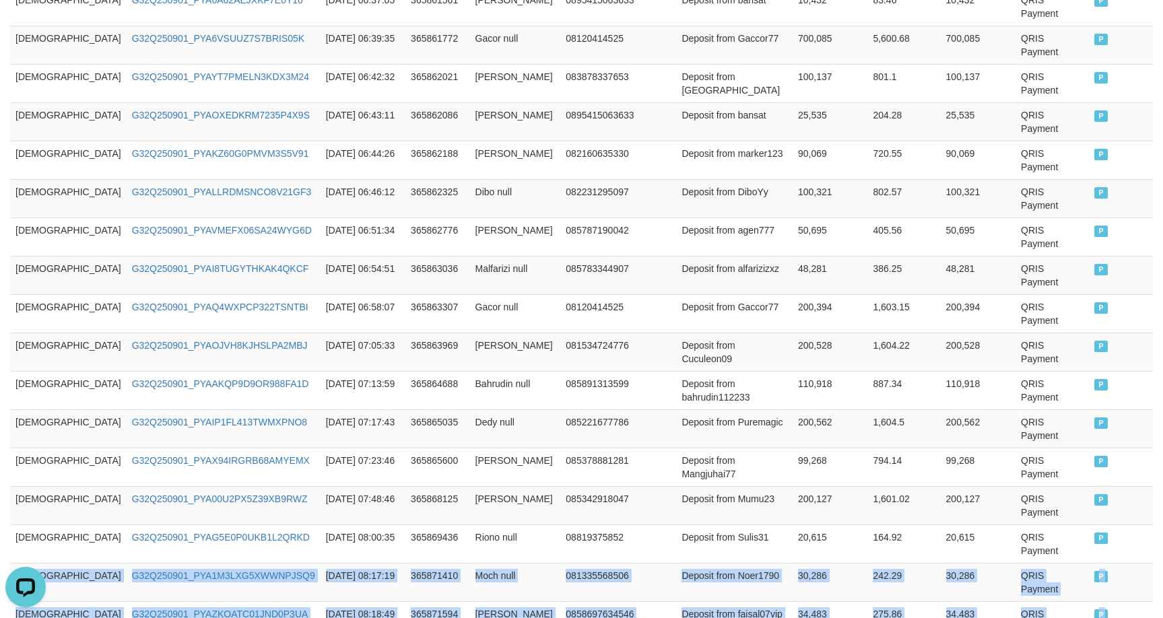
drag, startPoint x: 24, startPoint y: 367, endPoint x: 1194, endPoint y: 470, distance: 1174.6
click at [1162, 470] on html "Toggle navigation Home Bank Account List Load By Website Group [ITOTO] GOD4D Gr…" at bounding box center [581, 124] width 1163 height 1554
drag, startPoint x: 645, startPoint y: 452, endPoint x: 653, endPoint y: 450, distance: 8.5
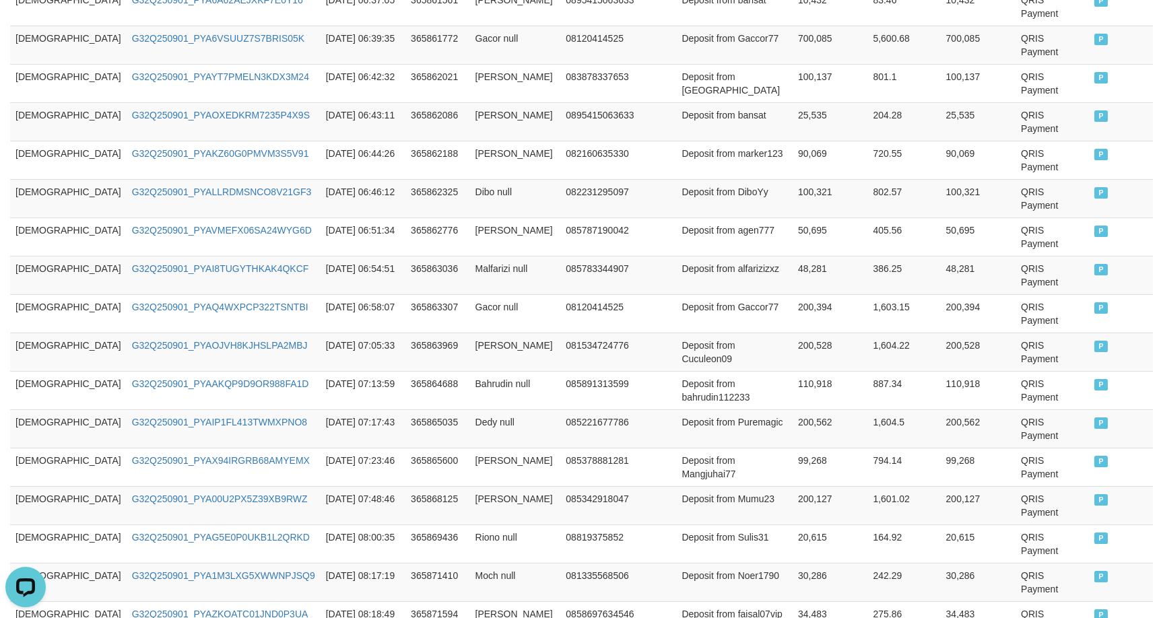
drag, startPoint x: 631, startPoint y: 450, endPoint x: 677, endPoint y: 448, distance: 45.2
drag, startPoint x: 903, startPoint y: 267, endPoint x: 910, endPoint y: 248, distance: 20.0
click at [905, 409] on td "1,604.5" at bounding box center [903, 428] width 73 height 38
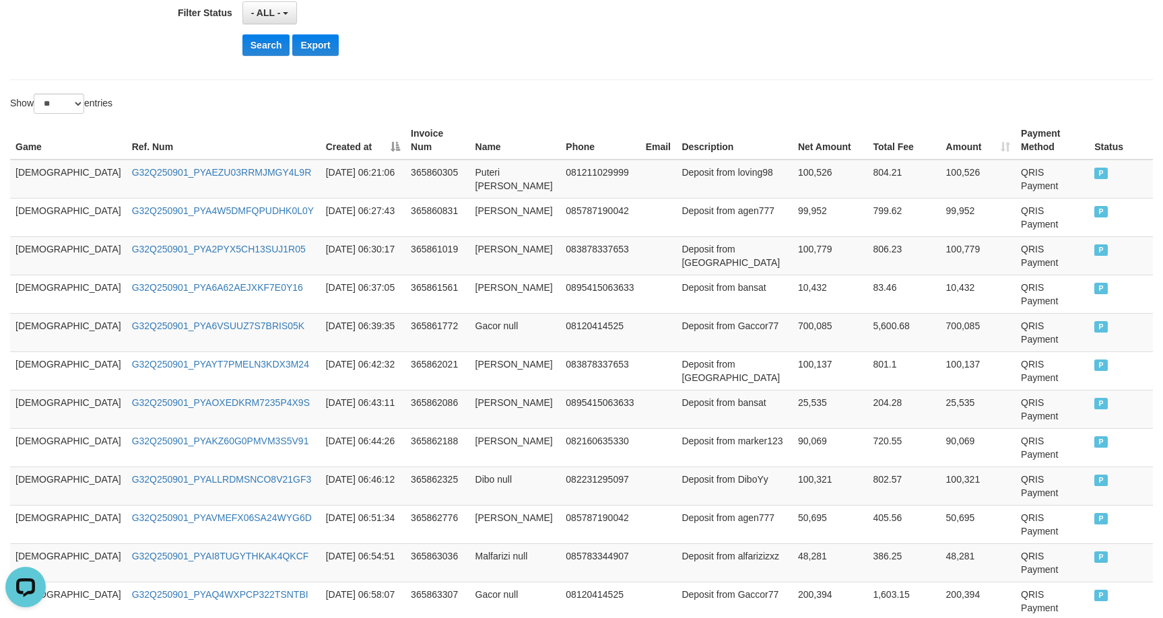
scroll to position [92, 0]
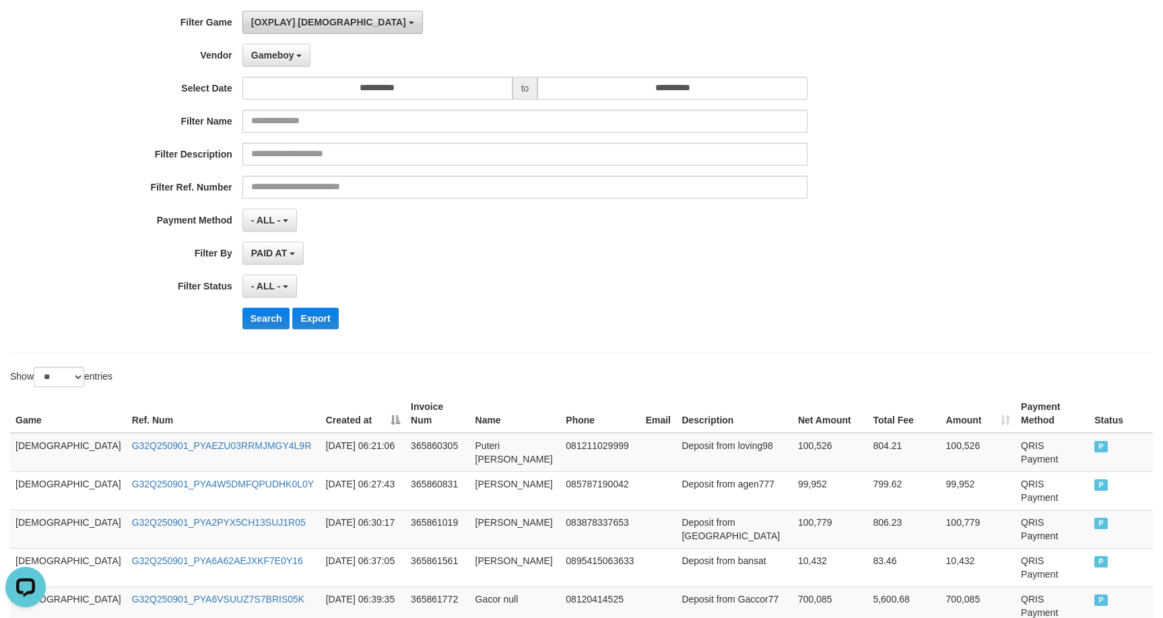
click at [265, 30] on button "[OXPLAY] GOD77" at bounding box center [332, 22] width 180 height 23
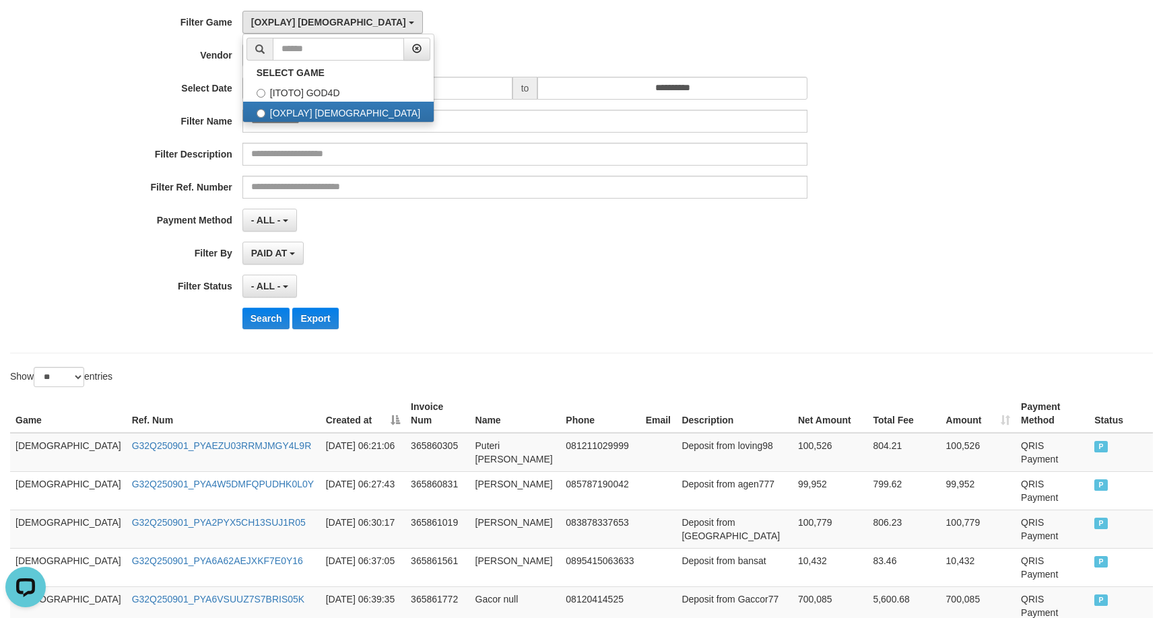
click at [145, 71] on div "**********" at bounding box center [484, 175] width 969 height 329
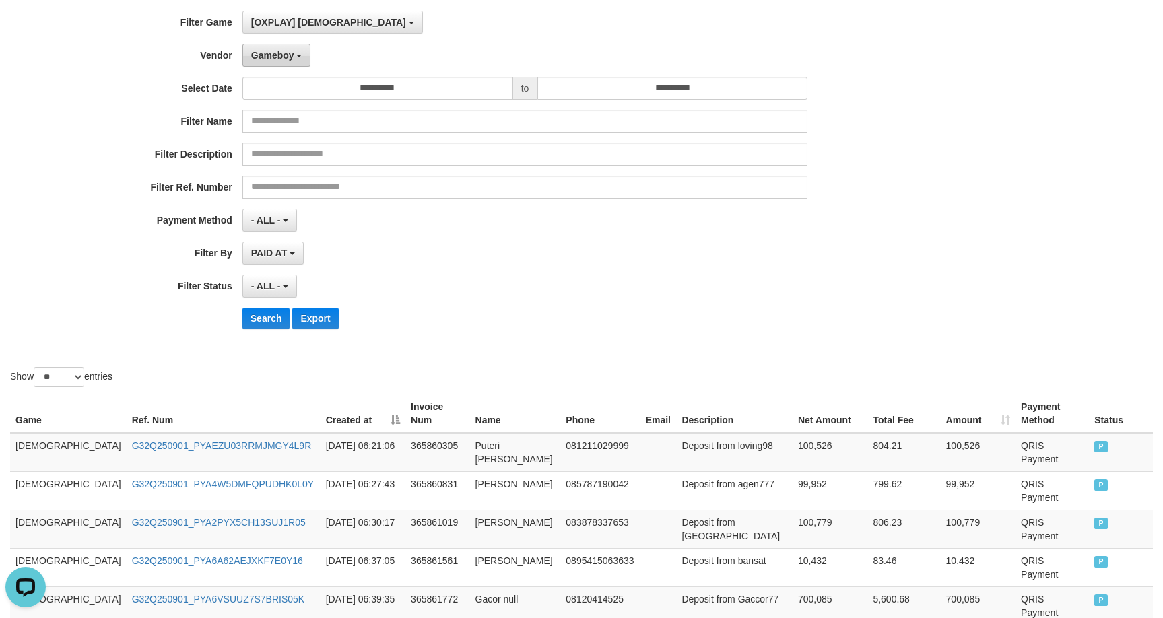
click at [308, 48] on button "Gameboy" at bounding box center [276, 55] width 69 height 23
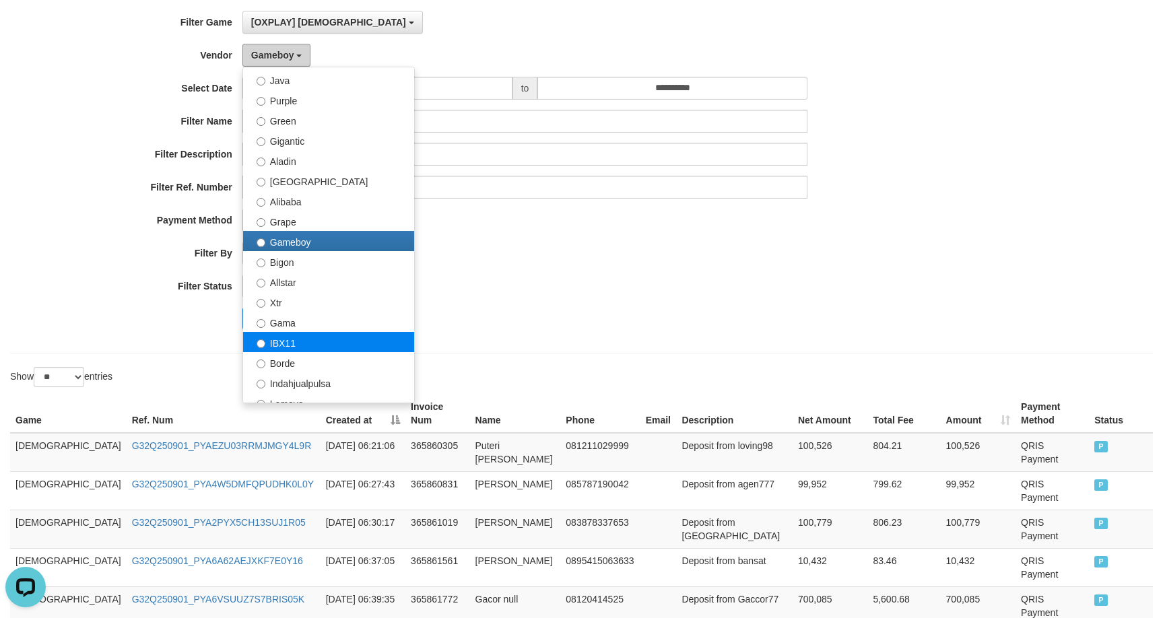
scroll to position [0, 0]
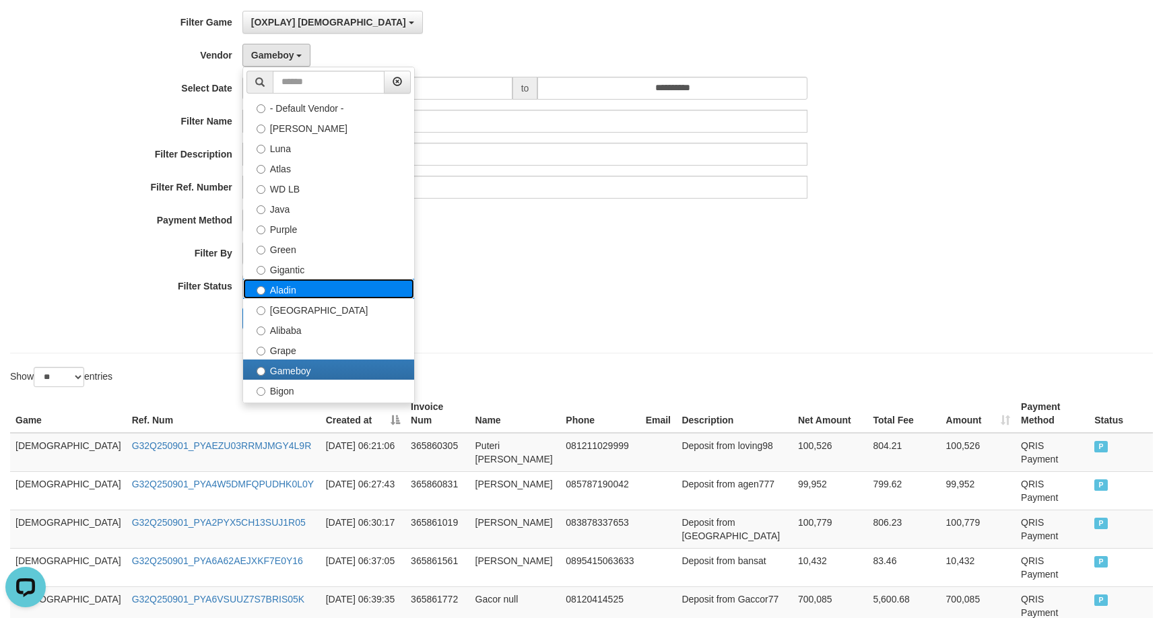
click at [293, 289] on label "Aladin" at bounding box center [328, 289] width 171 height 20
select select "**********"
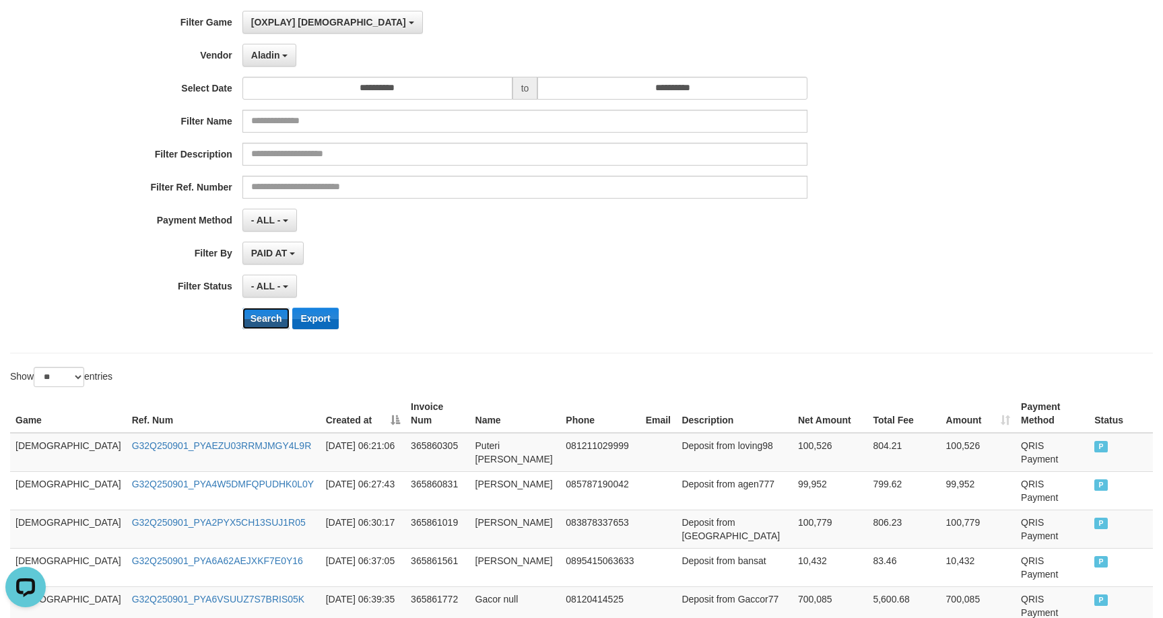
drag, startPoint x: 260, startPoint y: 320, endPoint x: 292, endPoint y: 320, distance: 32.3
click at [262, 320] on button "Search" at bounding box center [266, 319] width 48 height 22
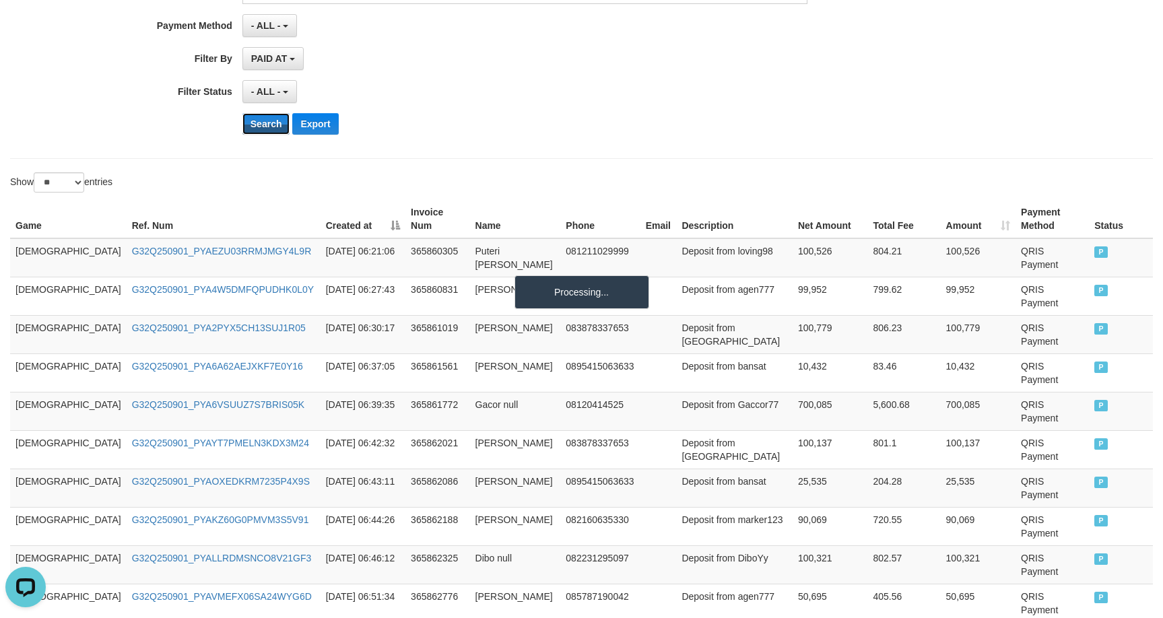
scroll to position [972, 0]
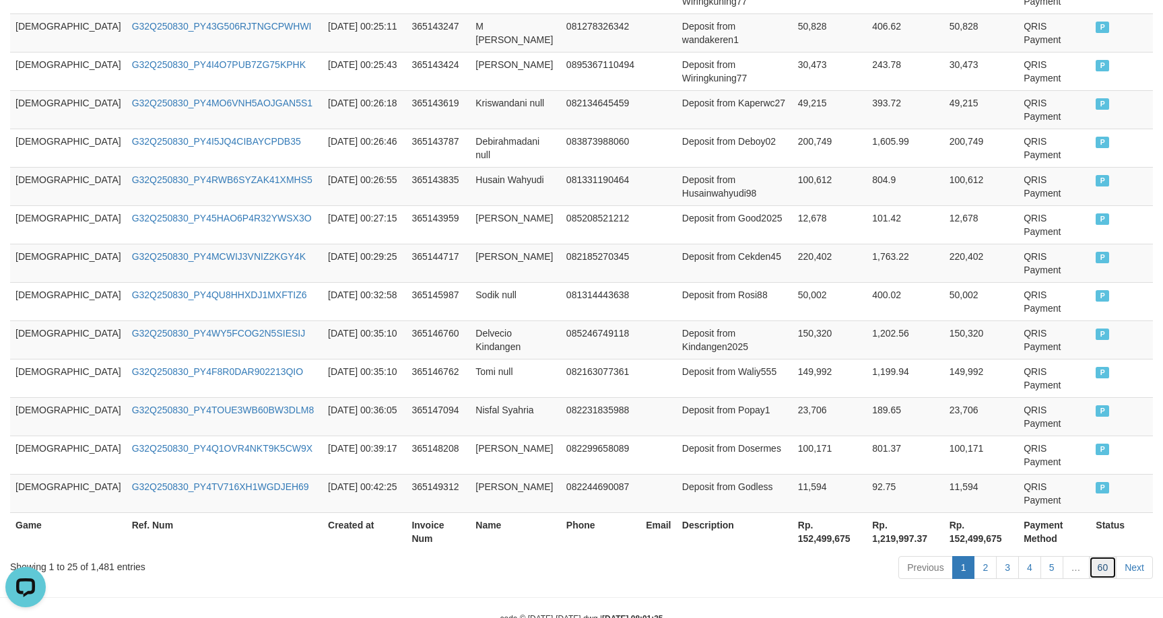
click at [1102, 556] on link "60" at bounding box center [1103, 567] width 28 height 23
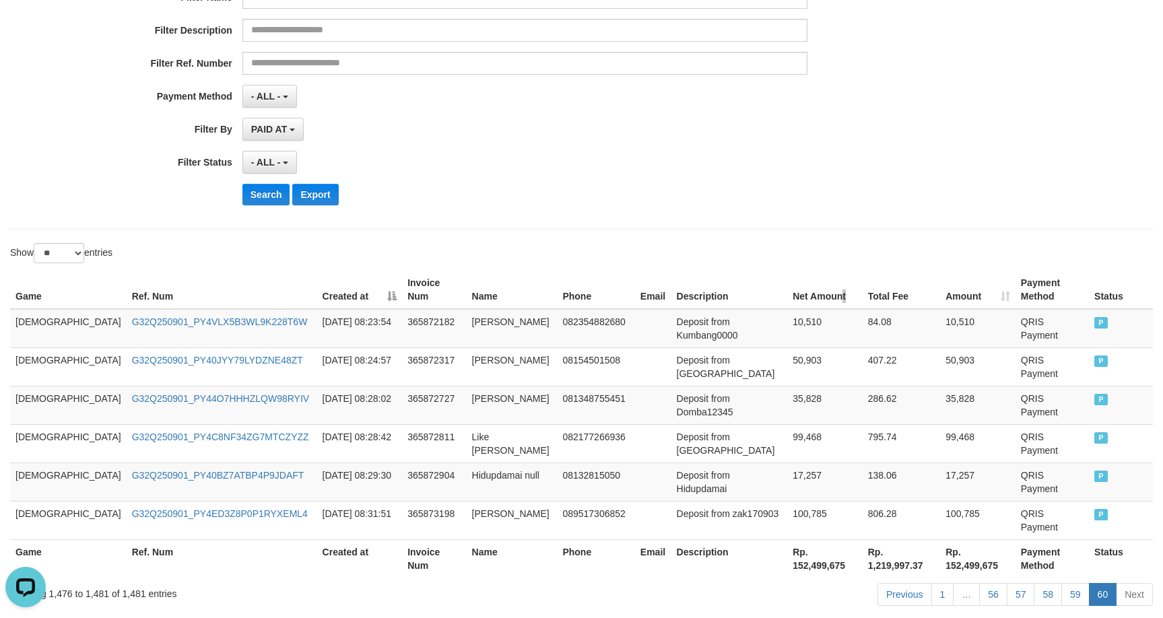
drag, startPoint x: 797, startPoint y: 277, endPoint x: 794, endPoint y: 264, distance: 13.2
click at [799, 269] on div "Game Ref. Num Created at Invoice Num Name Phone Email Description Net Amount To…" at bounding box center [581, 424] width 1163 height 315
click at [1074, 583] on link "59" at bounding box center [1075, 594] width 28 height 23
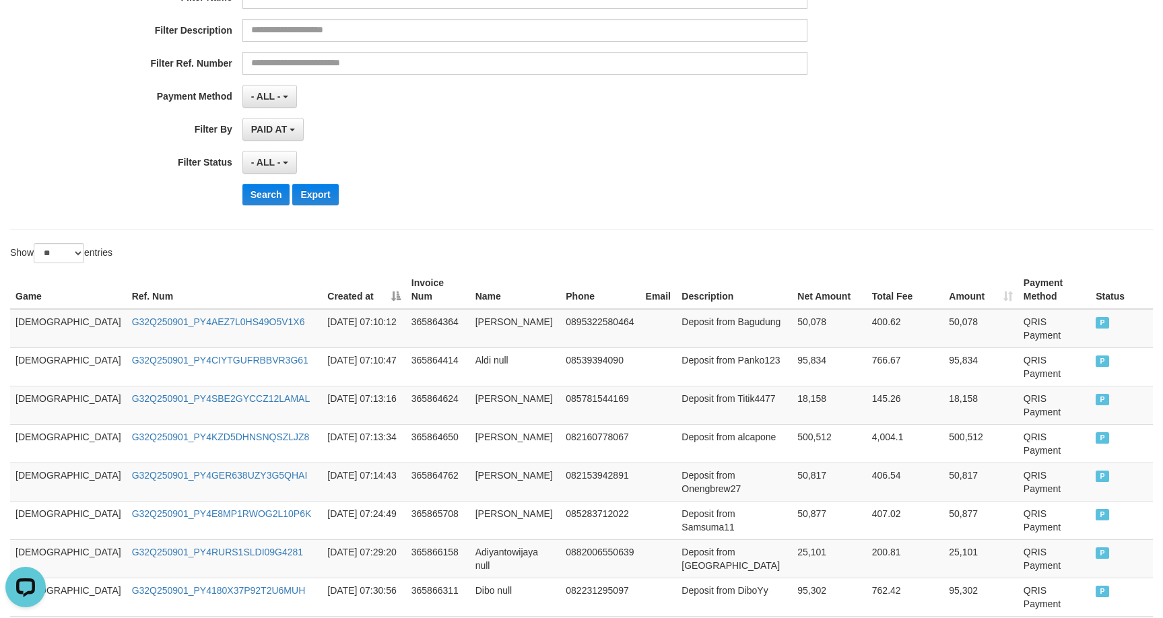
scroll to position [716, 0]
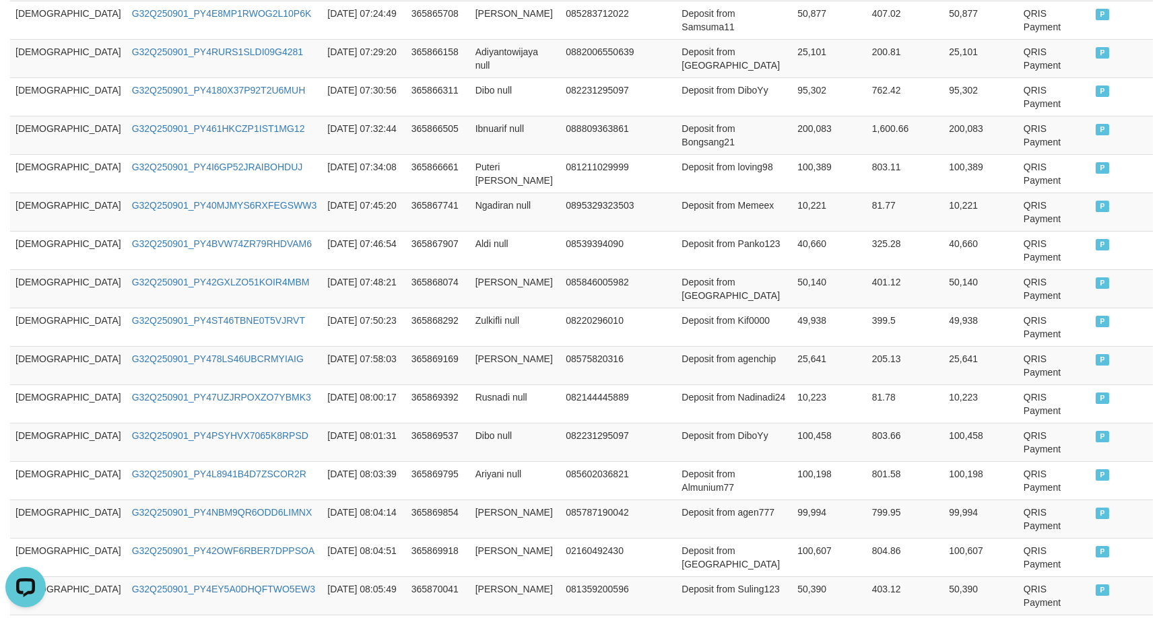
drag, startPoint x: 20, startPoint y: 458, endPoint x: 1118, endPoint y: 463, distance: 1097.3
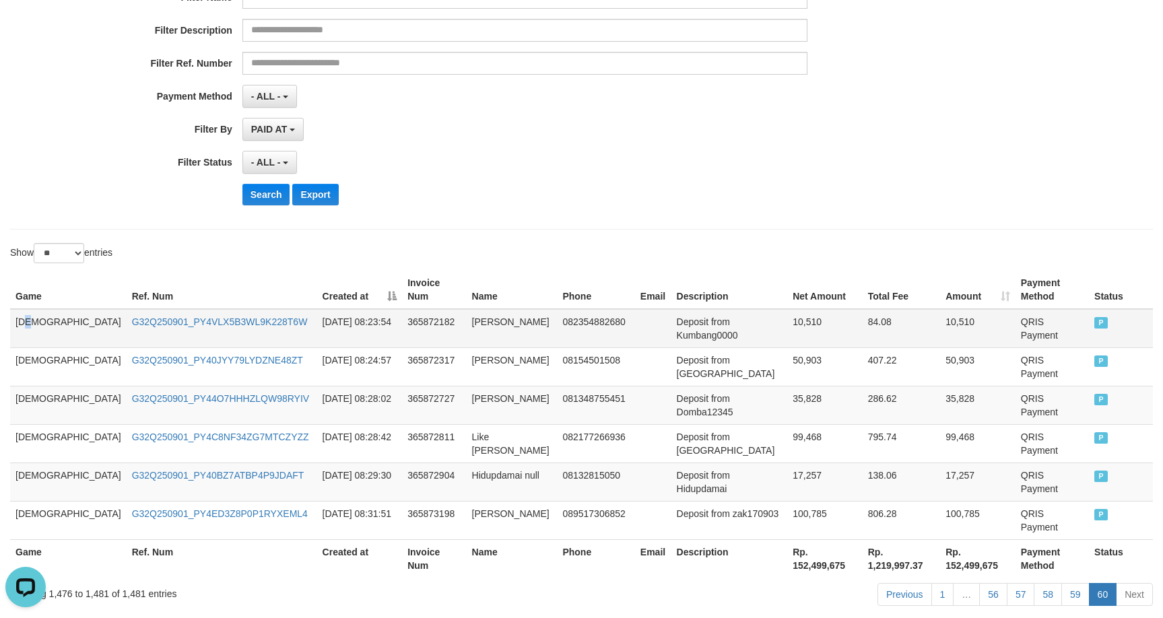
click at [34, 313] on td "GOD77" at bounding box center [68, 328] width 116 height 39
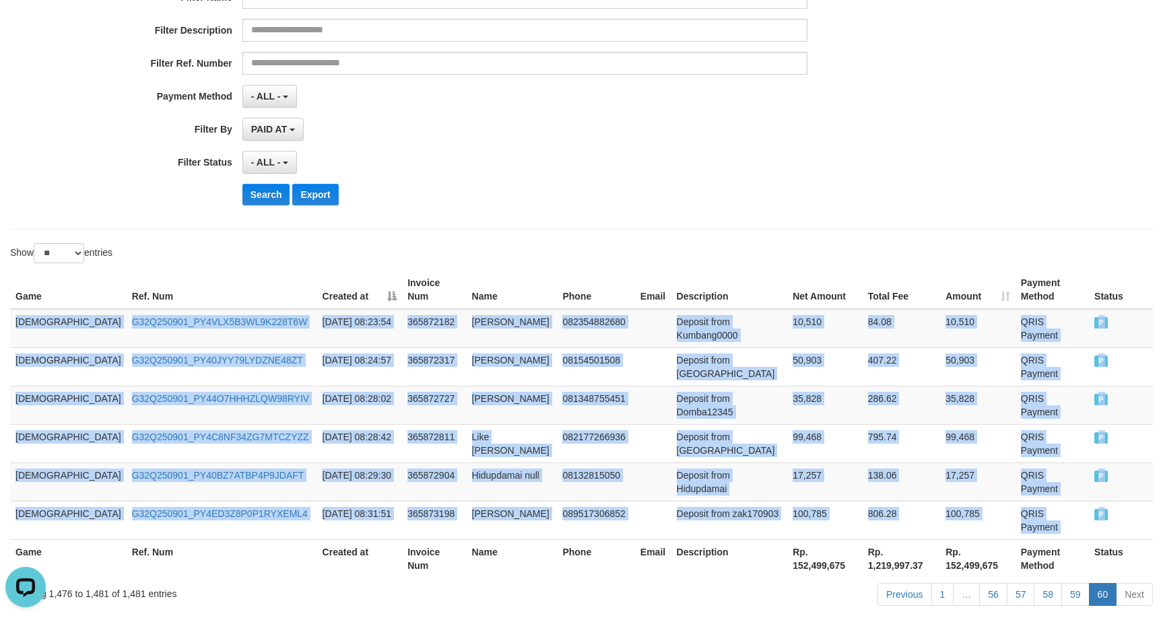
drag, startPoint x: 34, startPoint y: 313, endPoint x: 1188, endPoint y: 471, distance: 1165.3
click at [1162, 471] on html "Toggle navigation Home Bank Account List Load By Website Group [ITOTO] GOD4D Gr…" at bounding box center [581, 234] width 1163 height 901
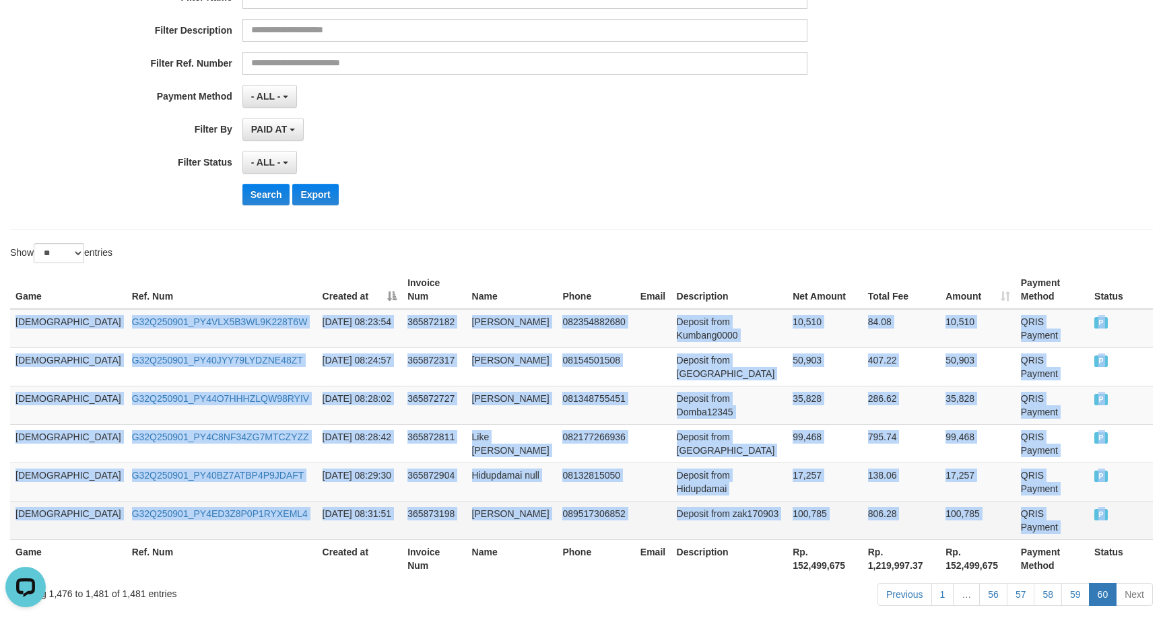
click at [671, 501] on td "Deposit from zak170903" at bounding box center [729, 520] width 116 height 38
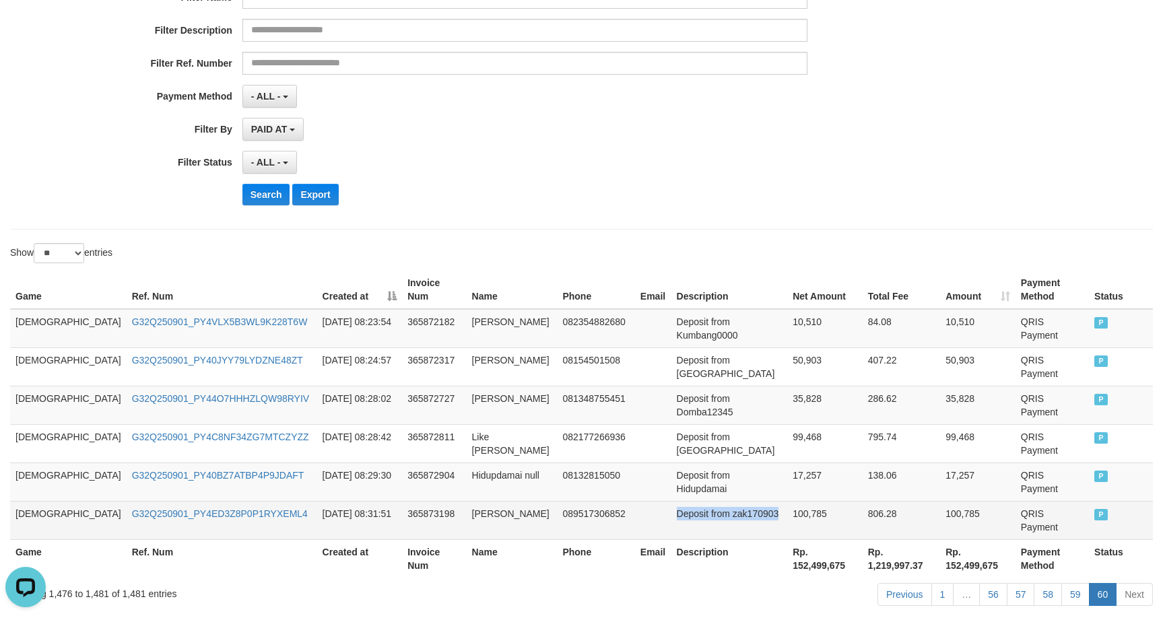
drag, startPoint x: 655, startPoint y: 465, endPoint x: 686, endPoint y: 475, distance: 32.4
click at [686, 501] on td "Deposit from zak170903" at bounding box center [729, 520] width 116 height 38
click at [671, 501] on td "Deposit from zak170903" at bounding box center [729, 520] width 116 height 38
drag, startPoint x: 648, startPoint y: 472, endPoint x: 660, endPoint y: 472, distance: 12.1
click at [671, 501] on td "Deposit from zak170903" at bounding box center [729, 520] width 116 height 38
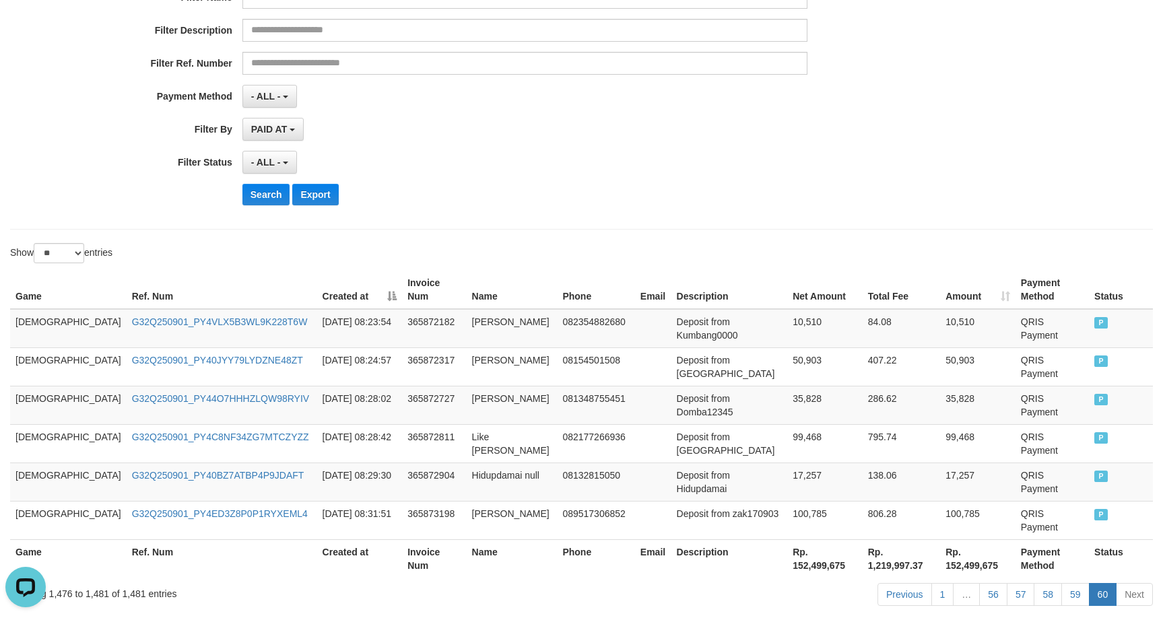
drag, startPoint x: 618, startPoint y: 297, endPoint x: 618, endPoint y: 289, distance: 8.1
click at [618, 289] on table "Game Ref. Num Created at Invoice Num Name Phone Email Description Net Amount To…" at bounding box center [581, 424] width 1142 height 307
click at [834, 226] on div "**********" at bounding box center [581, 51] width 1142 height 357
